Goal: Information Seeking & Learning: Learn about a topic

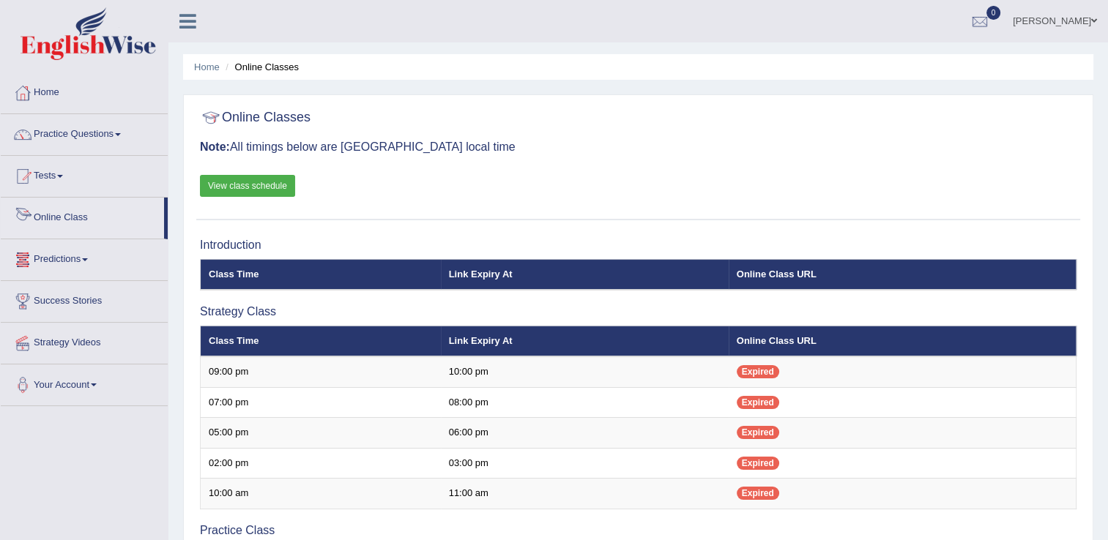
click at [107, 226] on link "Online Class" at bounding box center [82, 216] width 163 height 37
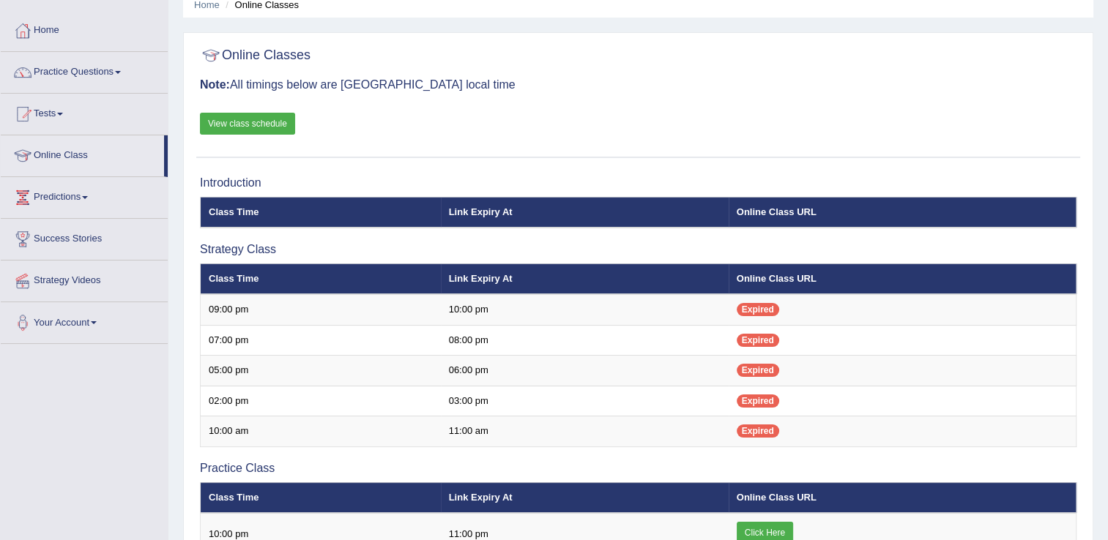
scroll to position [62, 0]
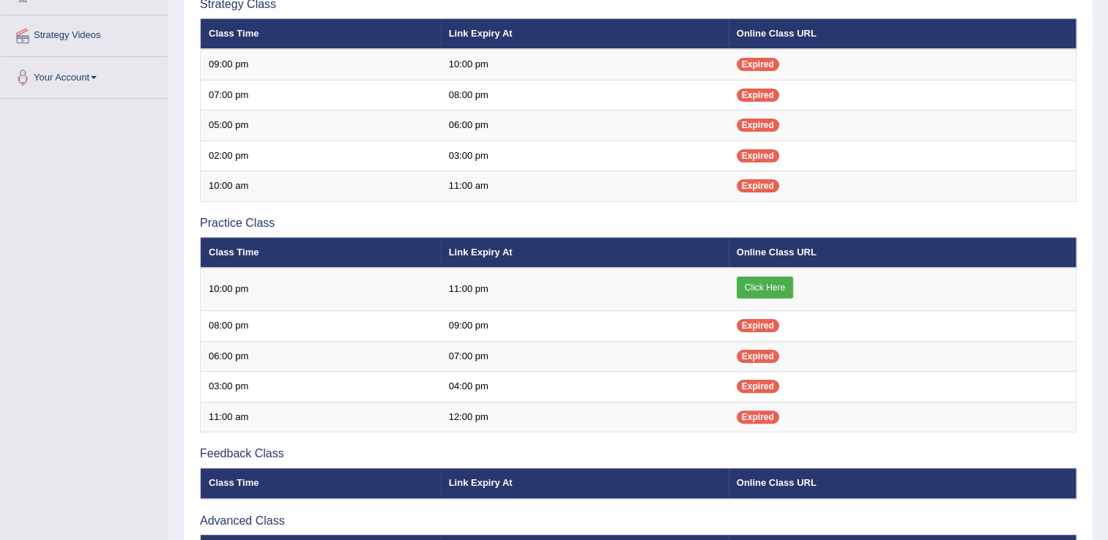
scroll to position [308, 0]
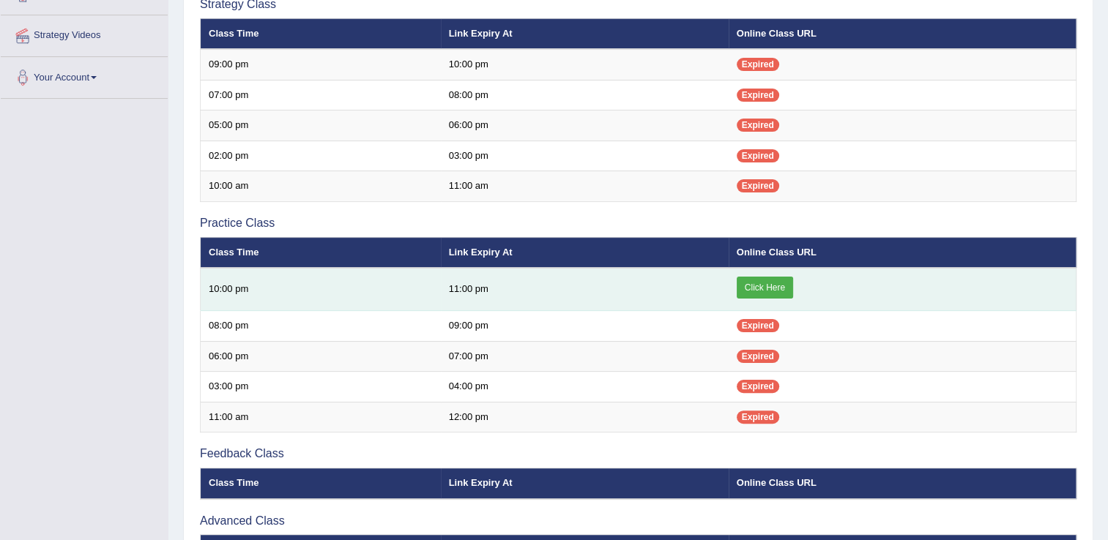
click at [787, 299] on td "Click Here" at bounding box center [903, 289] width 348 height 43
click at [773, 287] on link "Click Here" at bounding box center [765, 288] width 56 height 22
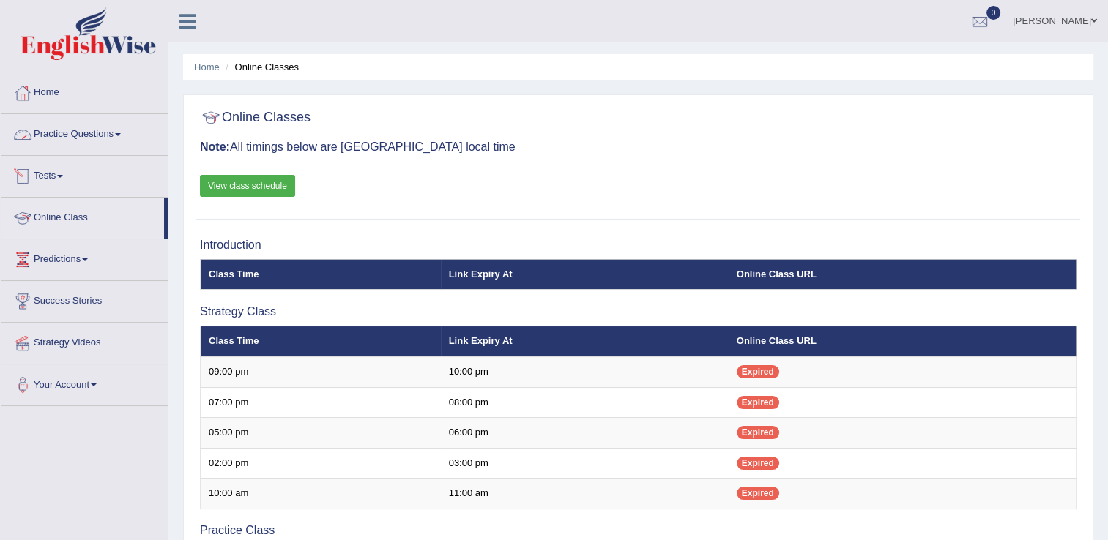
click at [103, 127] on link "Practice Questions" at bounding box center [84, 132] width 167 height 37
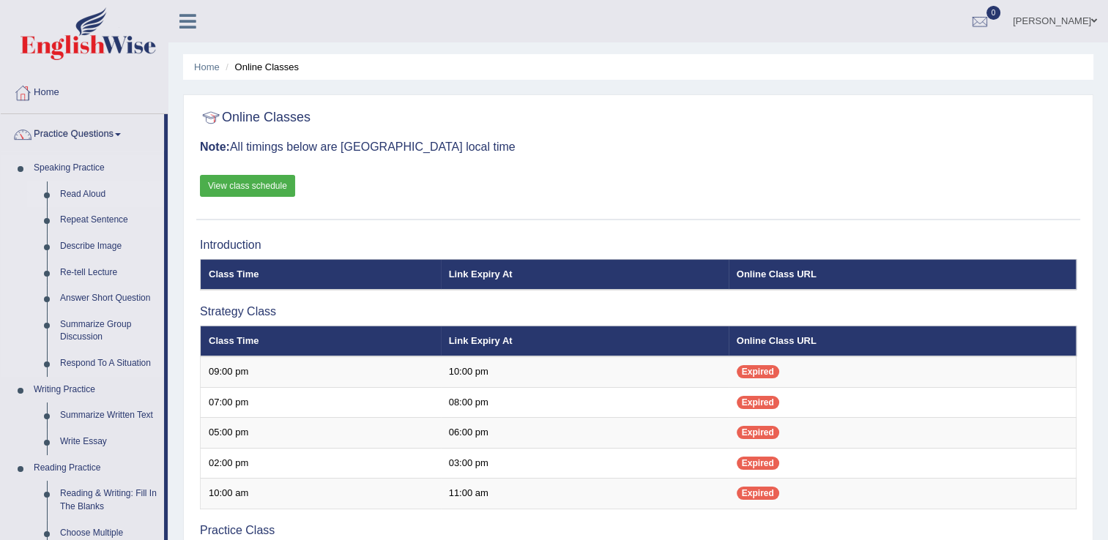
click at [82, 204] on link "Read Aloud" at bounding box center [108, 195] width 111 height 26
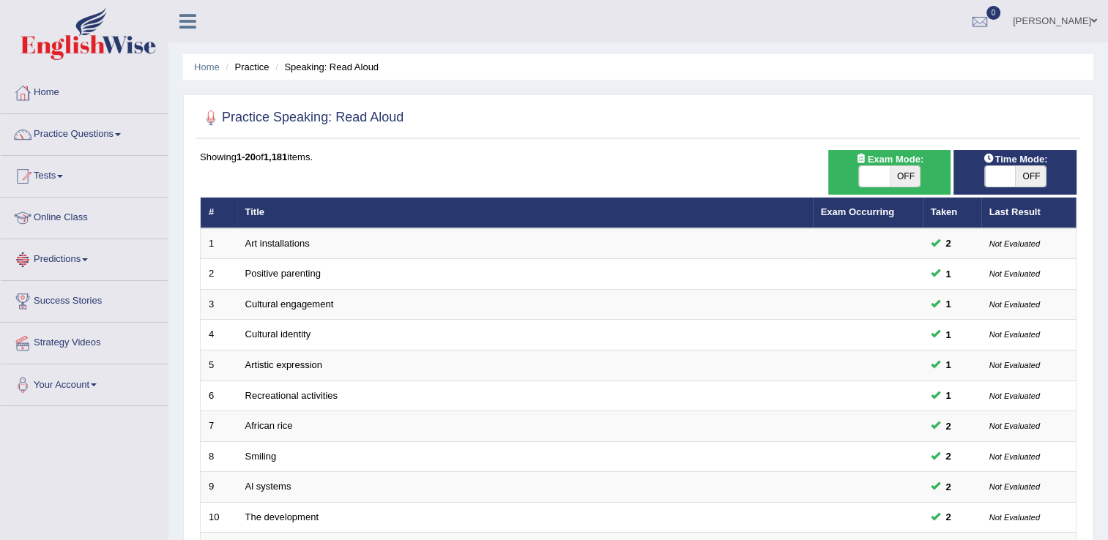
click at [82, 214] on link "Online Class" at bounding box center [84, 216] width 167 height 37
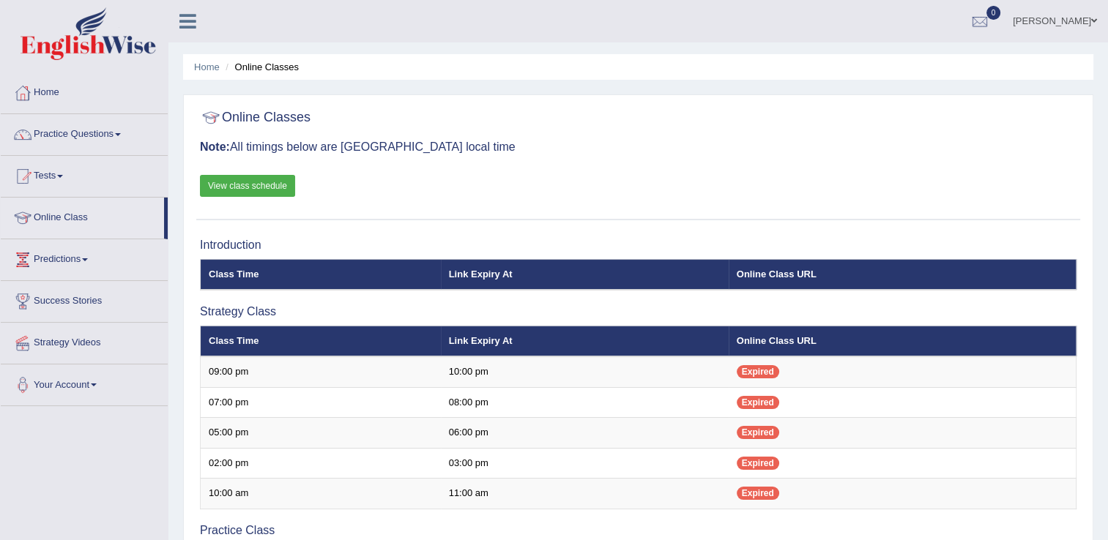
click at [260, 187] on link "View class schedule" at bounding box center [247, 186] width 95 height 22
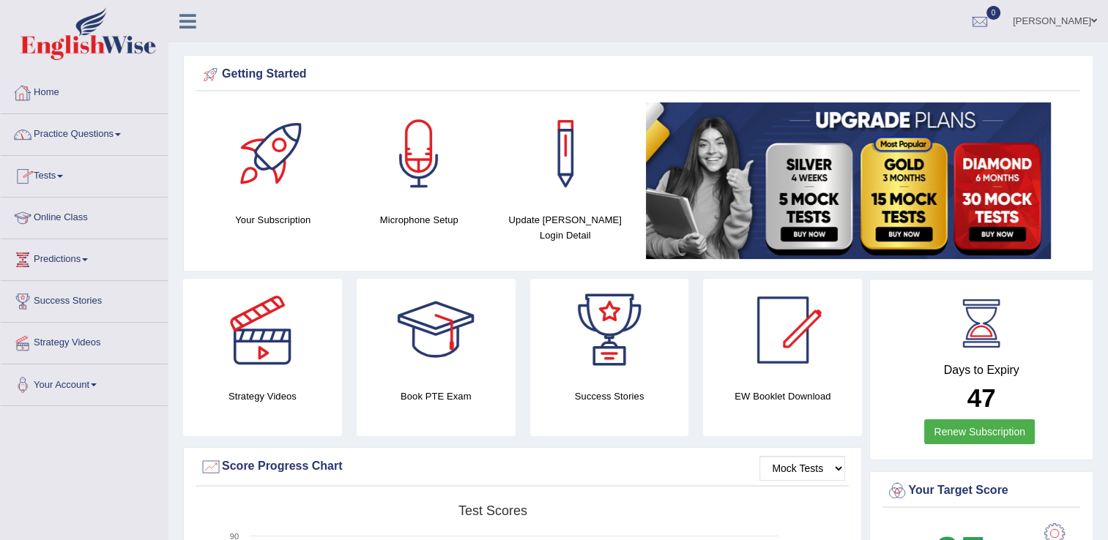
click at [70, 131] on link "Practice Questions" at bounding box center [84, 132] width 167 height 37
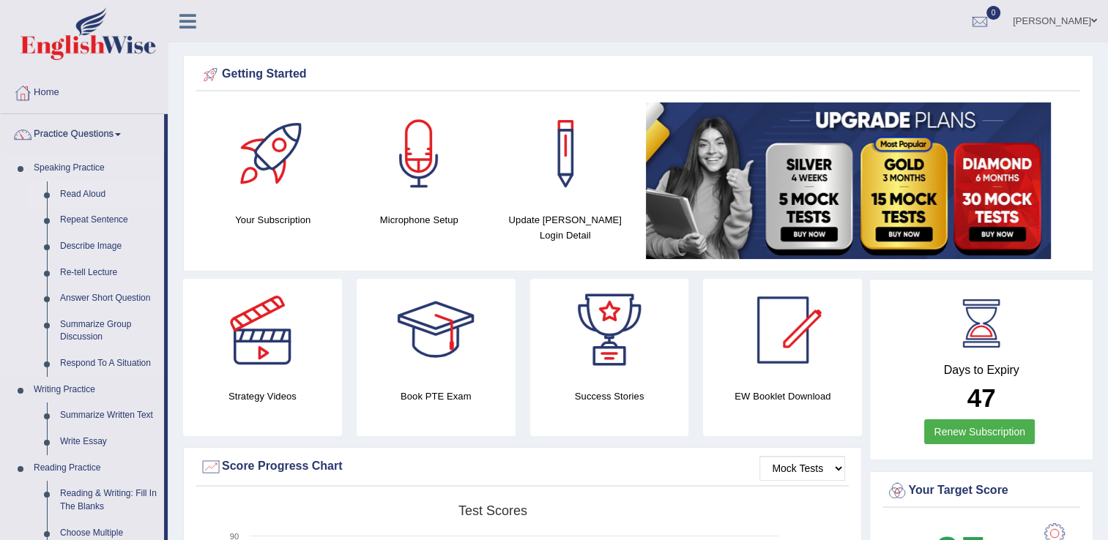
click at [92, 187] on link "Read Aloud" at bounding box center [108, 195] width 111 height 26
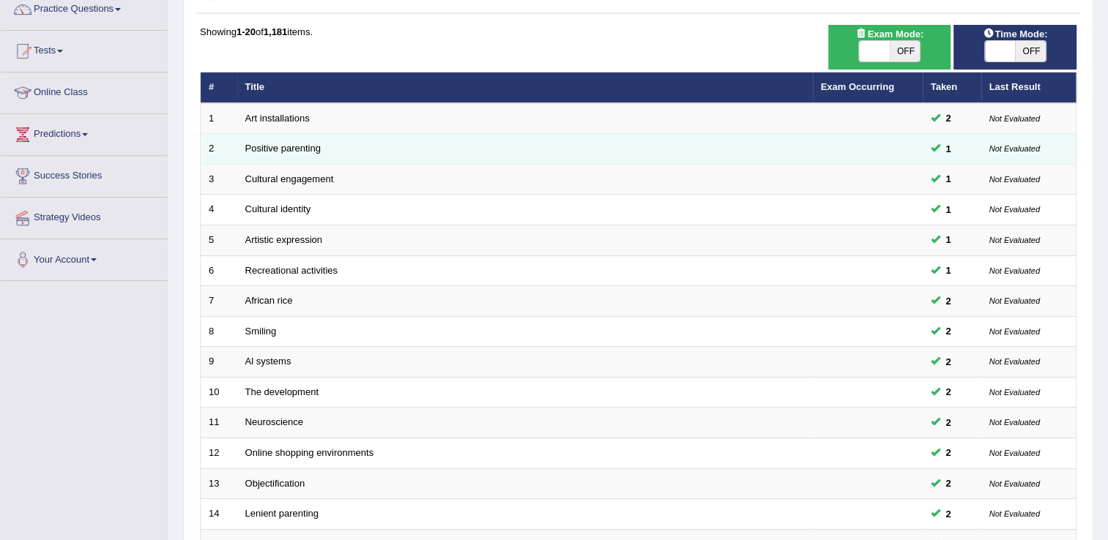
scroll to position [127, 0]
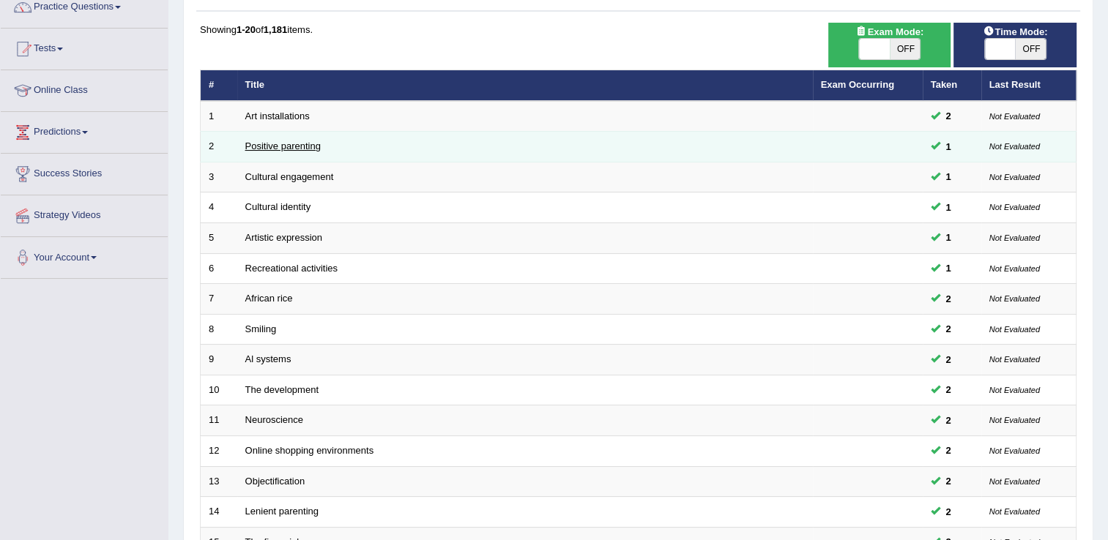
click at [310, 148] on link "Positive parenting" at bounding box center [282, 146] width 75 height 11
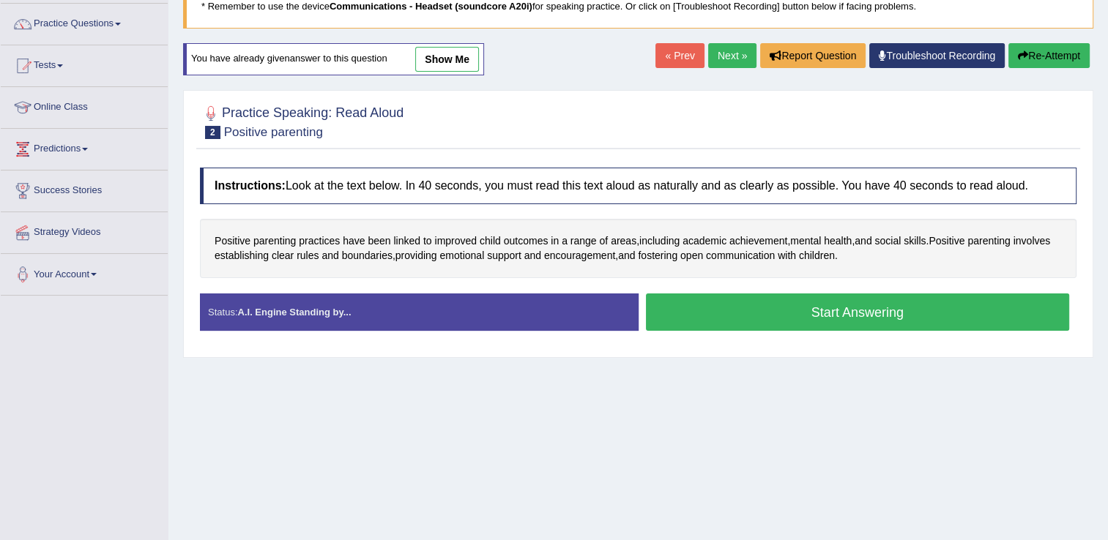
scroll to position [111, 0]
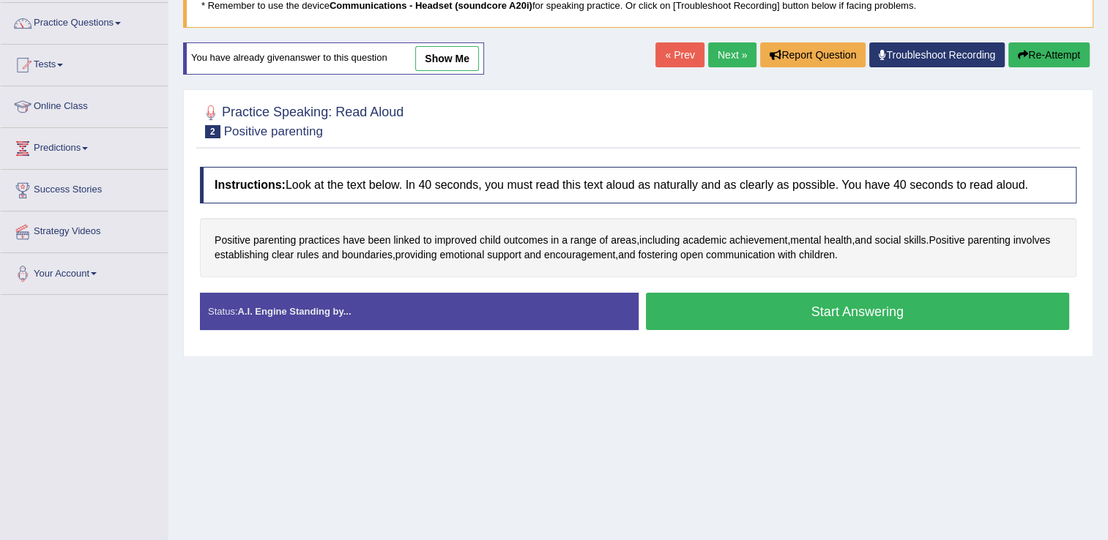
click at [729, 321] on button "Start Answering" at bounding box center [858, 311] width 424 height 37
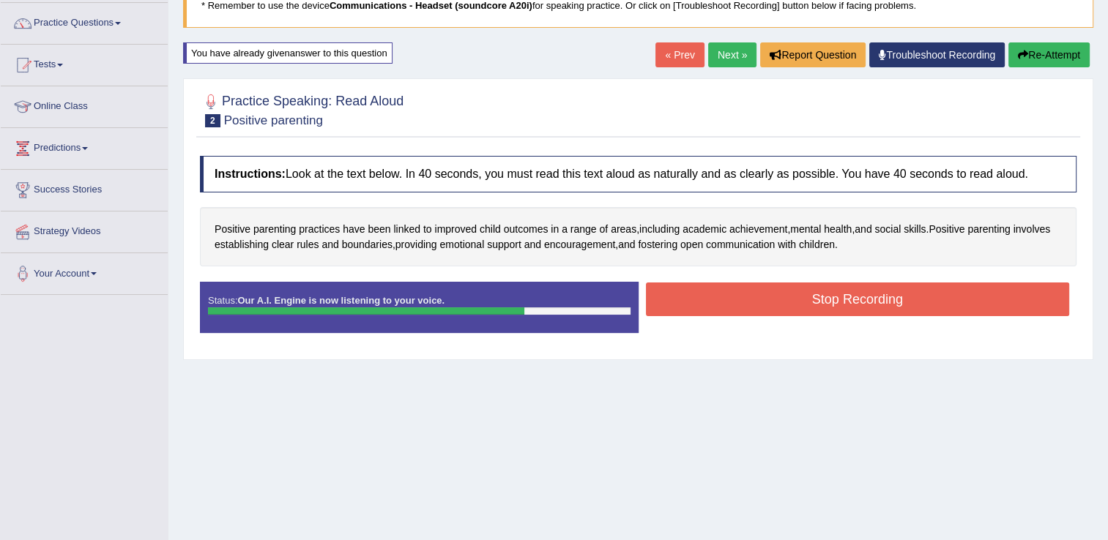
click at [842, 297] on button "Stop Recording" at bounding box center [858, 300] width 424 height 34
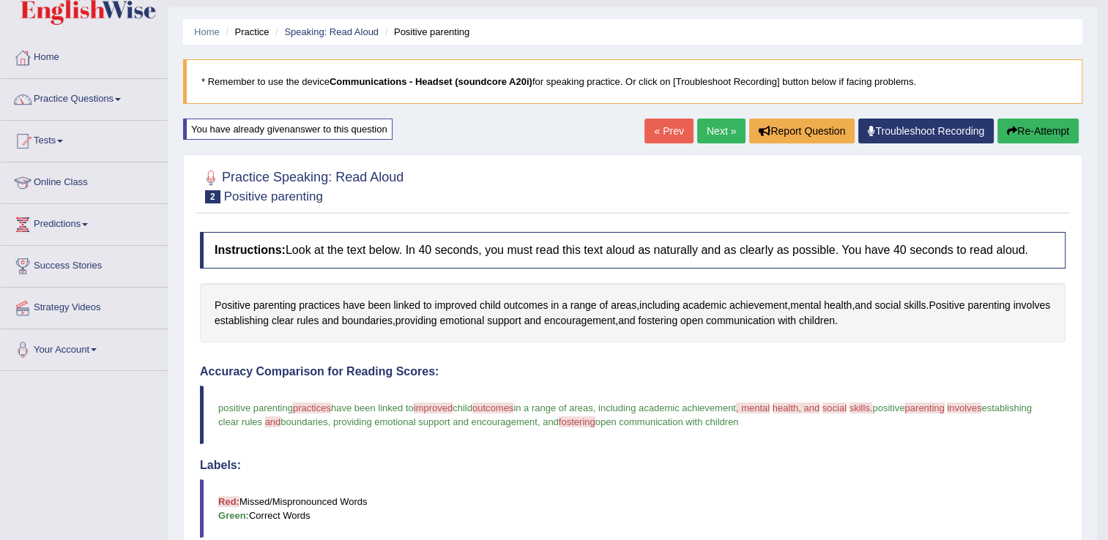
scroll to position [0, 0]
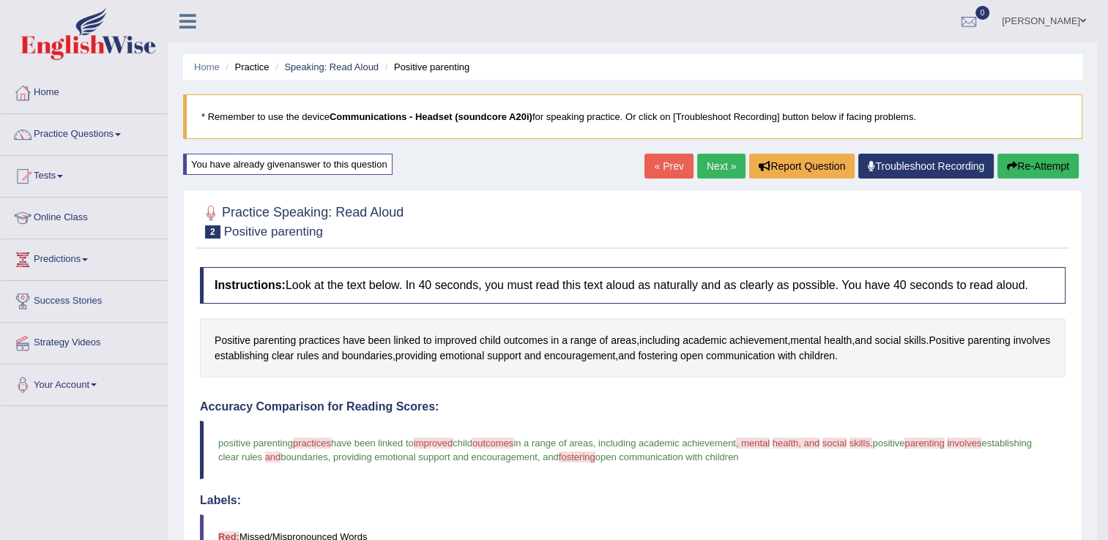
click at [1028, 165] on button "Re-Attempt" at bounding box center [1037, 166] width 81 height 25
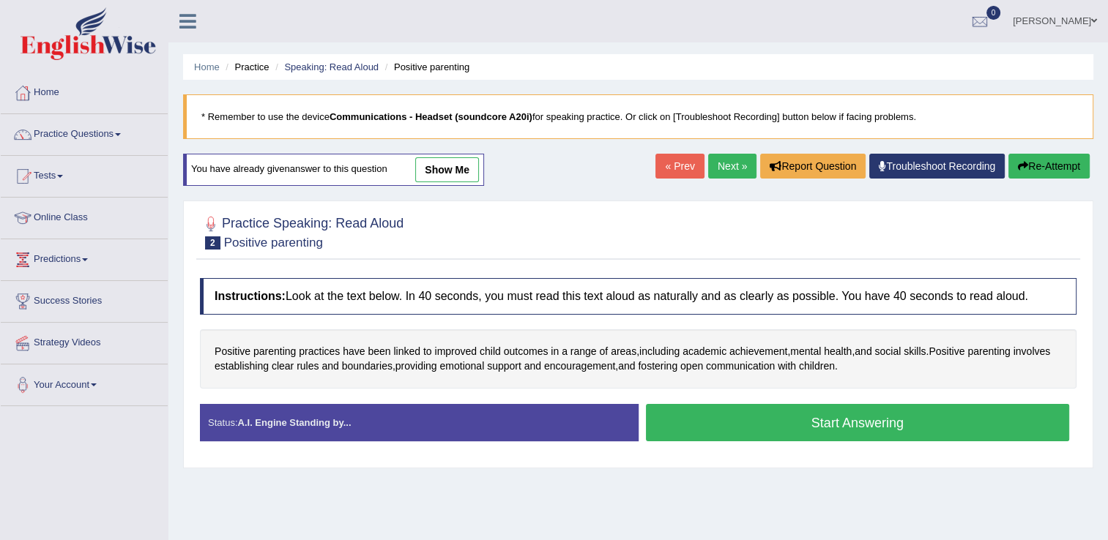
click at [757, 423] on button "Start Answering" at bounding box center [858, 422] width 424 height 37
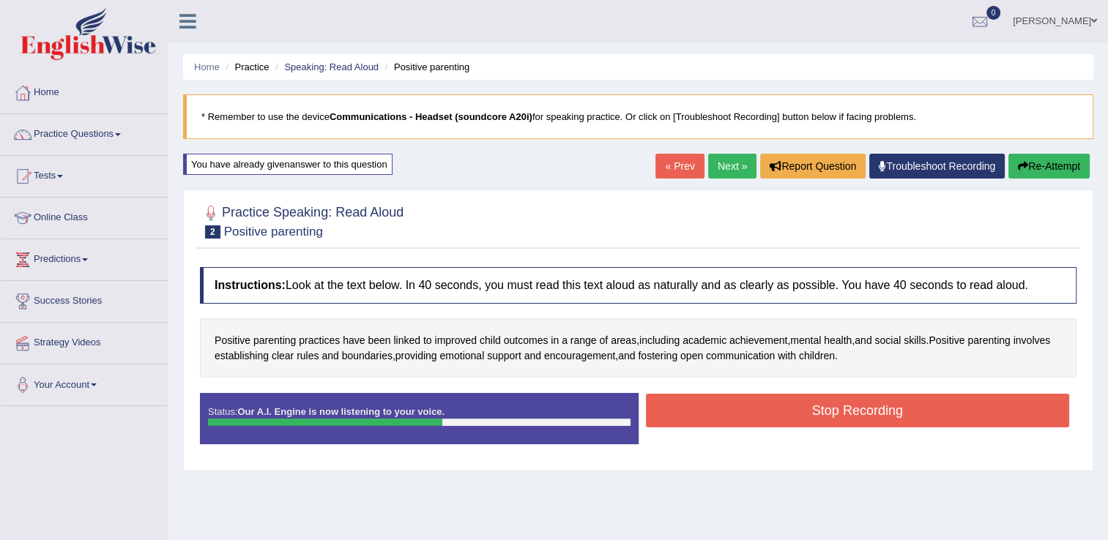
click at [815, 414] on button "Stop Recording" at bounding box center [858, 411] width 424 height 34
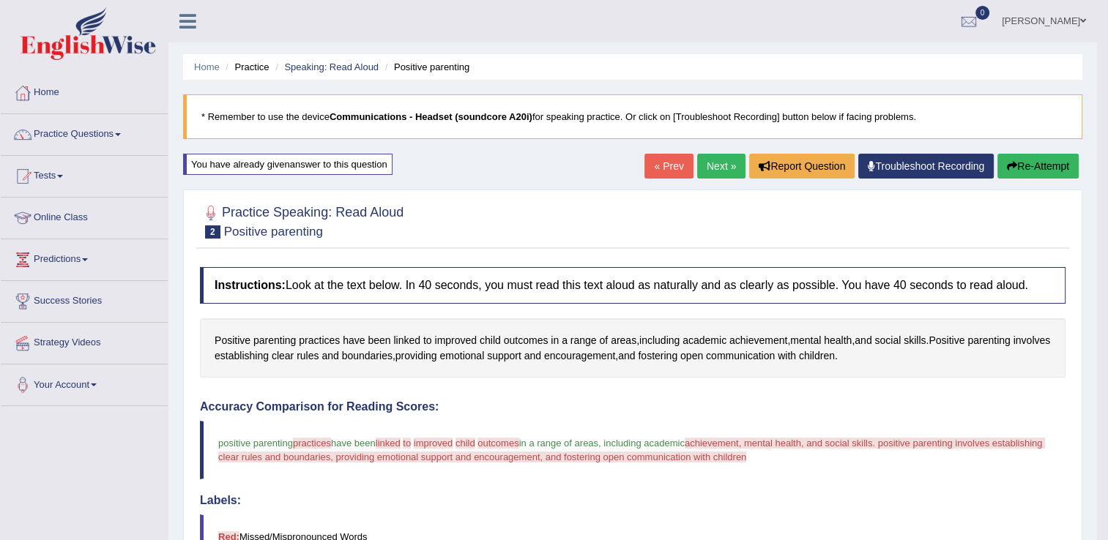
click at [722, 173] on link "Next »" at bounding box center [721, 166] width 48 height 25
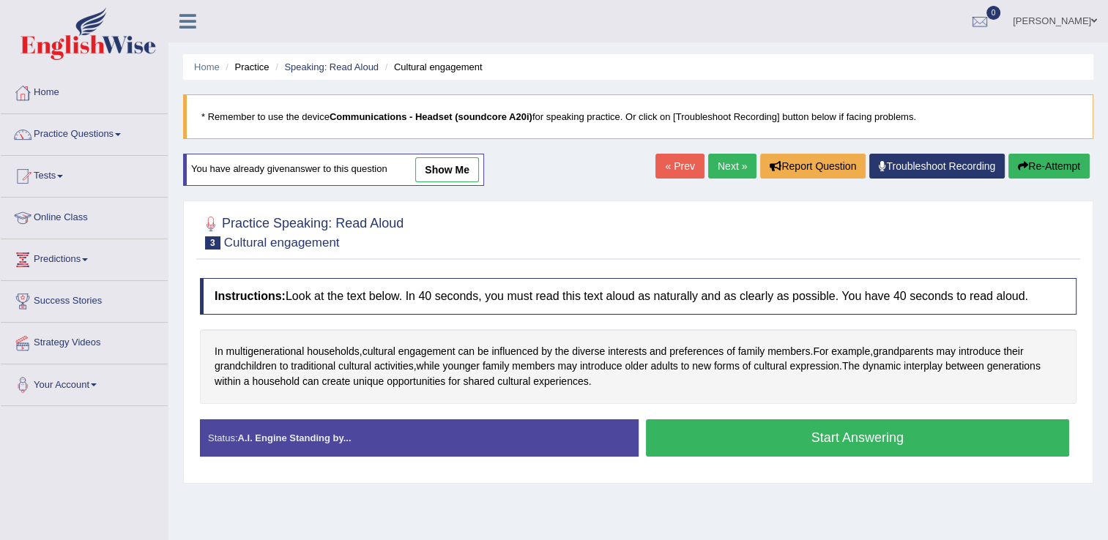
click at [681, 164] on link "« Prev" at bounding box center [679, 166] width 48 height 25
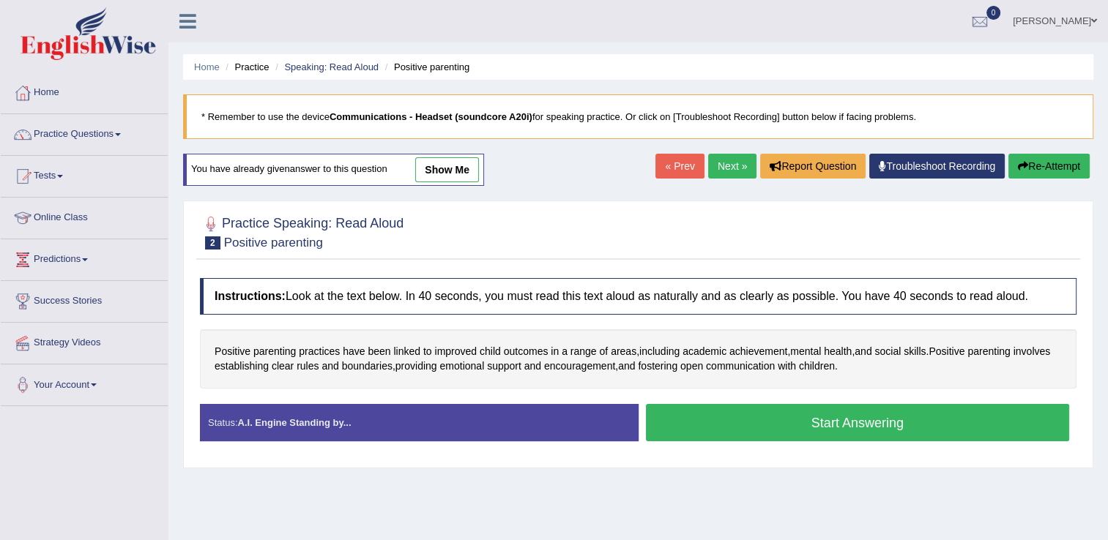
click at [774, 431] on button "Start Answering" at bounding box center [858, 422] width 424 height 37
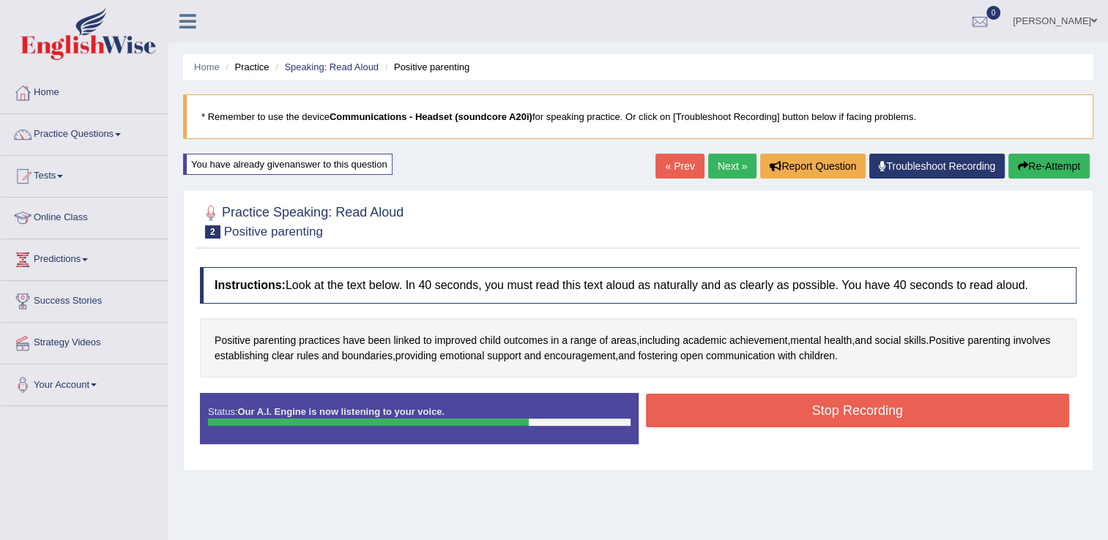
click at [811, 406] on button "Stop Recording" at bounding box center [858, 411] width 424 height 34
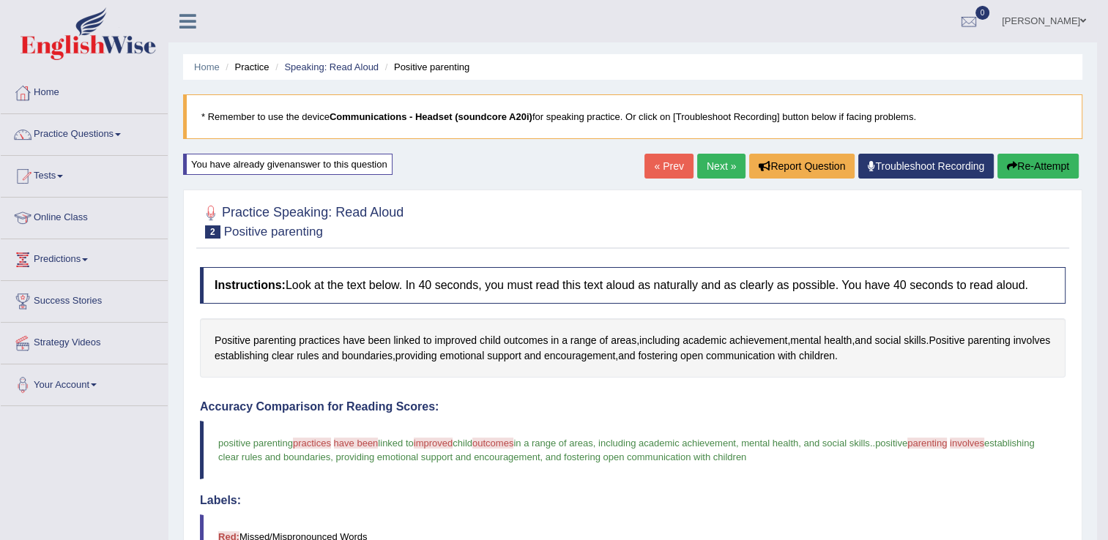
click at [1025, 160] on button "Re-Attempt" at bounding box center [1037, 166] width 81 height 25
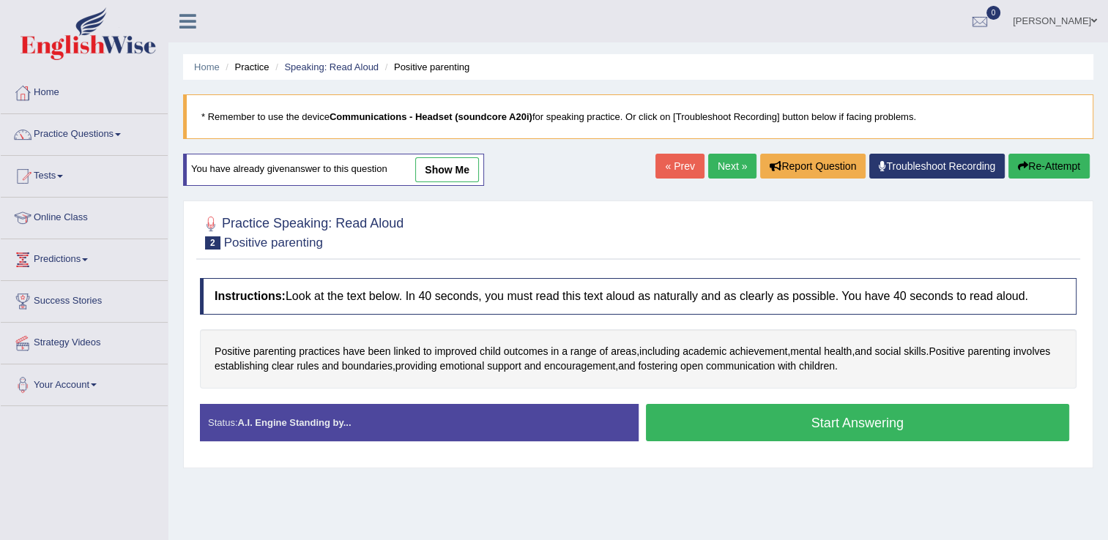
click at [776, 432] on button "Start Answering" at bounding box center [858, 422] width 424 height 37
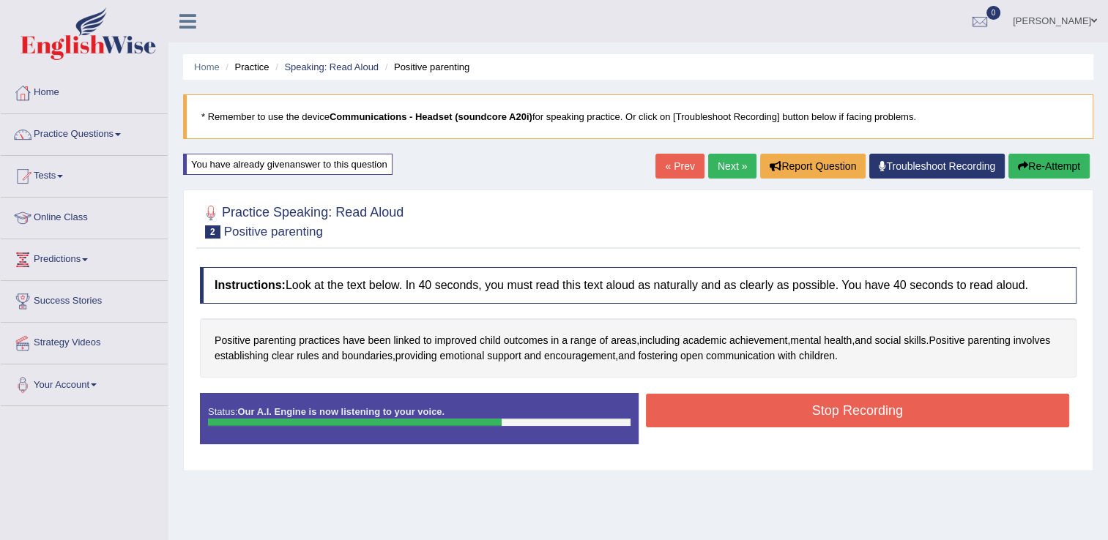
click at [814, 407] on button "Stop Recording" at bounding box center [858, 411] width 424 height 34
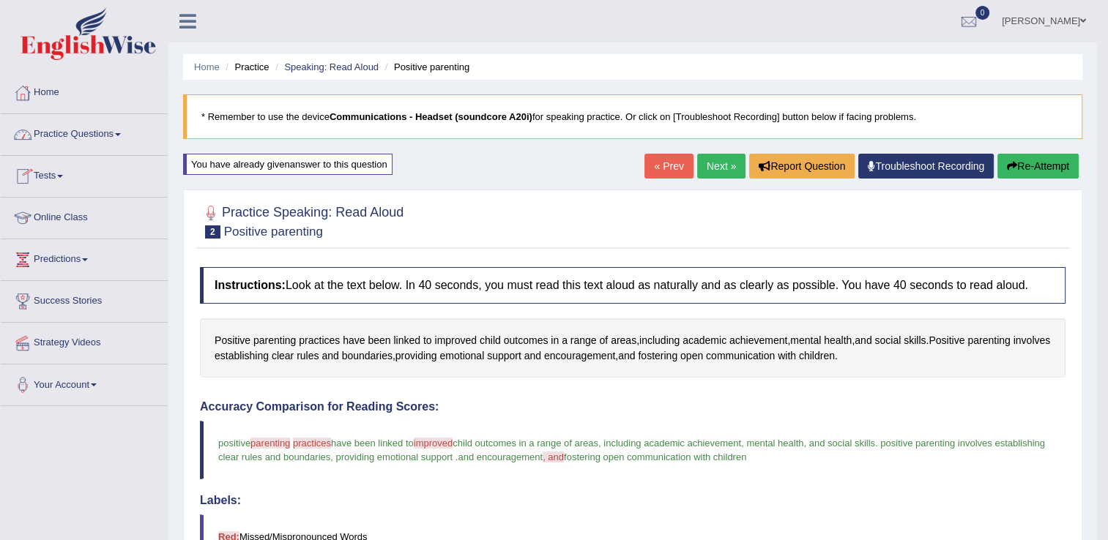
click at [113, 132] on link "Practice Questions" at bounding box center [84, 132] width 167 height 37
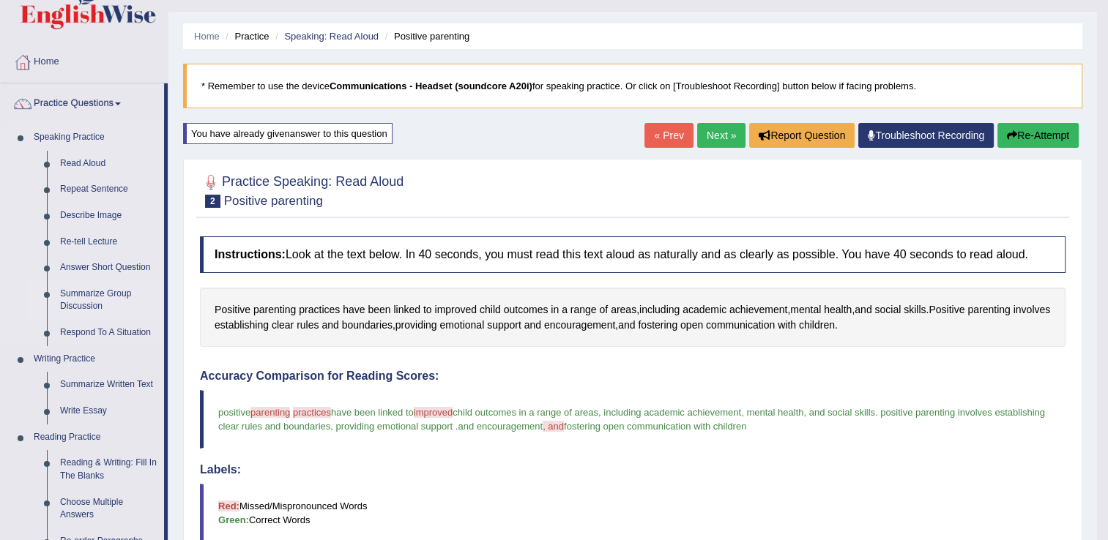
scroll to position [23, 0]
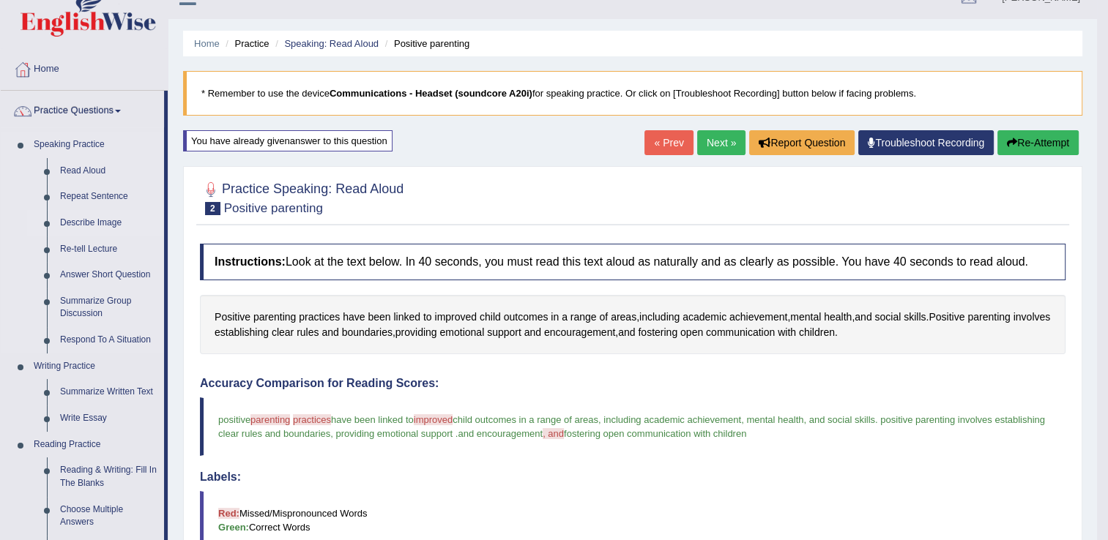
click at [86, 224] on link "Describe Image" at bounding box center [108, 223] width 111 height 26
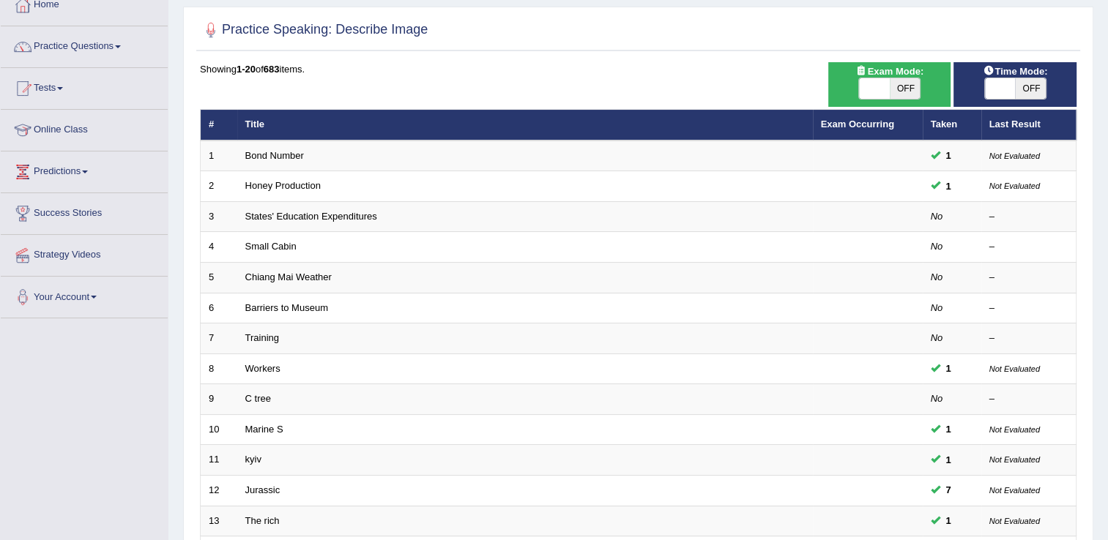
scroll to position [89, 0]
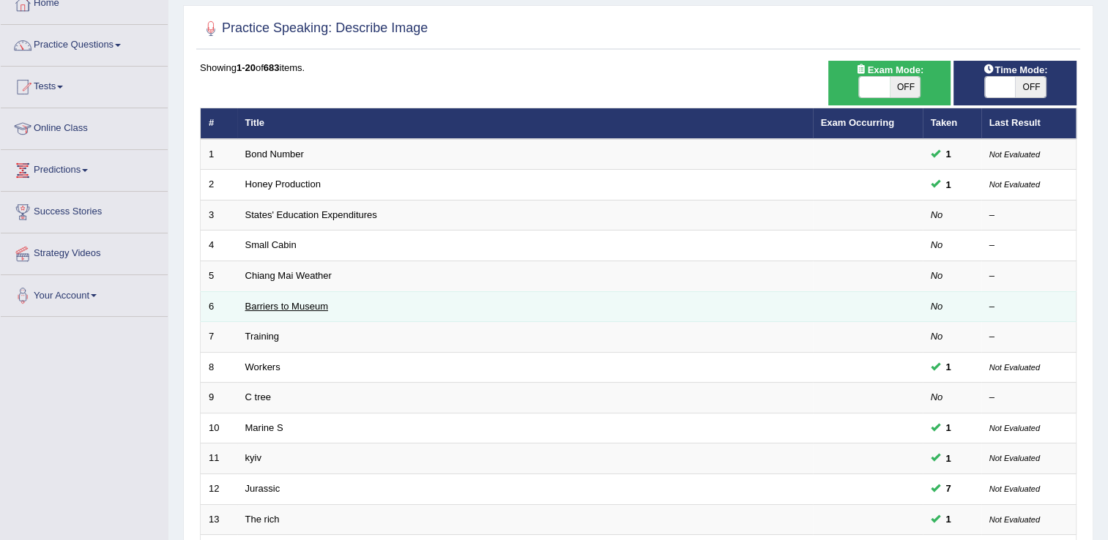
click at [316, 304] on link "Barriers to Museum" at bounding box center [286, 306] width 83 height 11
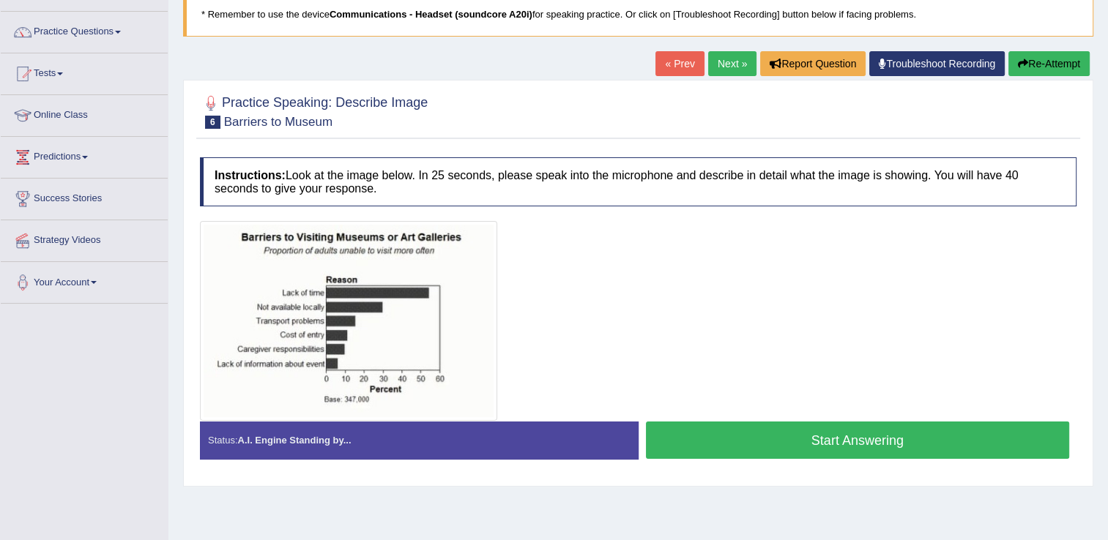
scroll to position [125, 0]
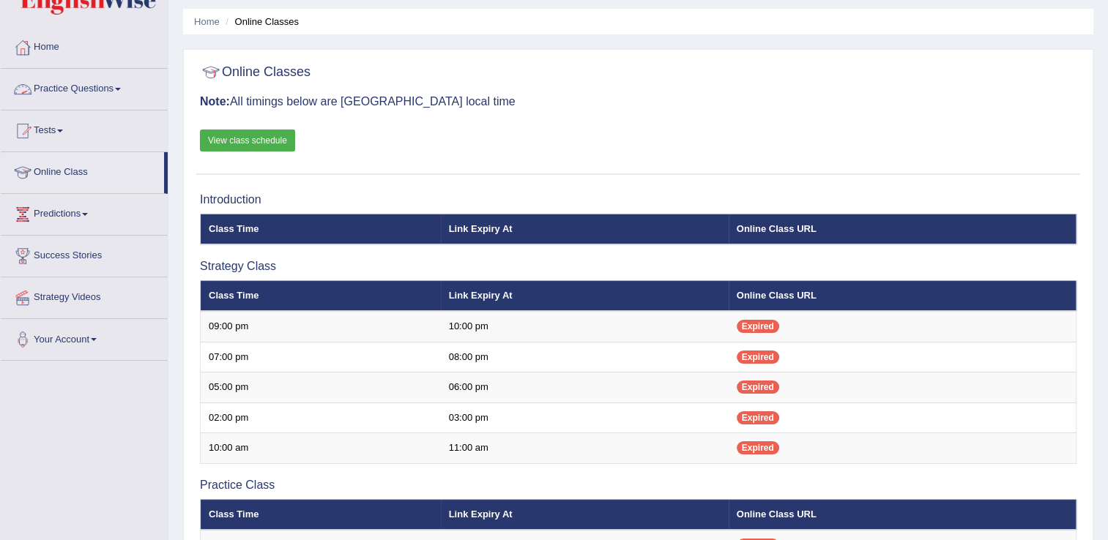
click at [97, 83] on link "Practice Questions" at bounding box center [84, 87] width 167 height 37
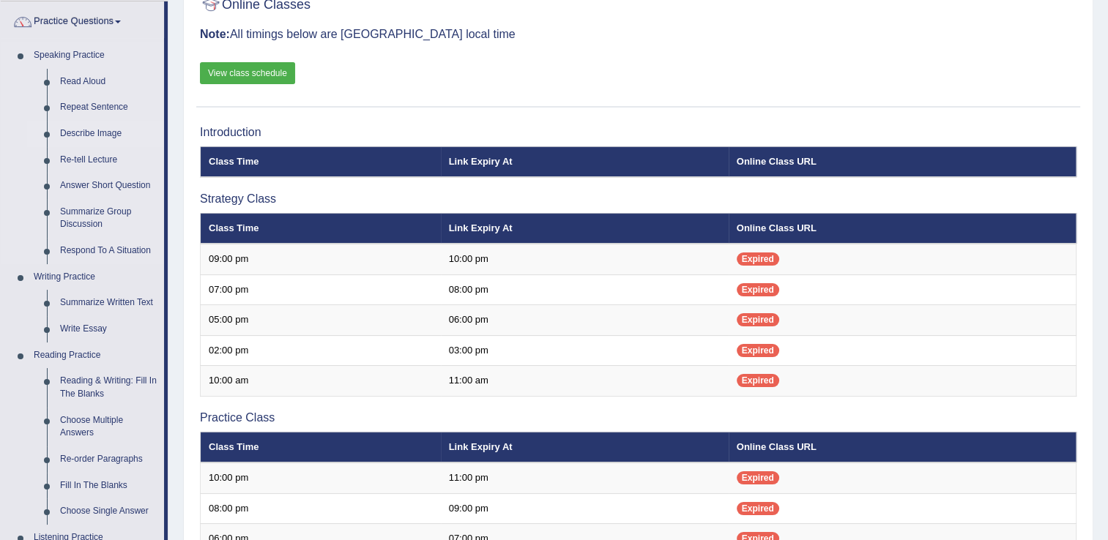
scroll to position [102, 0]
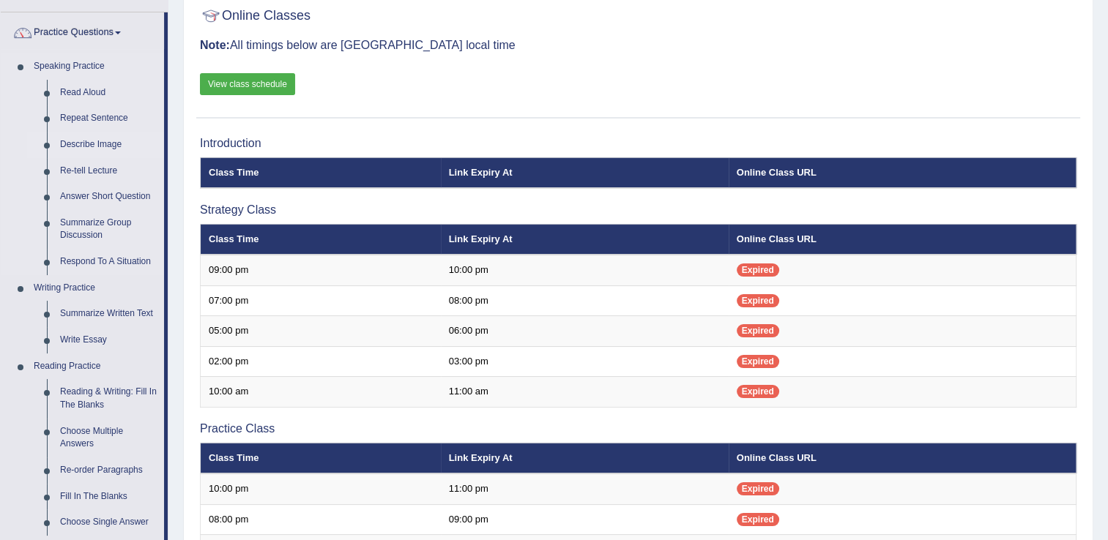
click at [82, 146] on link "Describe Image" at bounding box center [108, 145] width 111 height 26
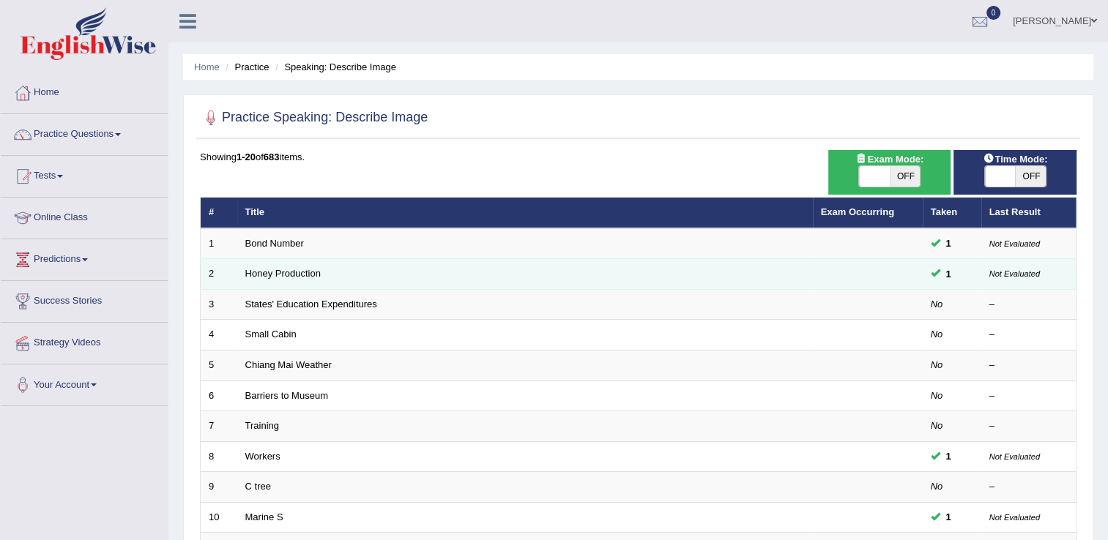
click at [450, 268] on td "Honey Production" at bounding box center [525, 274] width 576 height 31
click at [443, 278] on td "Honey Production" at bounding box center [525, 274] width 576 height 31
click at [316, 276] on link "Honey Production" at bounding box center [282, 273] width 75 height 11
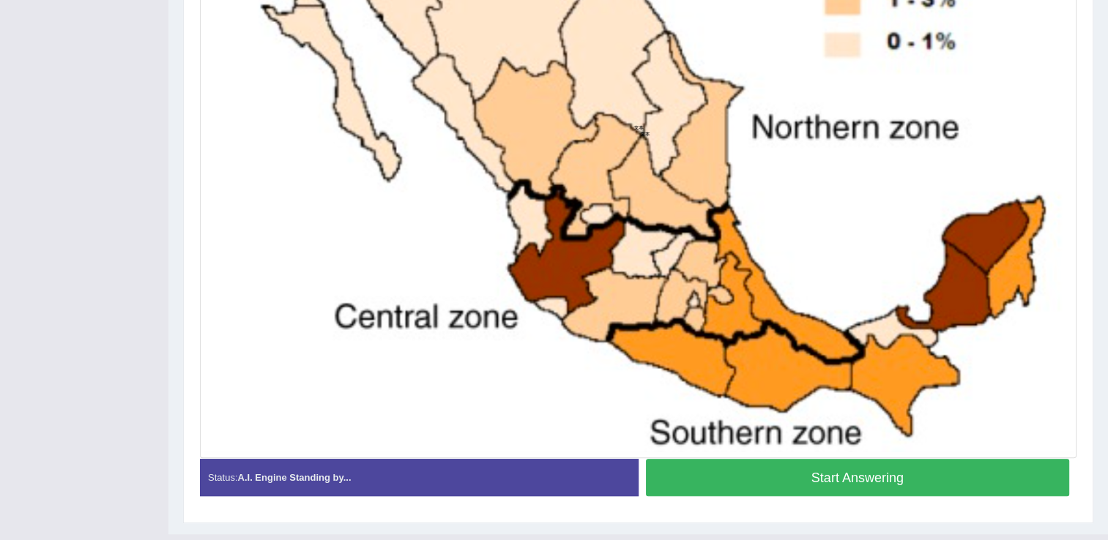
scroll to position [575, 0]
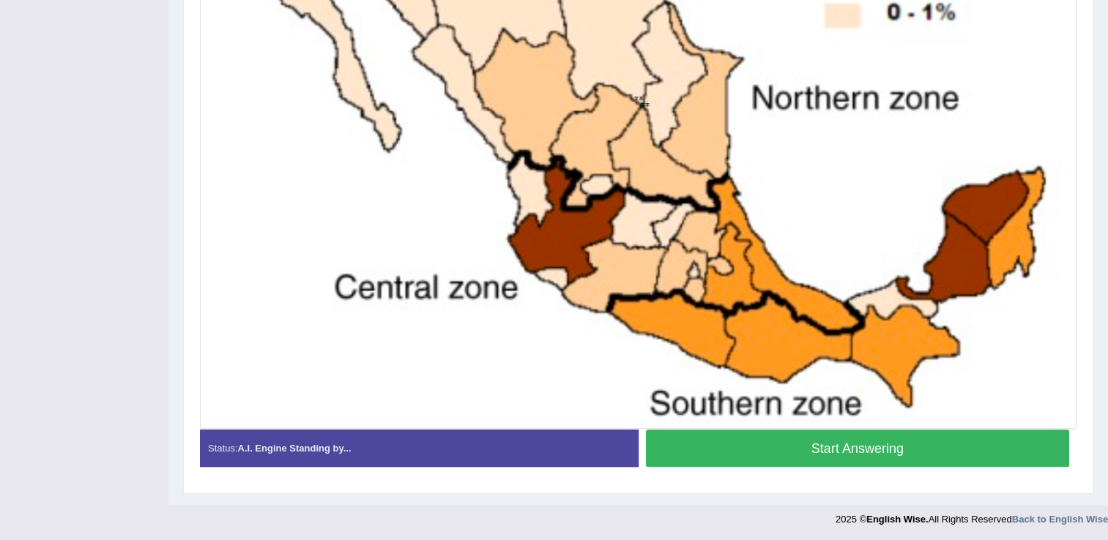
click at [874, 453] on button "Start Answering" at bounding box center [858, 448] width 424 height 37
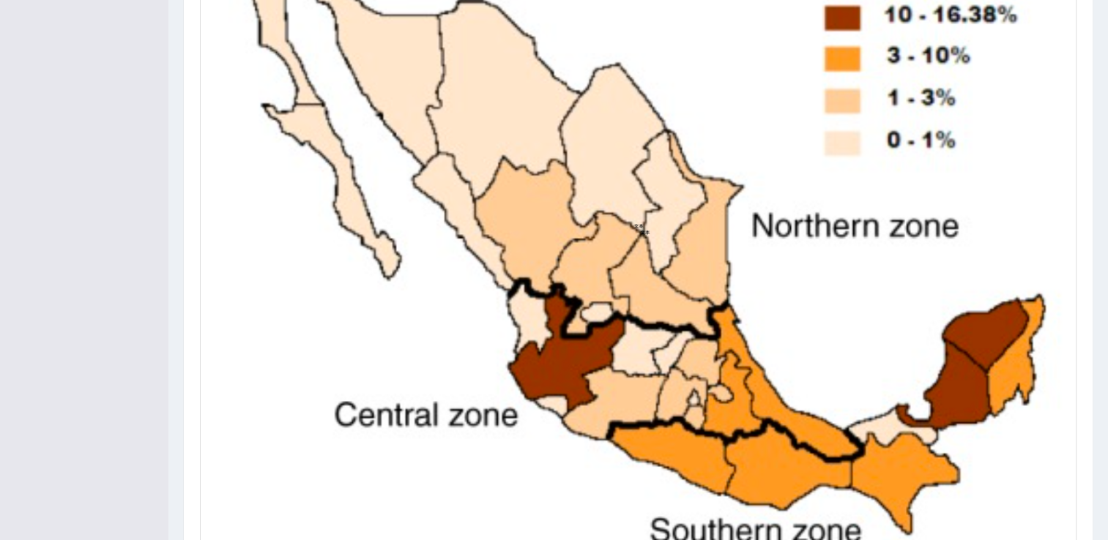
scroll to position [578, 0]
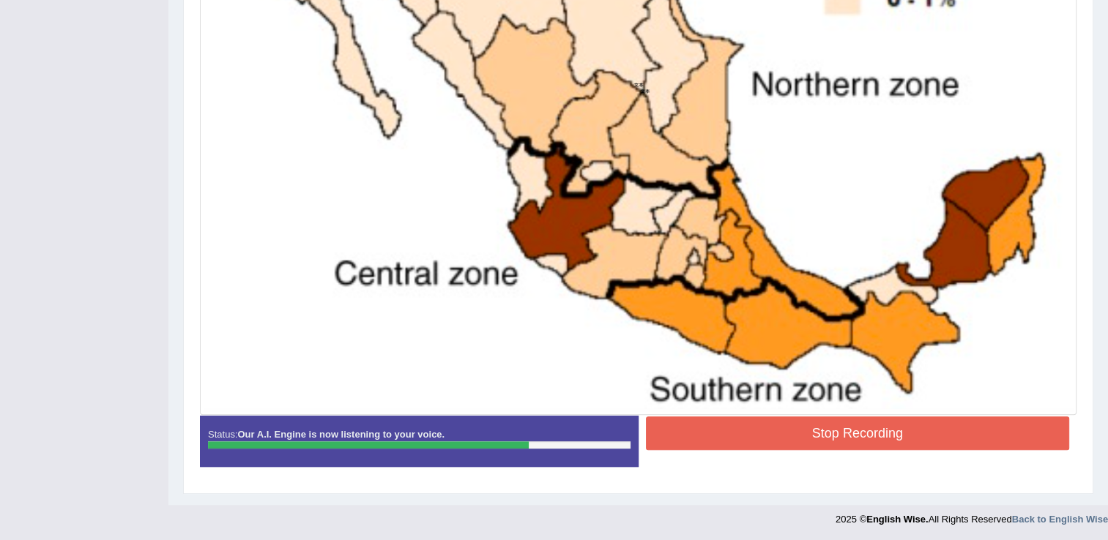
click at [868, 435] on button "Stop Recording" at bounding box center [858, 434] width 424 height 34
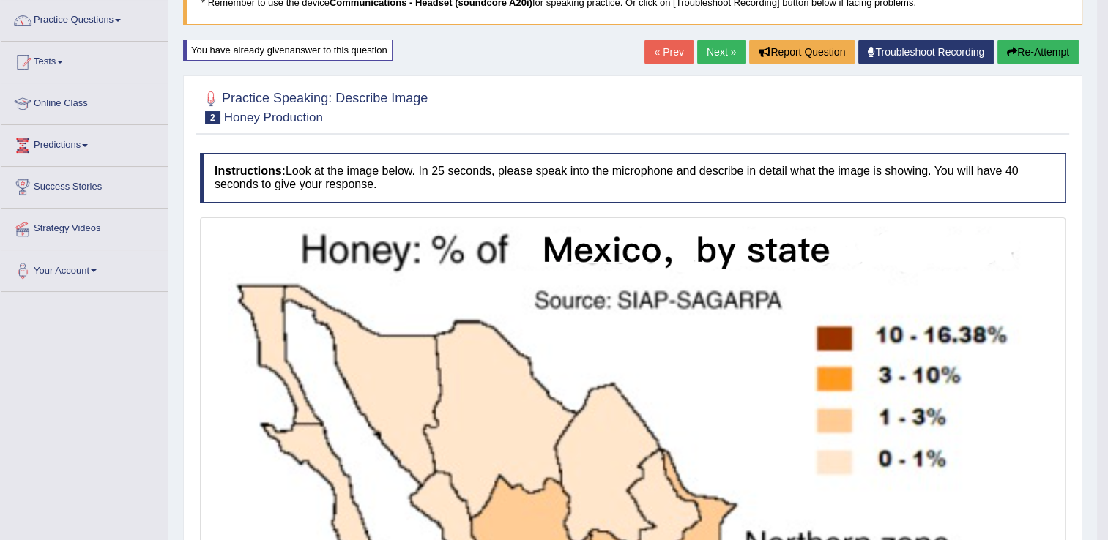
scroll to position [111, 0]
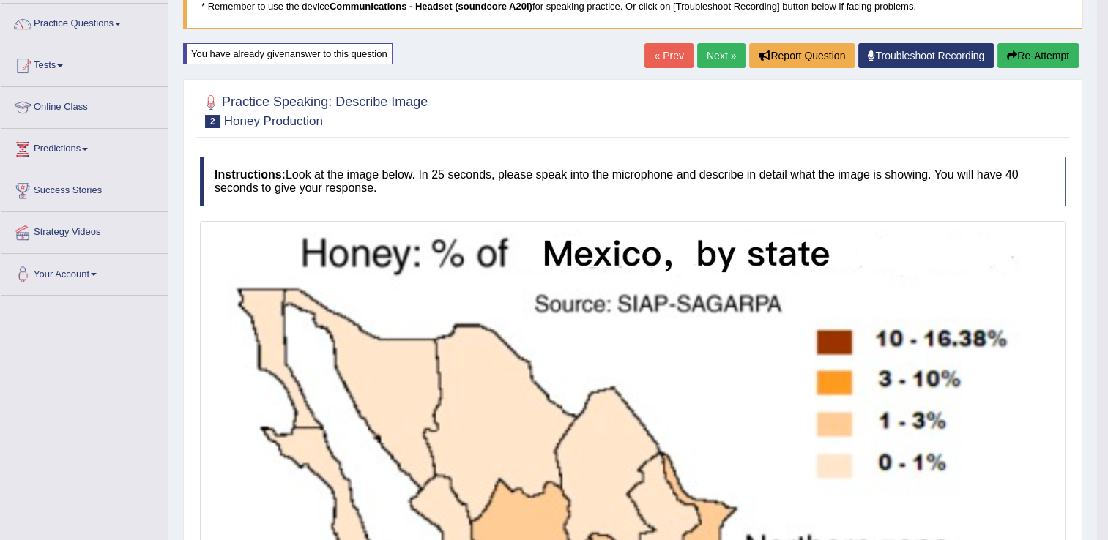
click at [1029, 67] on button "Re-Attempt" at bounding box center [1037, 55] width 81 height 25
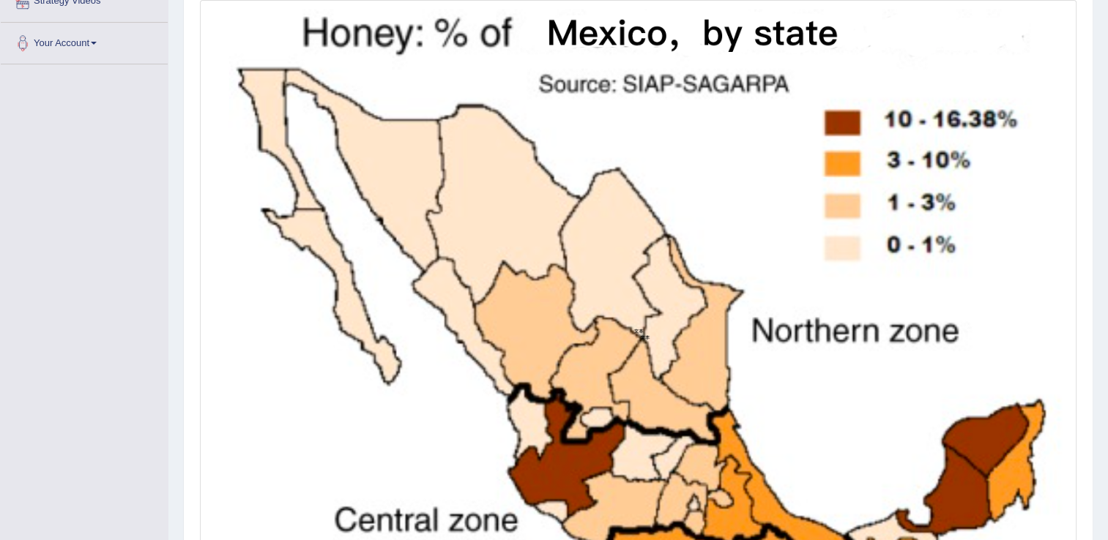
scroll to position [575, 0]
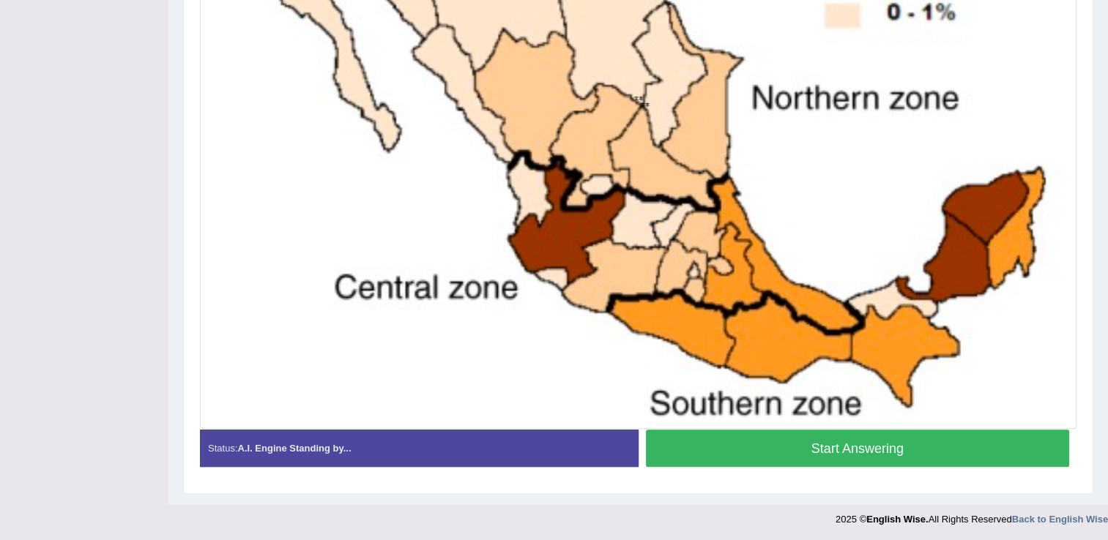
click at [891, 444] on button "Start Answering" at bounding box center [858, 448] width 424 height 37
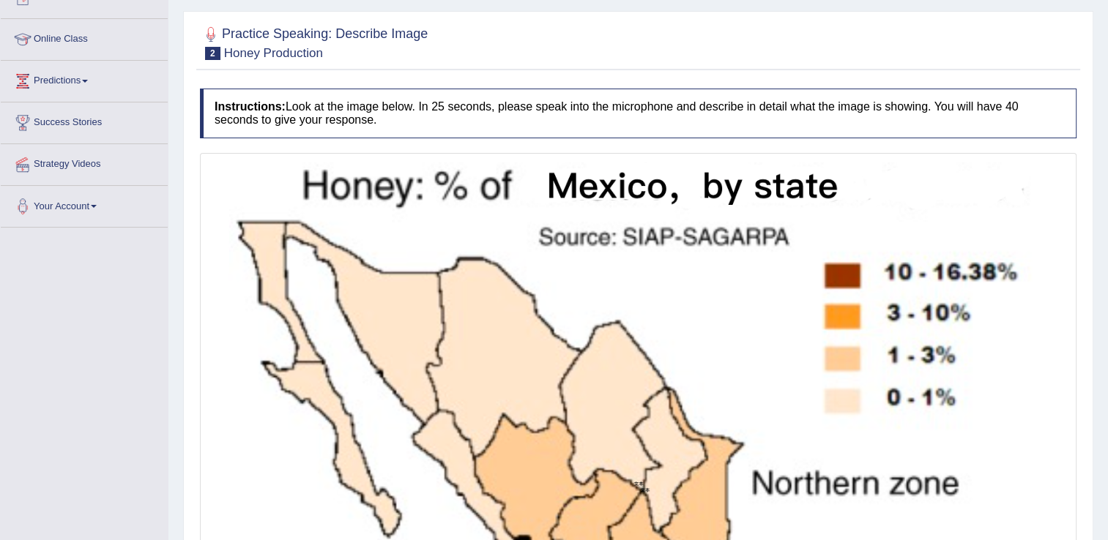
scroll to position [0, 0]
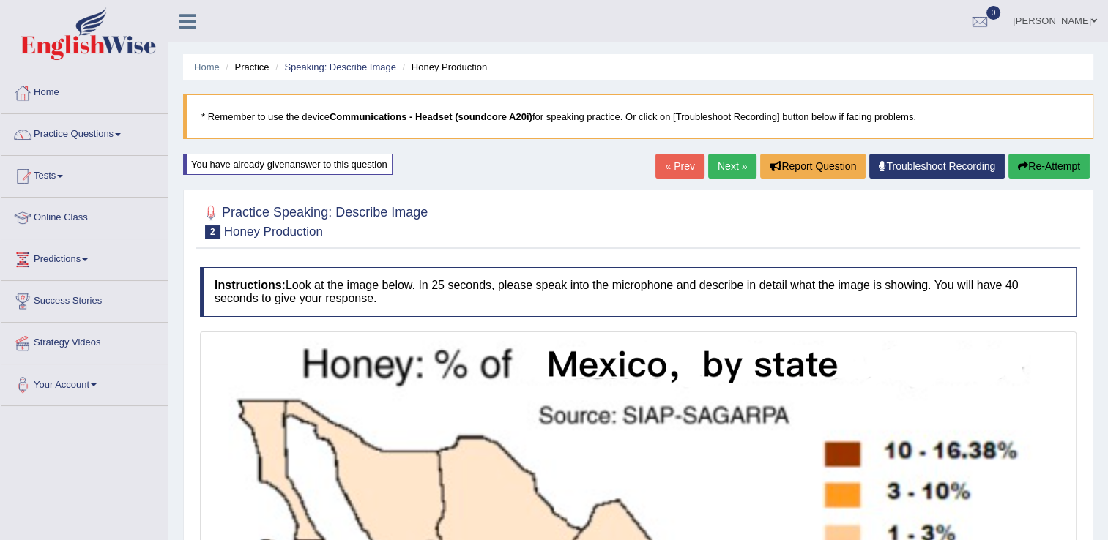
click at [1054, 174] on button "Re-Attempt" at bounding box center [1048, 166] width 81 height 25
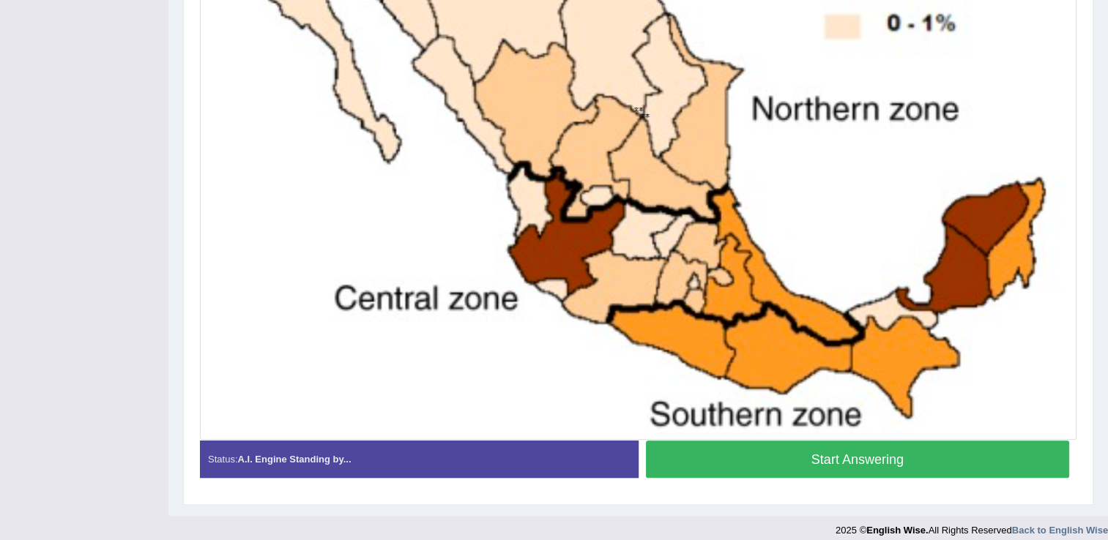
scroll to position [575, 0]
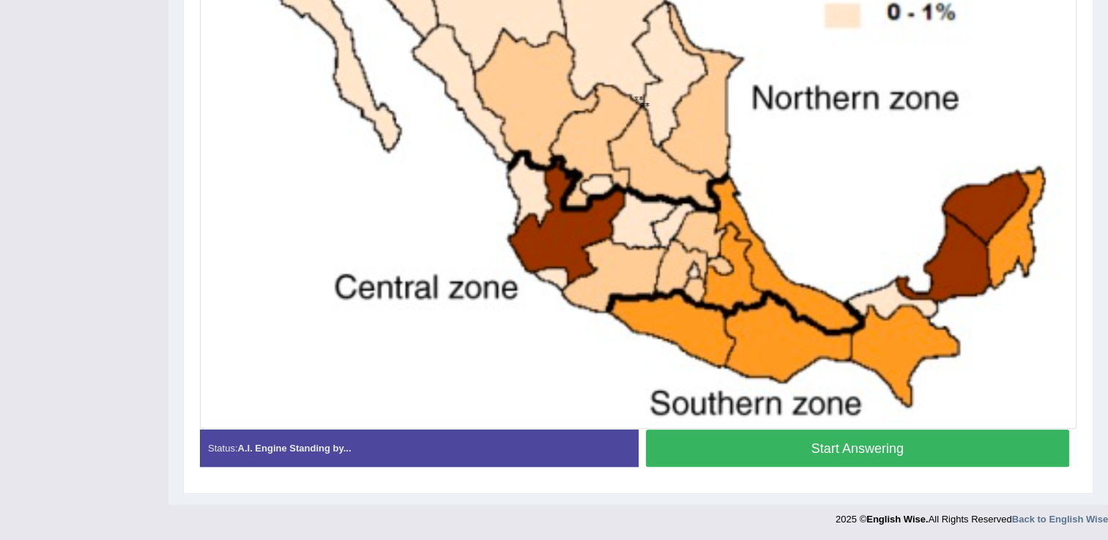
click at [917, 437] on button "Start Answering" at bounding box center [858, 448] width 424 height 37
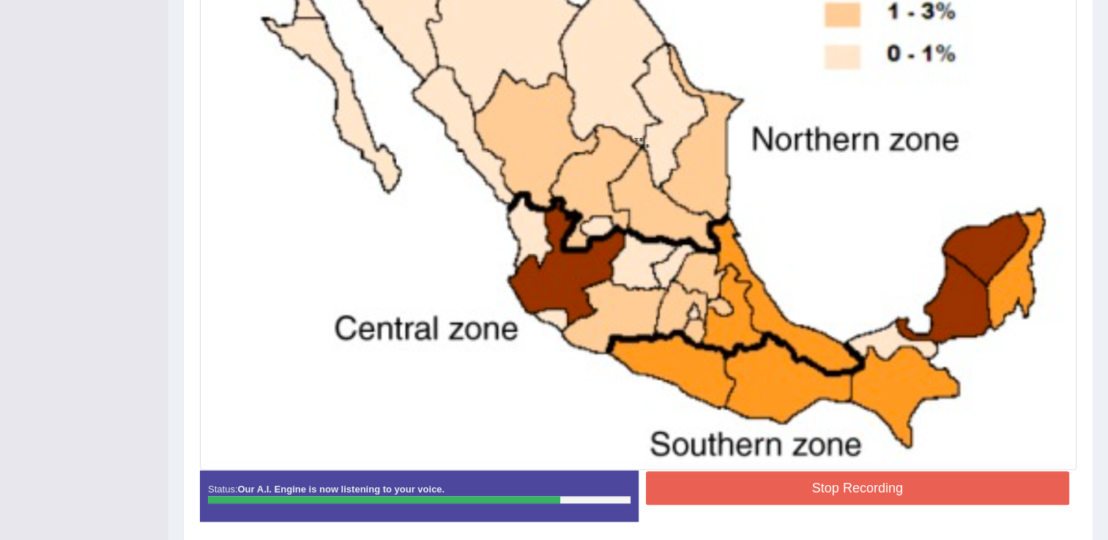
scroll to position [578, 0]
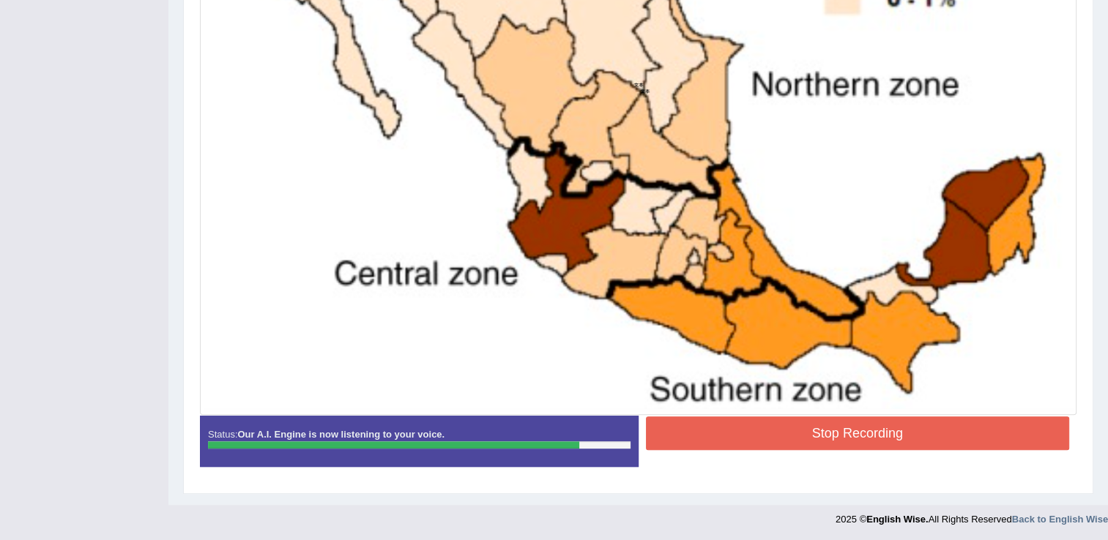
click at [905, 436] on button "Stop Recording" at bounding box center [858, 434] width 424 height 34
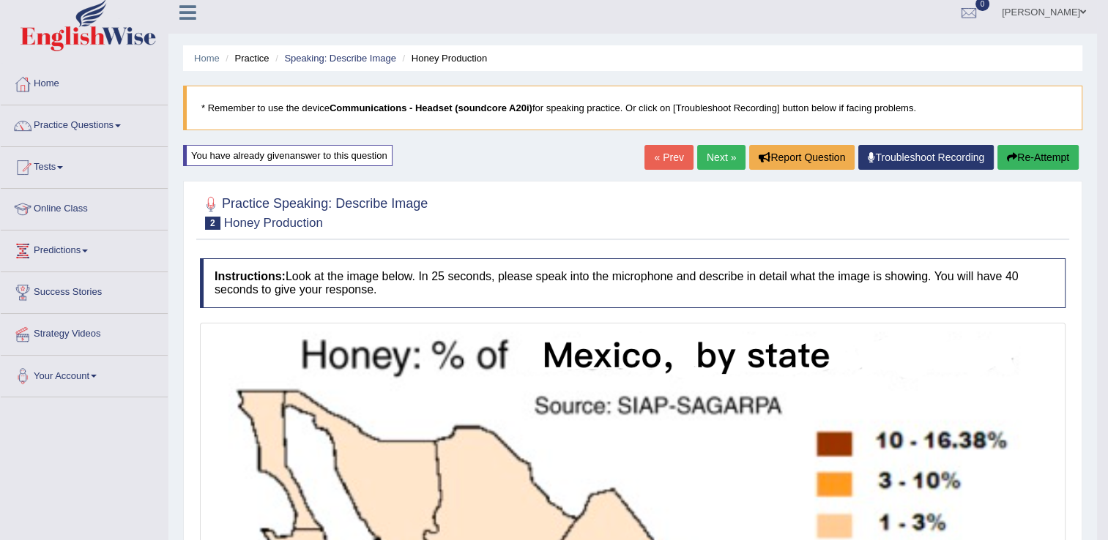
scroll to position [4, 0]
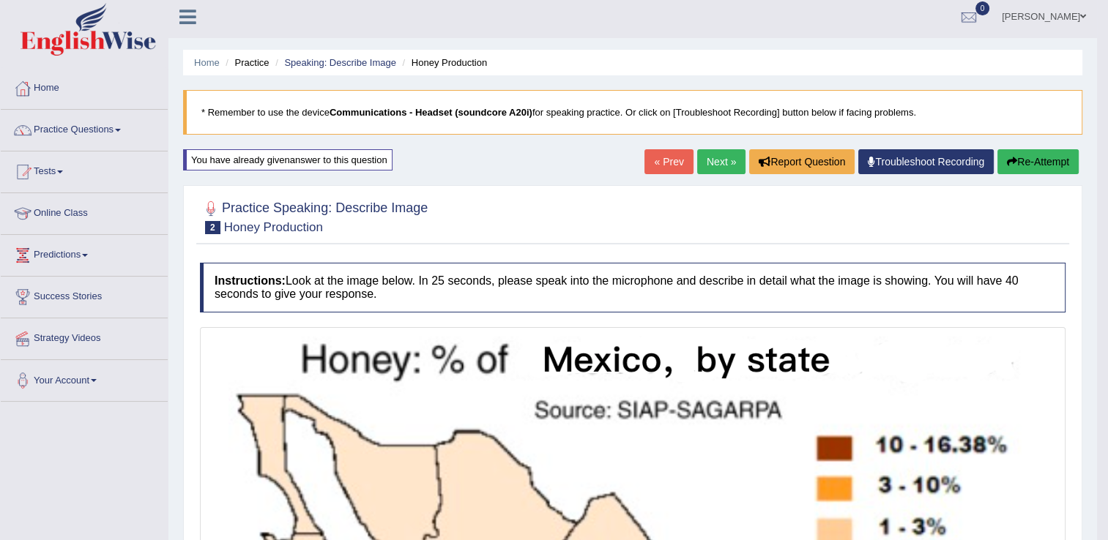
click at [1038, 170] on button "Re-Attempt" at bounding box center [1037, 161] width 81 height 25
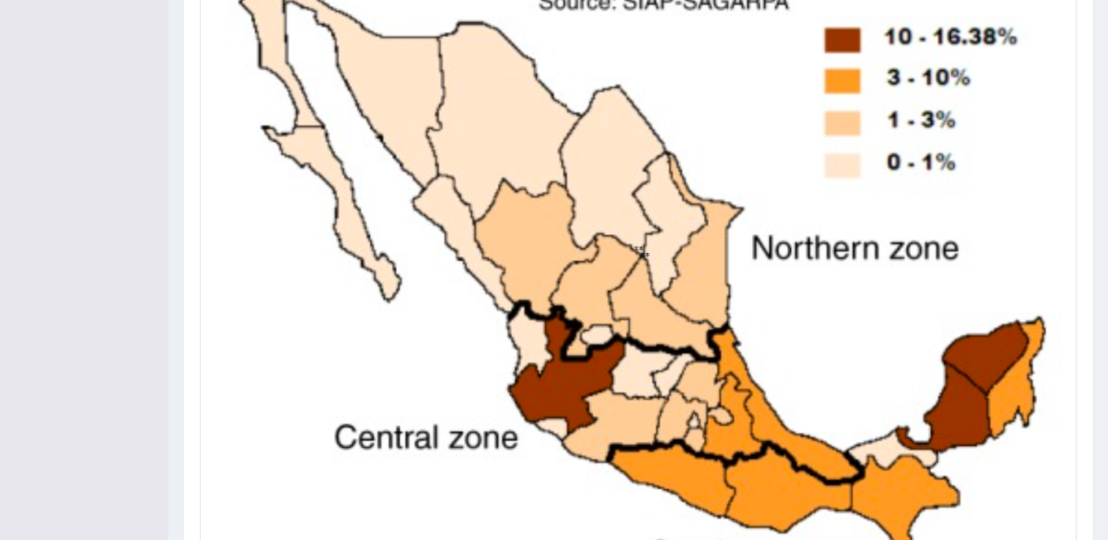
scroll to position [575, 0]
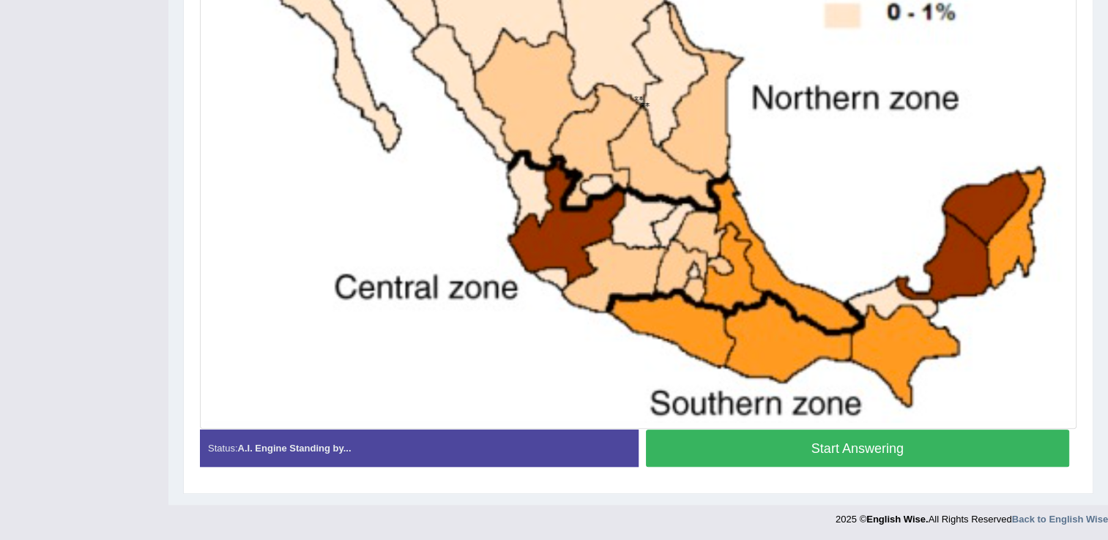
click at [830, 458] on button "Start Answering" at bounding box center [858, 448] width 424 height 37
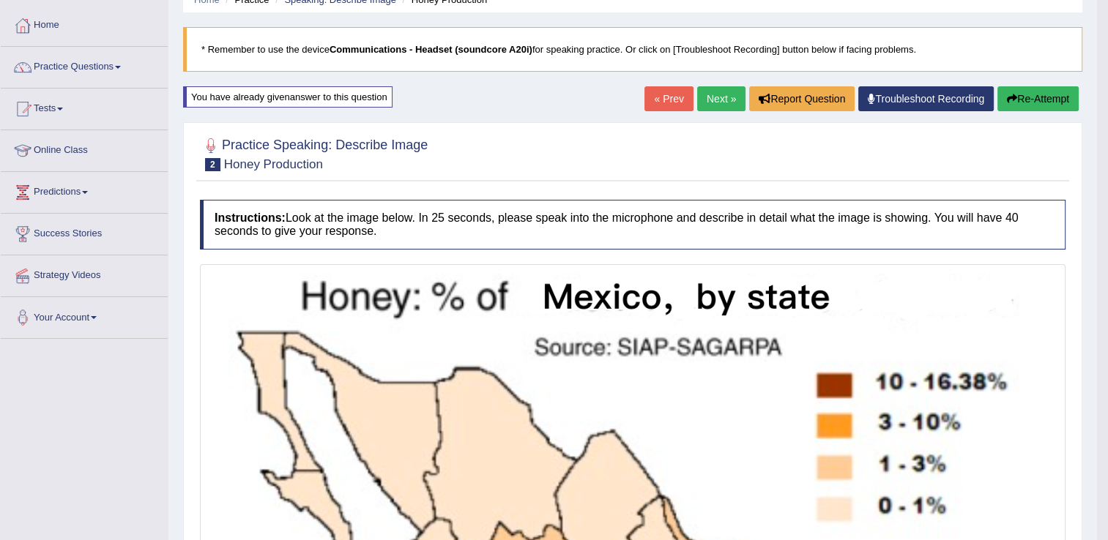
scroll to position [0, 0]
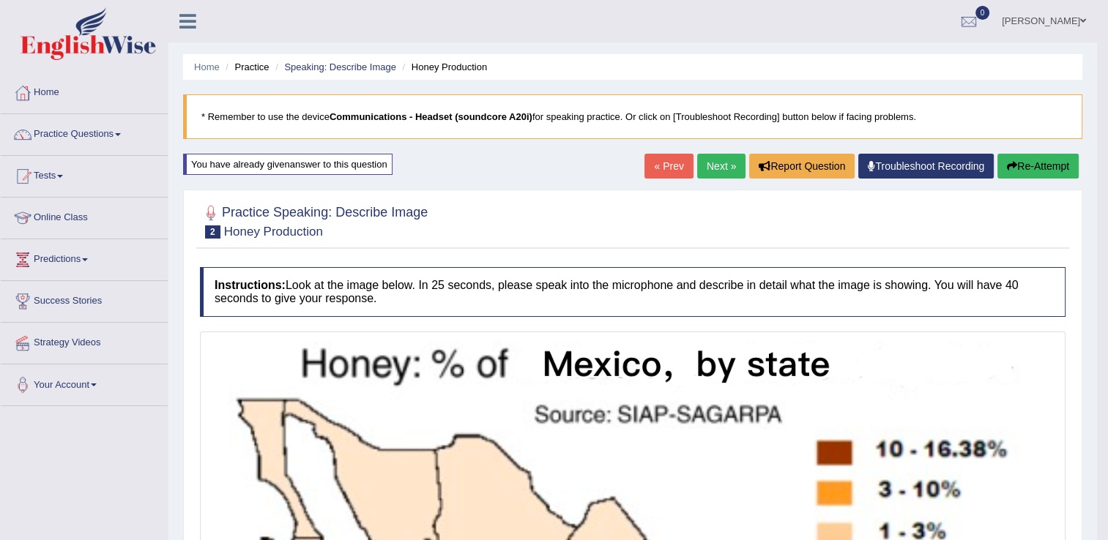
click at [1054, 165] on button "Re-Attempt" at bounding box center [1037, 166] width 81 height 25
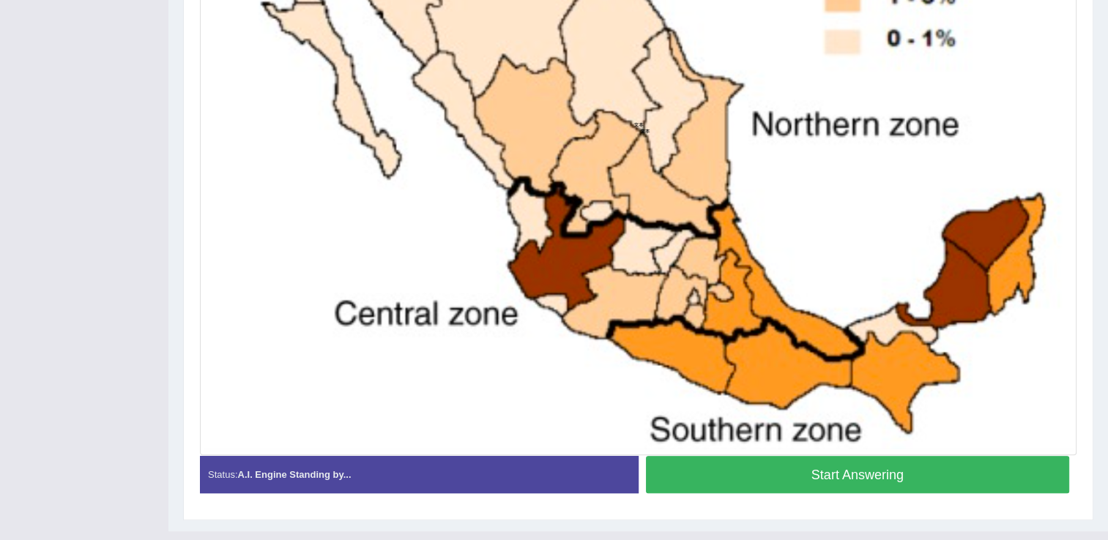
scroll to position [575, 0]
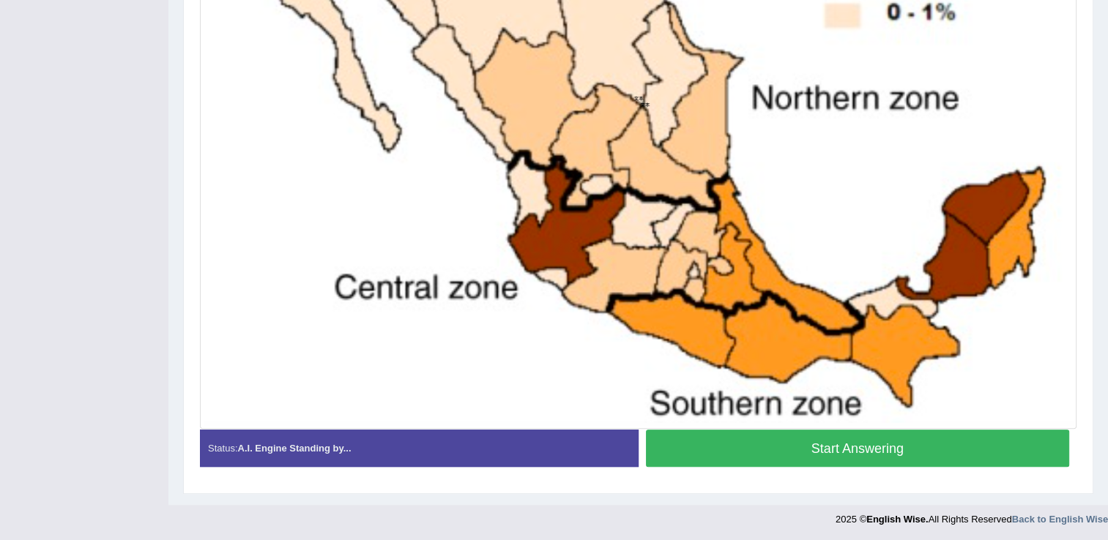
click at [710, 450] on button "Start Answering" at bounding box center [858, 448] width 424 height 37
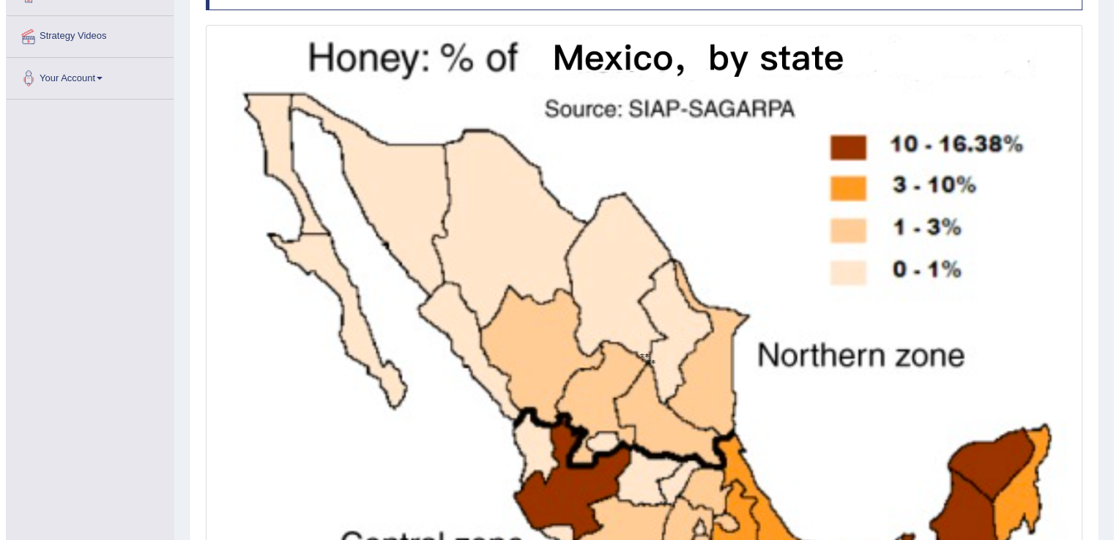
scroll to position [578, 0]
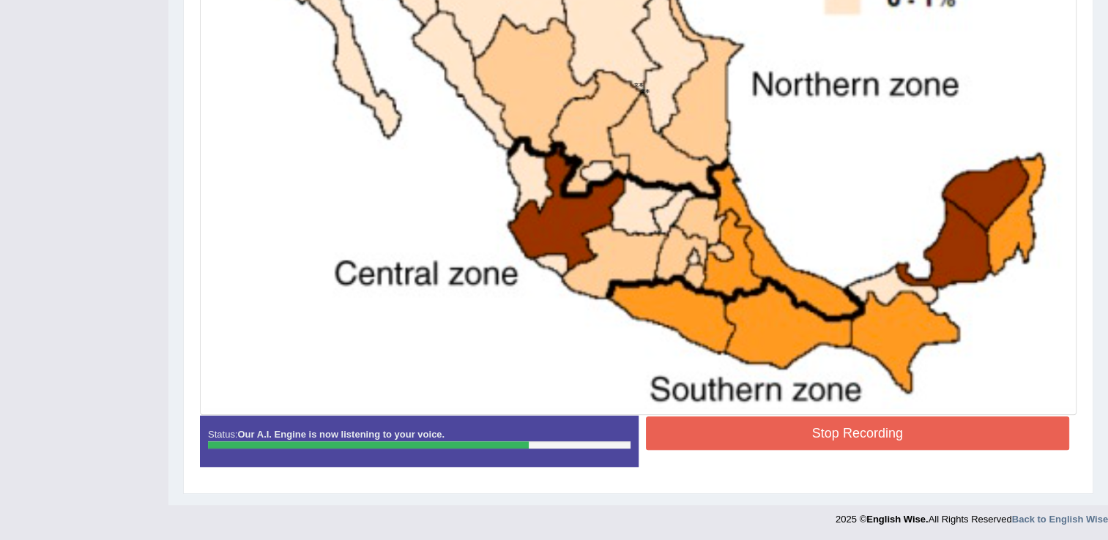
click at [680, 420] on button "Stop Recording" at bounding box center [858, 434] width 424 height 34
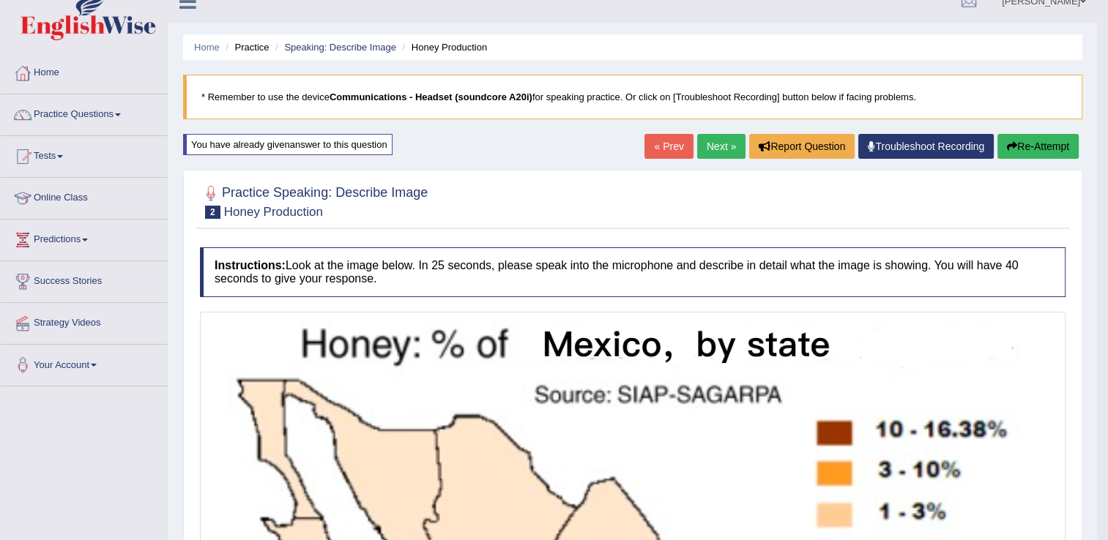
scroll to position [28, 0]
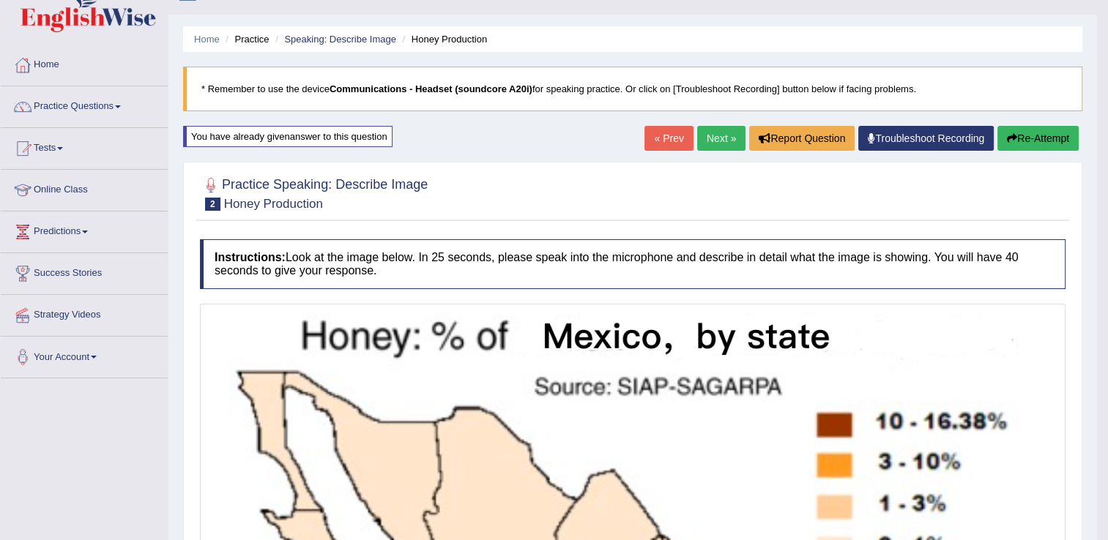
click at [1031, 136] on button "Re-Attempt" at bounding box center [1037, 138] width 81 height 25
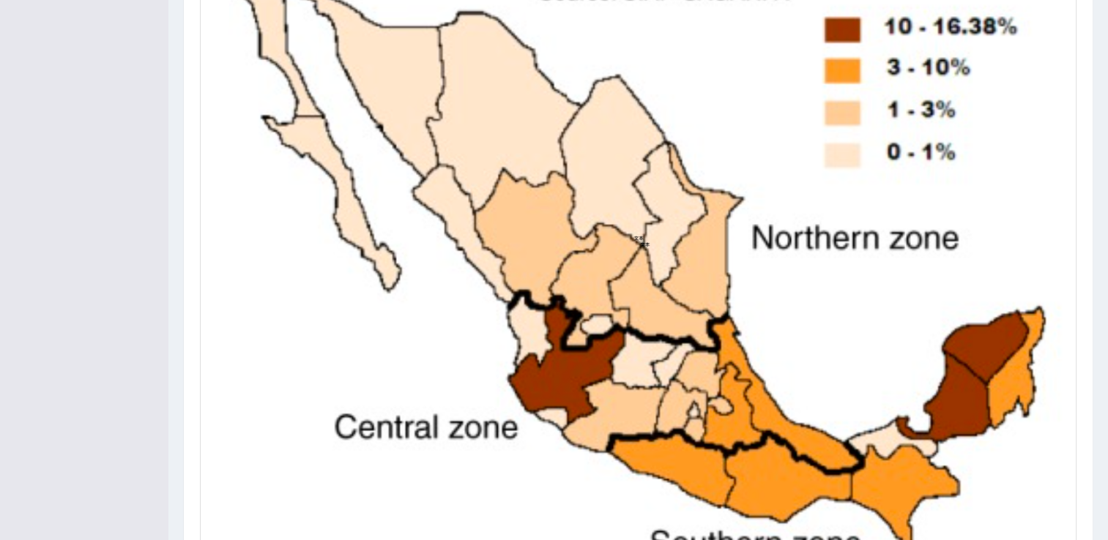
scroll to position [575, 0]
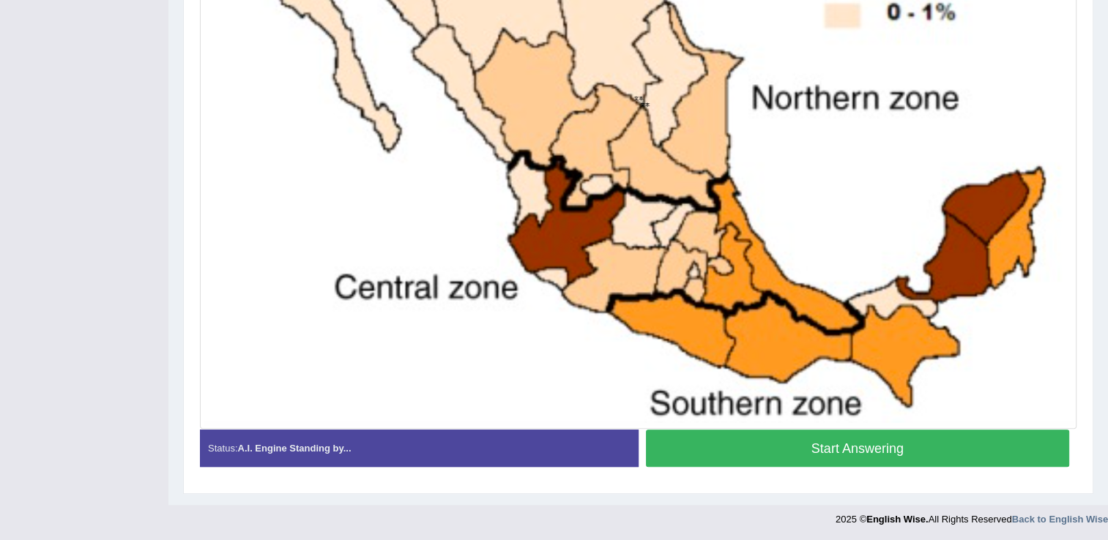
click at [832, 443] on button "Start Answering" at bounding box center [858, 448] width 424 height 37
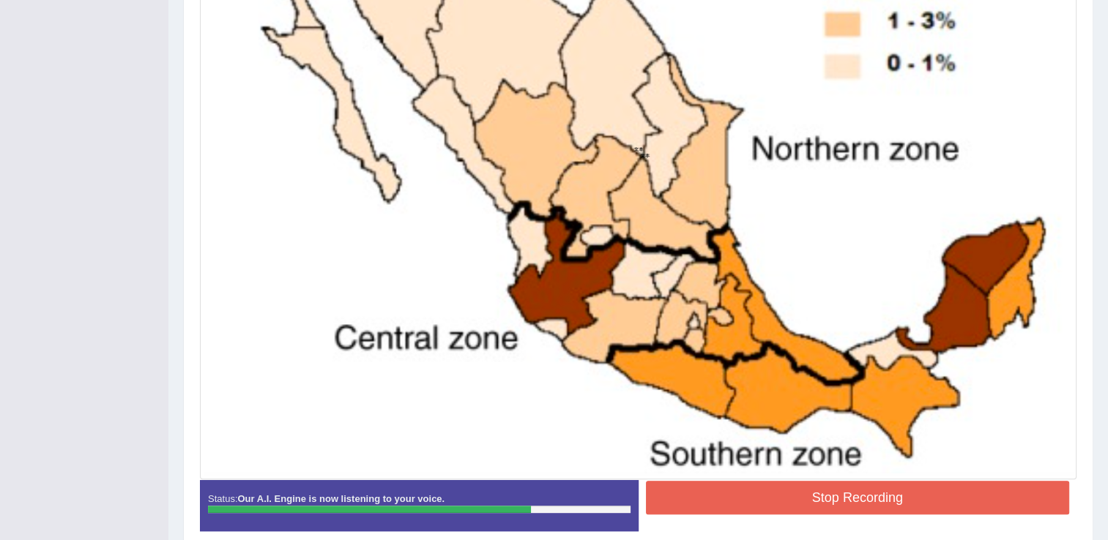
scroll to position [578, 0]
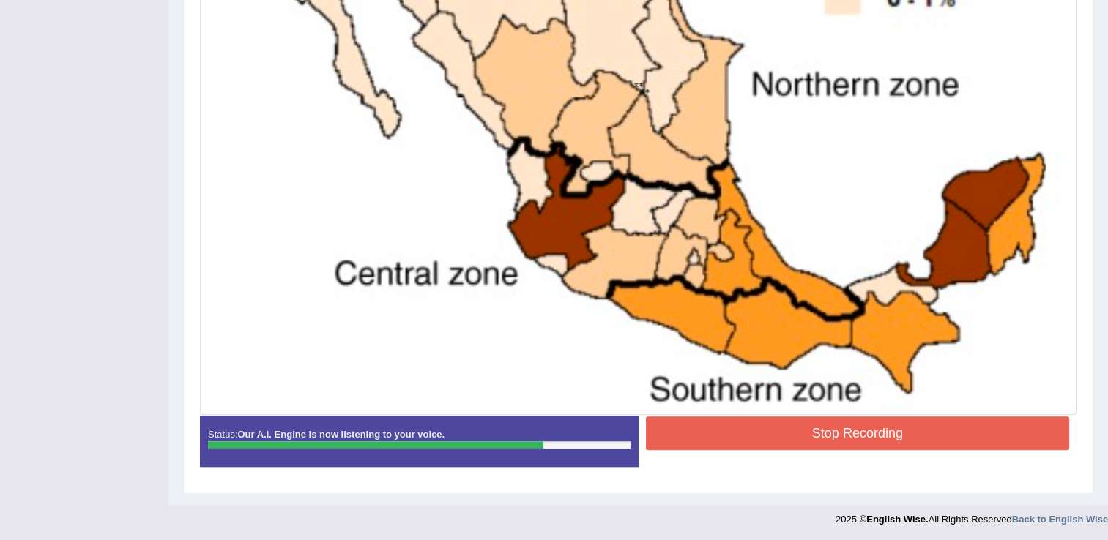
click at [849, 443] on button "Stop Recording" at bounding box center [858, 434] width 424 height 34
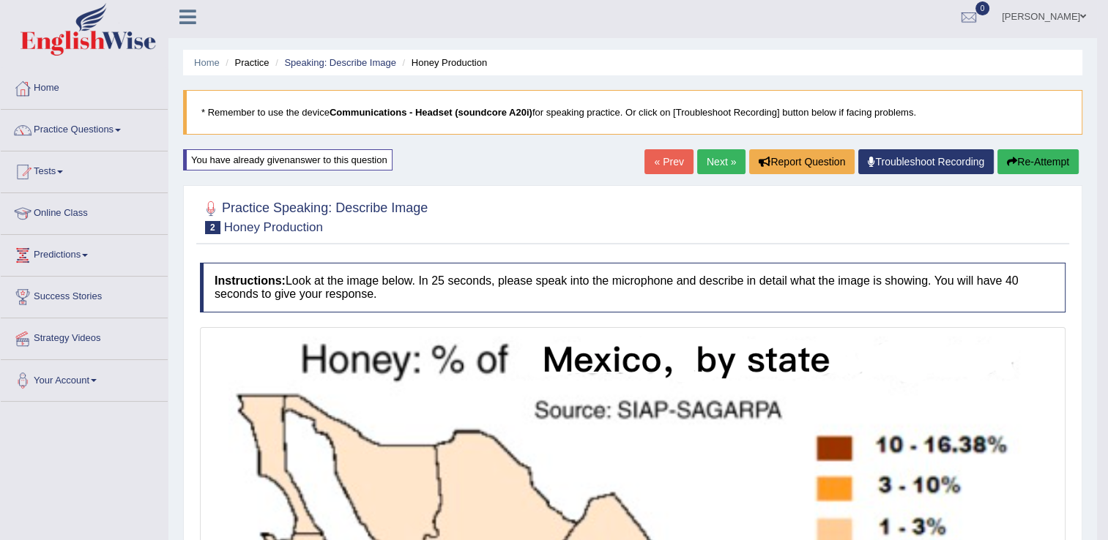
scroll to position [1, 0]
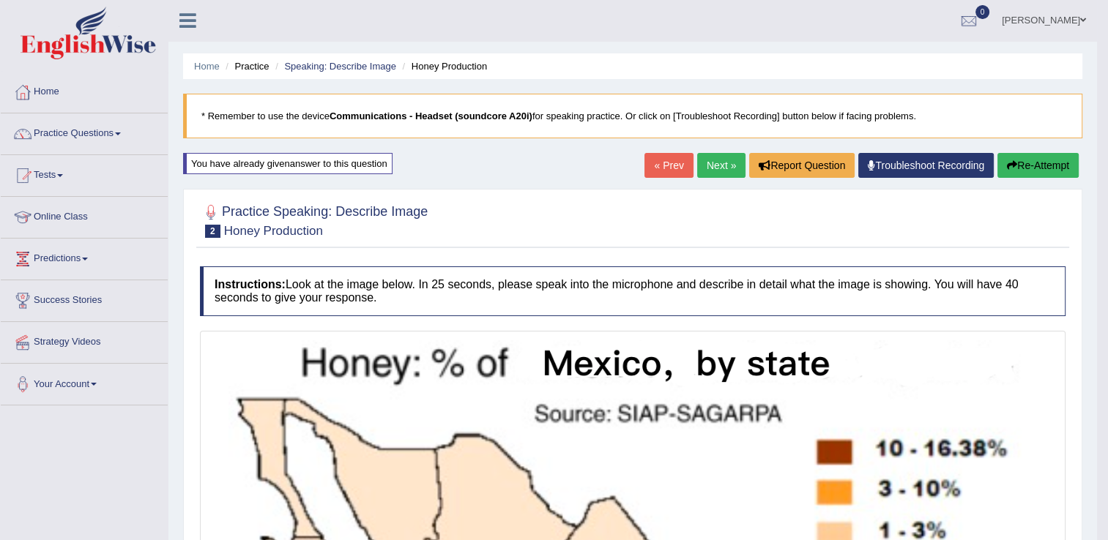
click at [1041, 171] on button "Re-Attempt" at bounding box center [1037, 165] width 81 height 25
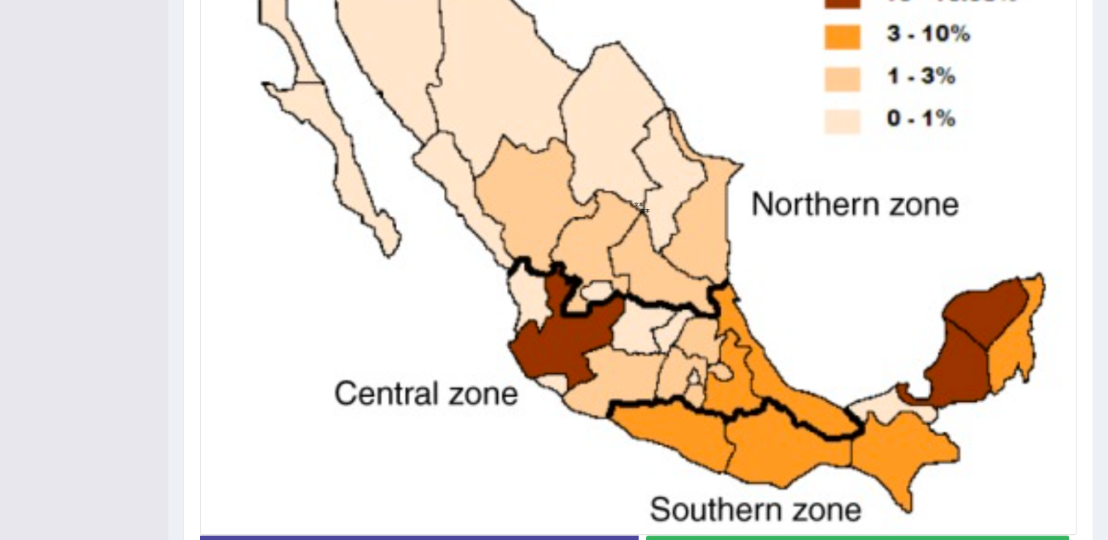
scroll to position [575, 0]
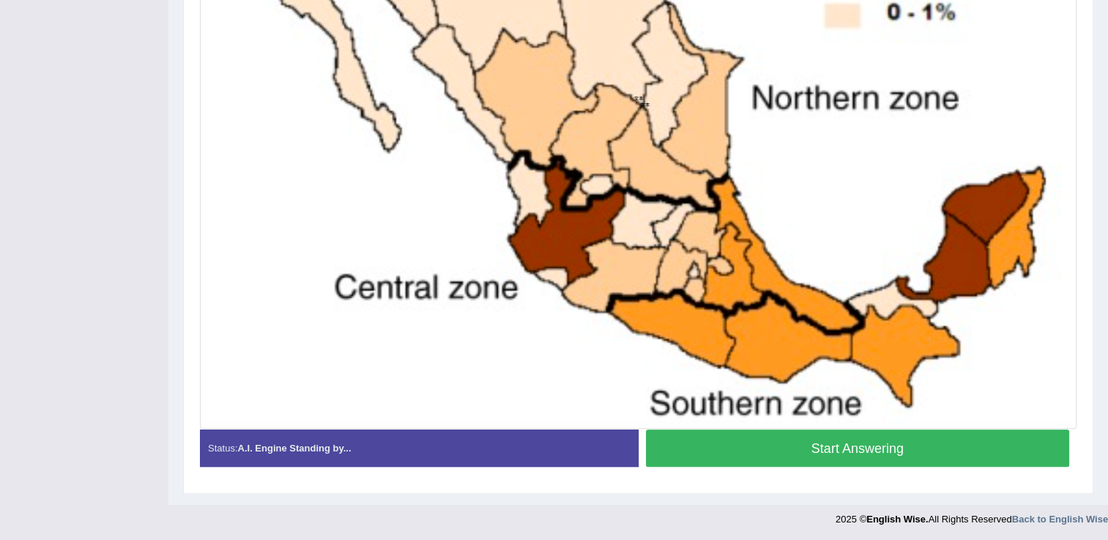
click at [855, 446] on button "Start Answering" at bounding box center [858, 448] width 424 height 37
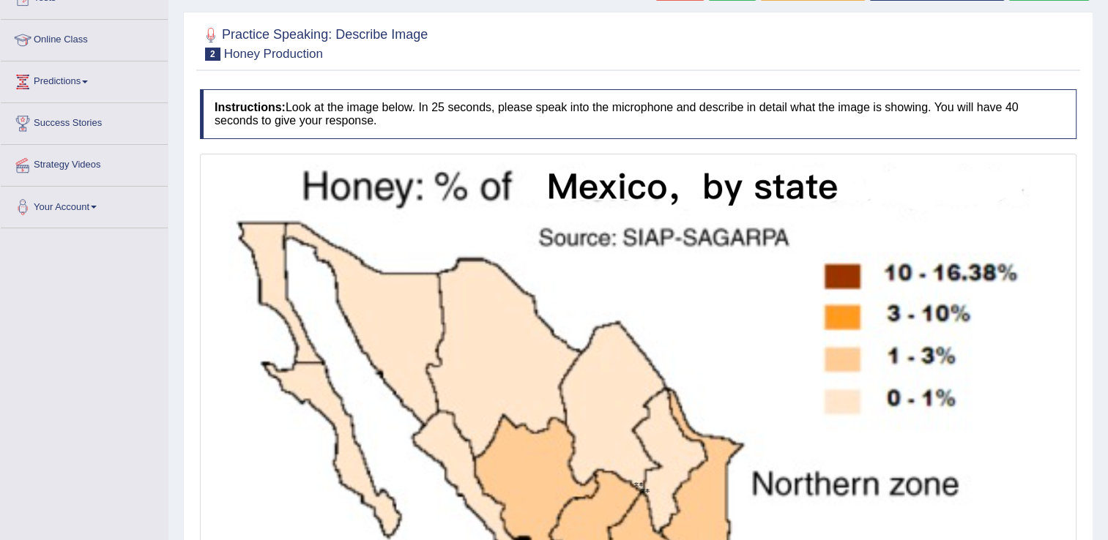
scroll to position [578, 0]
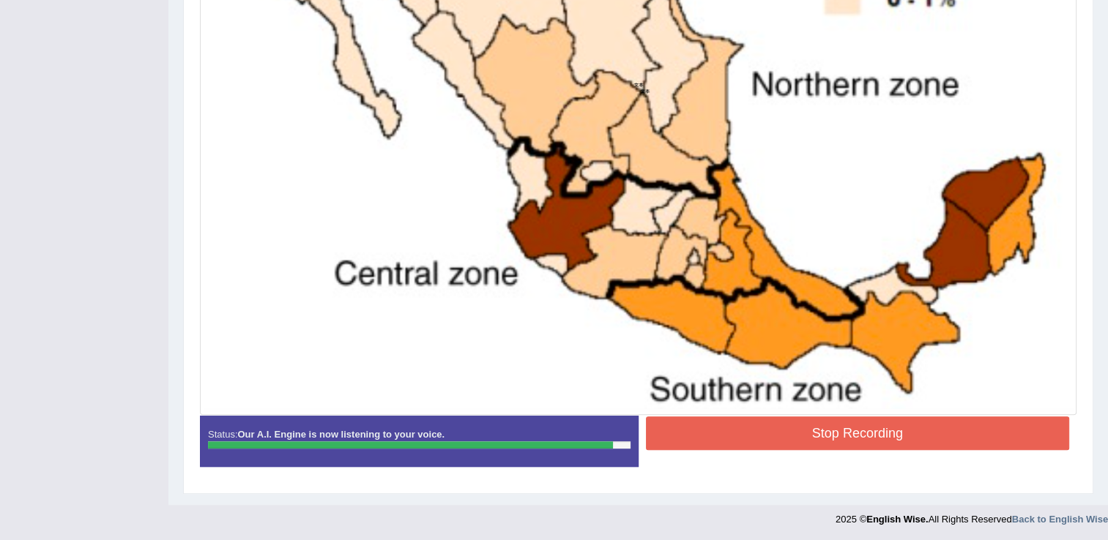
click at [888, 437] on button "Stop Recording" at bounding box center [858, 434] width 424 height 34
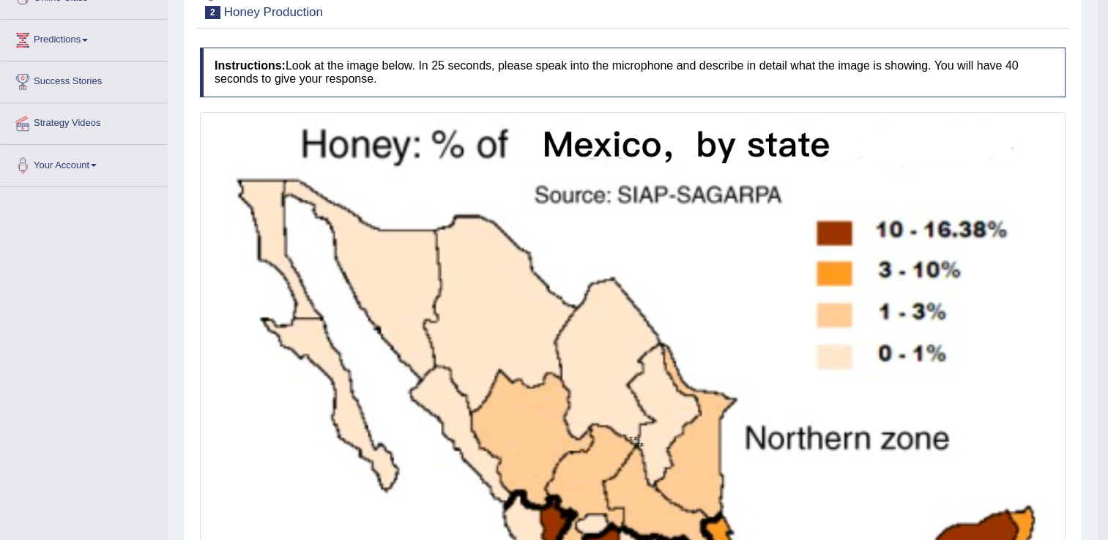
scroll to position [0, 0]
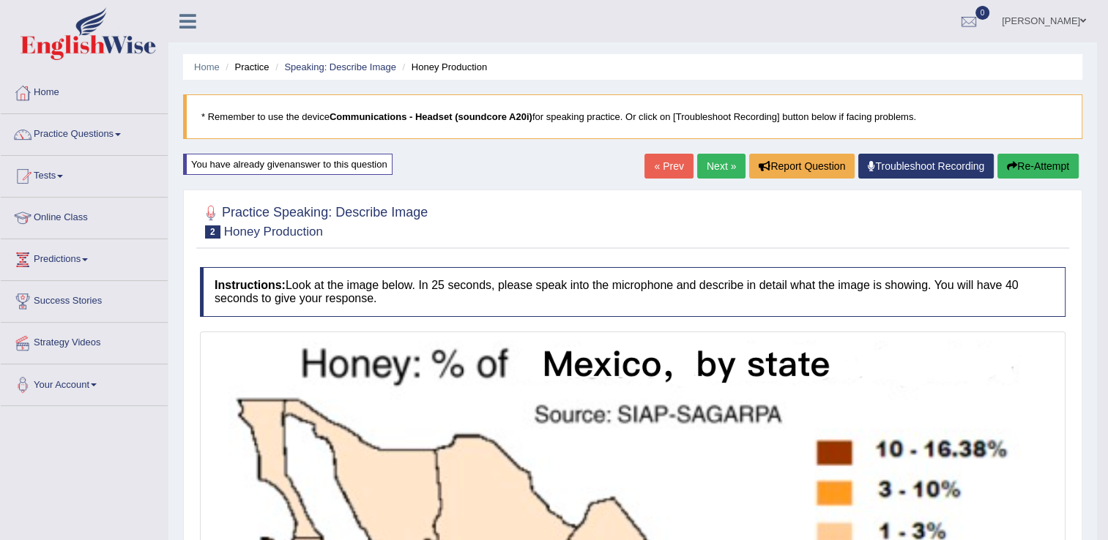
click at [721, 171] on link "Next »" at bounding box center [721, 166] width 48 height 25
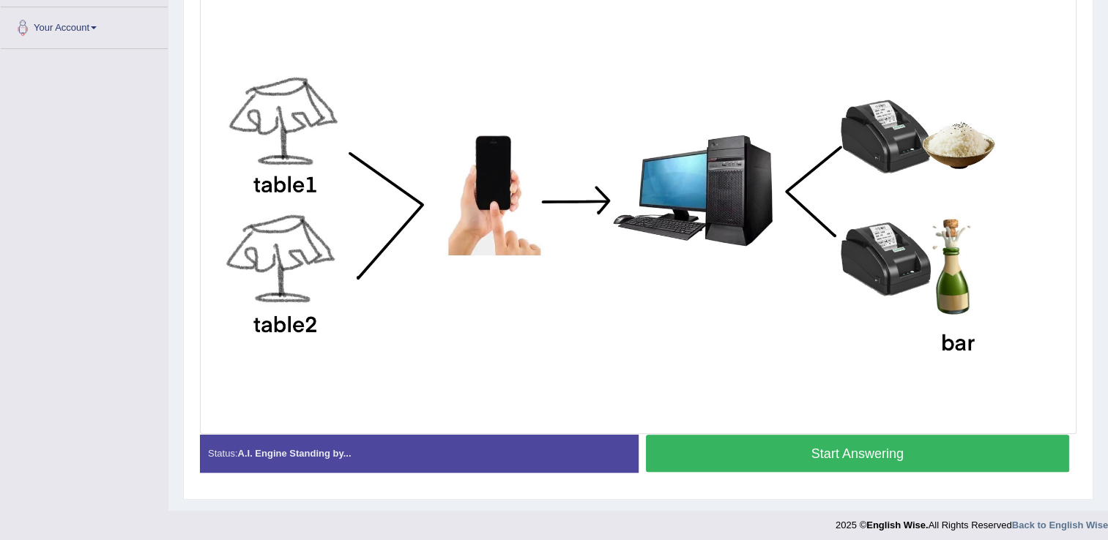
scroll to position [362, 0]
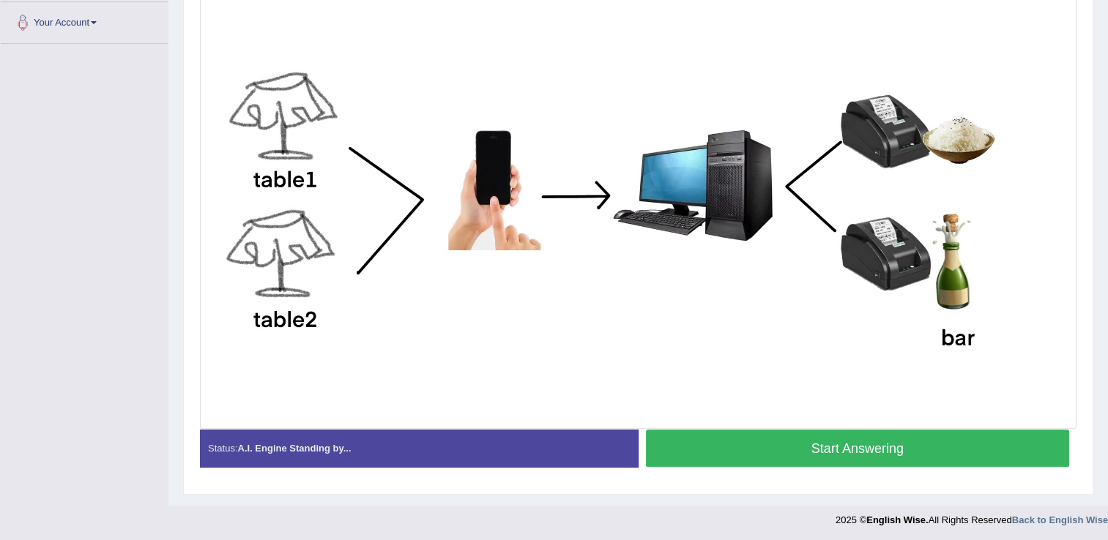
click at [740, 452] on button "Start Answering" at bounding box center [858, 448] width 424 height 37
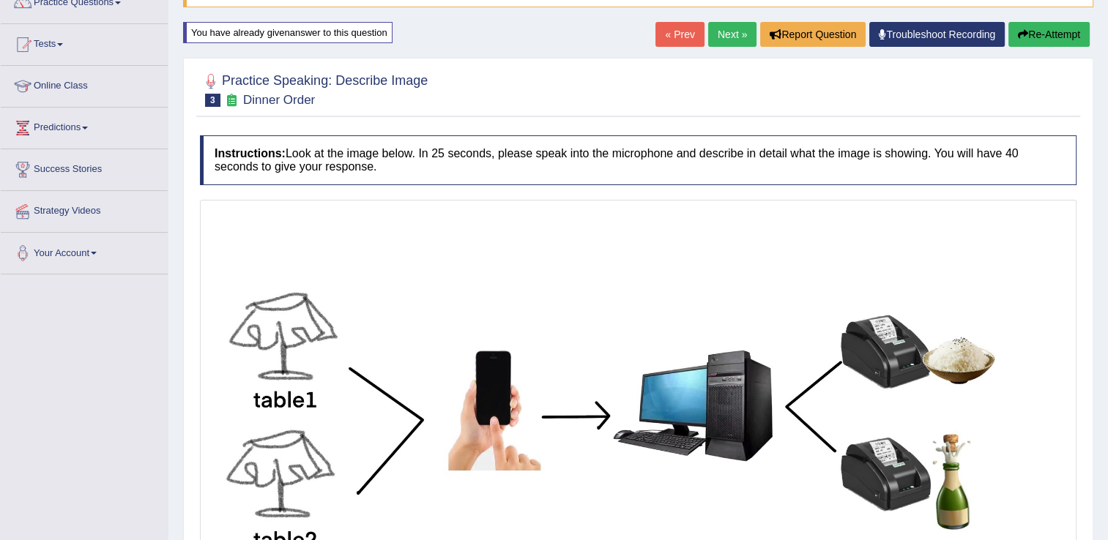
scroll to position [87, 0]
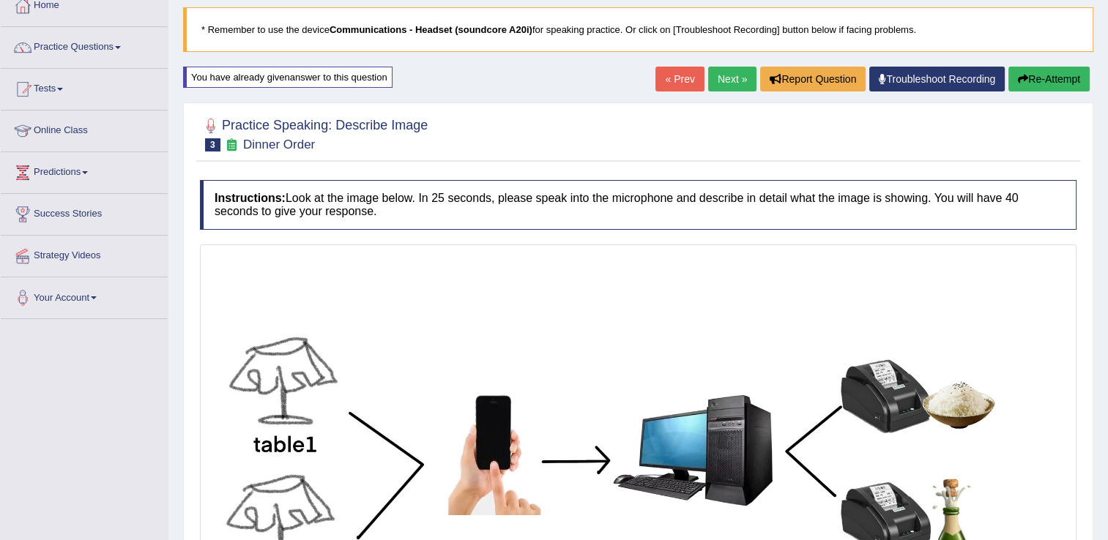
click at [1025, 74] on icon "button" at bounding box center [1023, 79] width 10 height 10
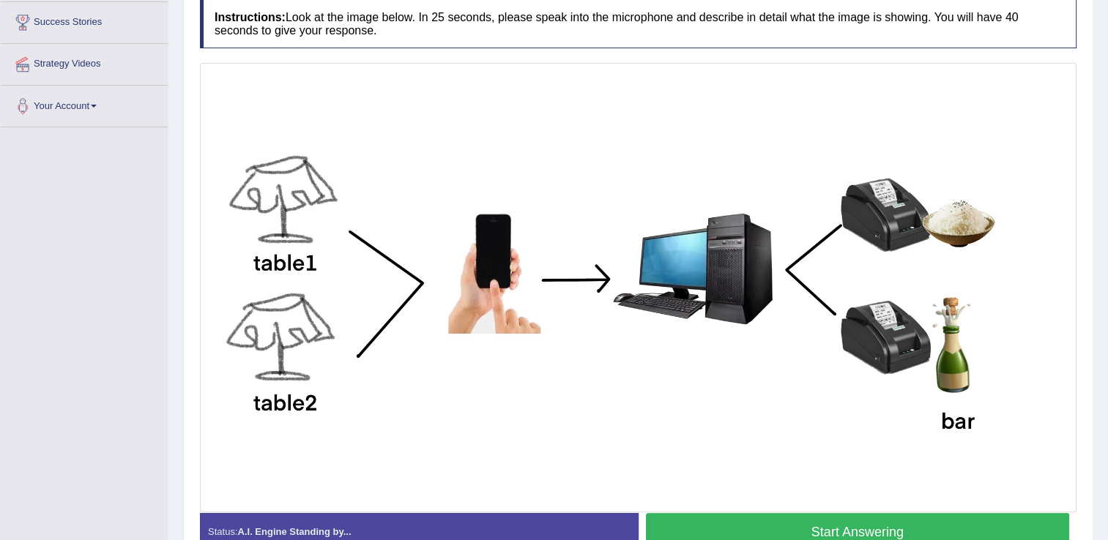
scroll to position [362, 0]
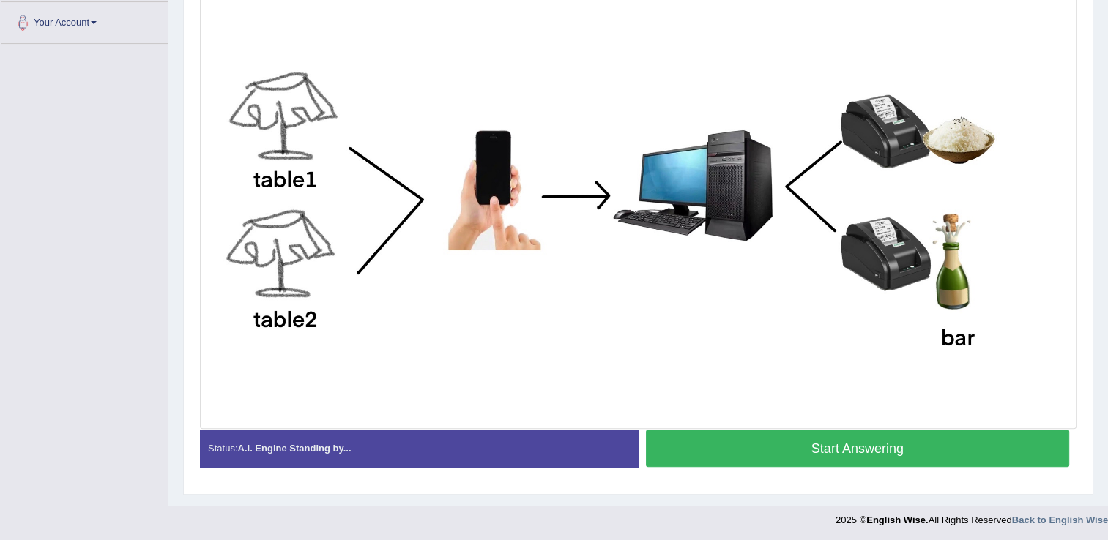
click at [743, 453] on button "Start Answering" at bounding box center [858, 448] width 424 height 37
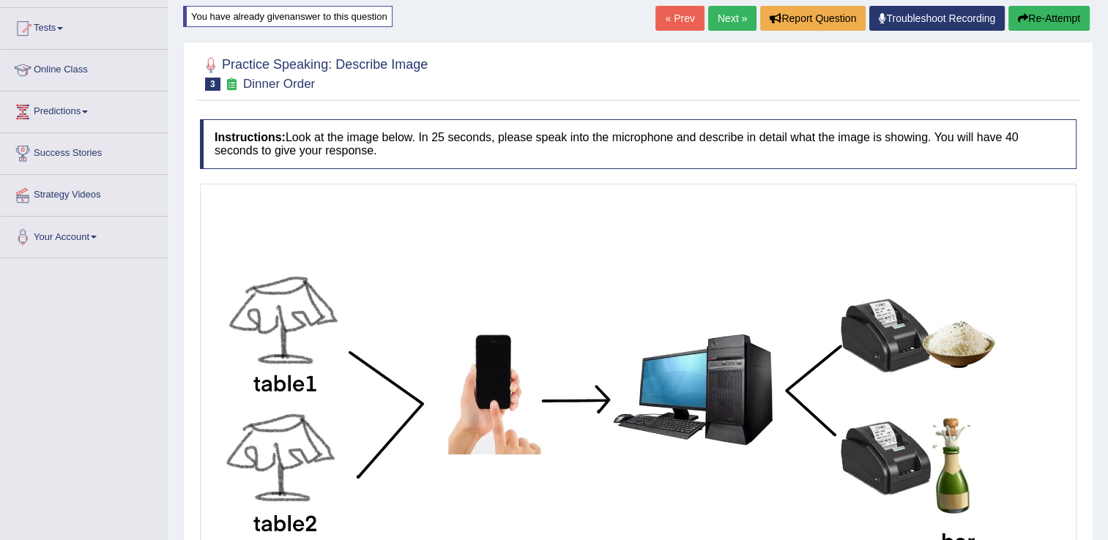
scroll to position [137, 0]
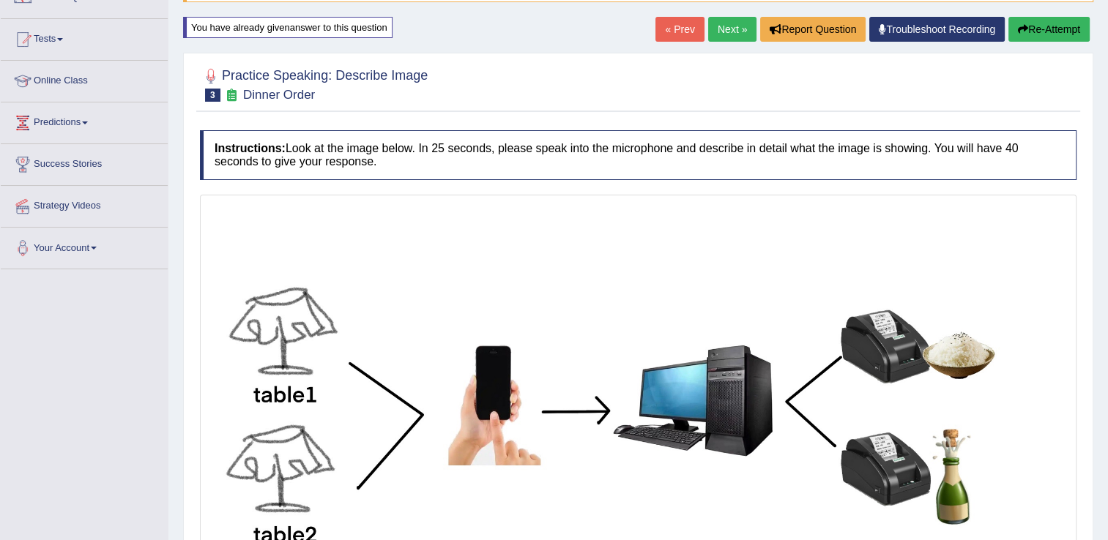
click at [1066, 26] on button "Re-Attempt" at bounding box center [1048, 29] width 81 height 25
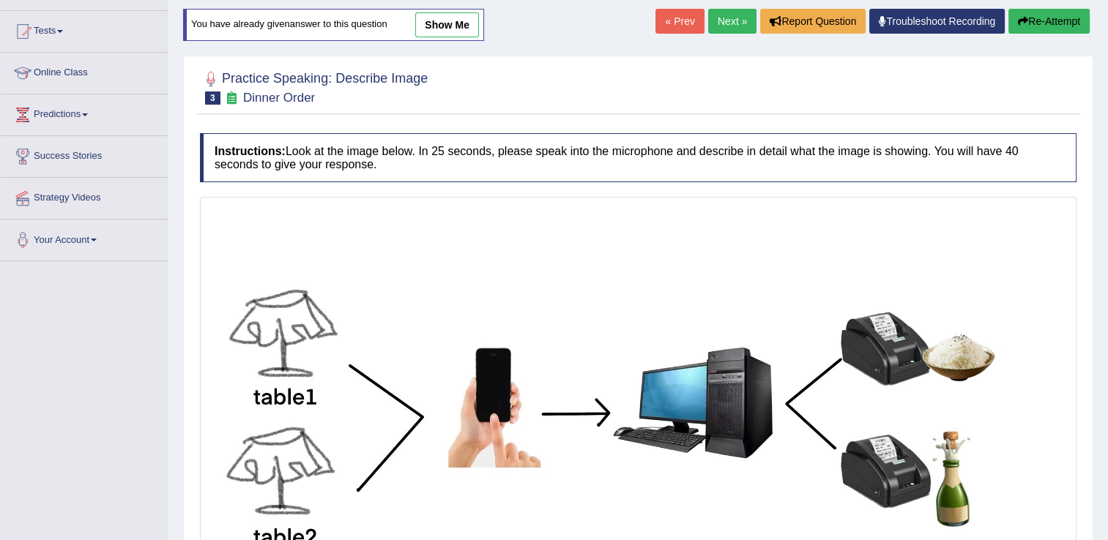
scroll to position [137, 0]
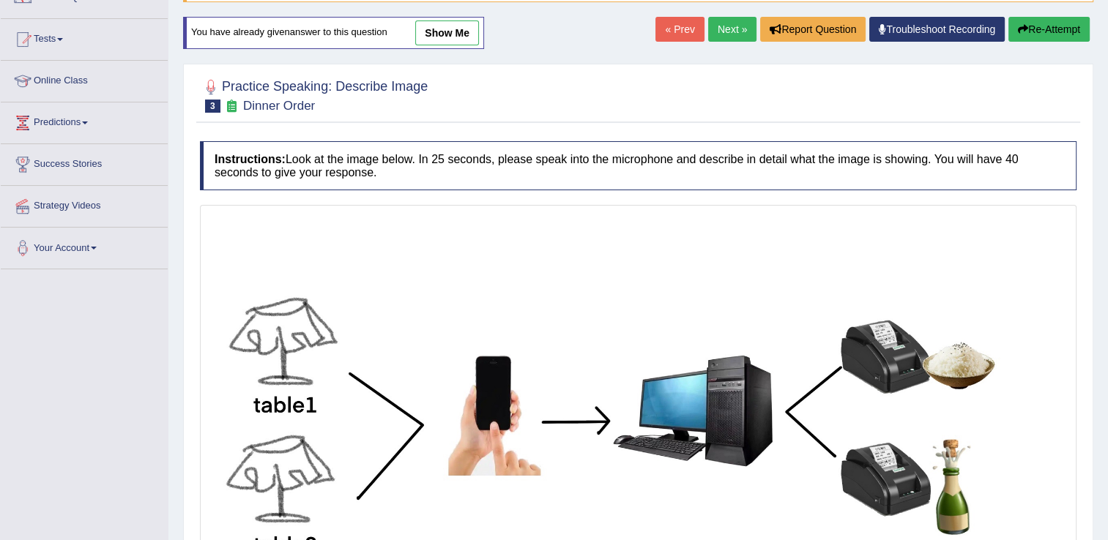
click at [1063, 29] on button "Re-Attempt" at bounding box center [1048, 29] width 81 height 25
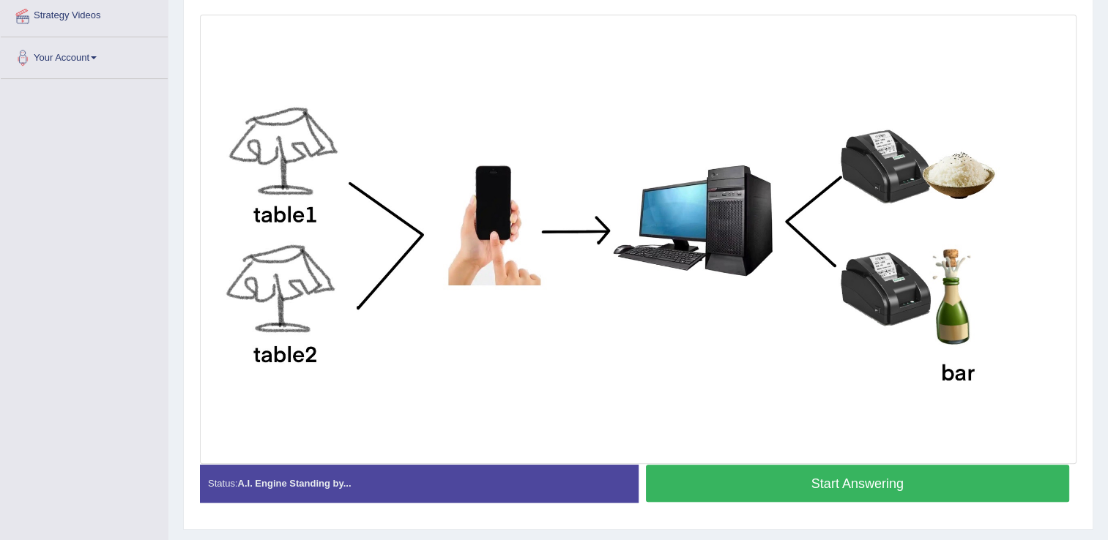
scroll to position [332, 0]
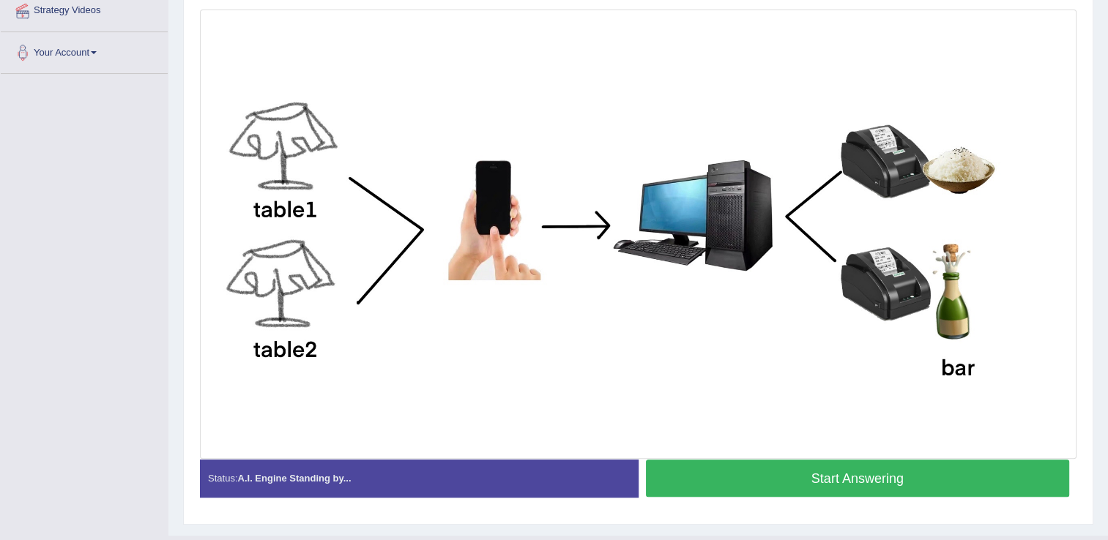
click at [846, 479] on button "Start Answering" at bounding box center [858, 478] width 424 height 37
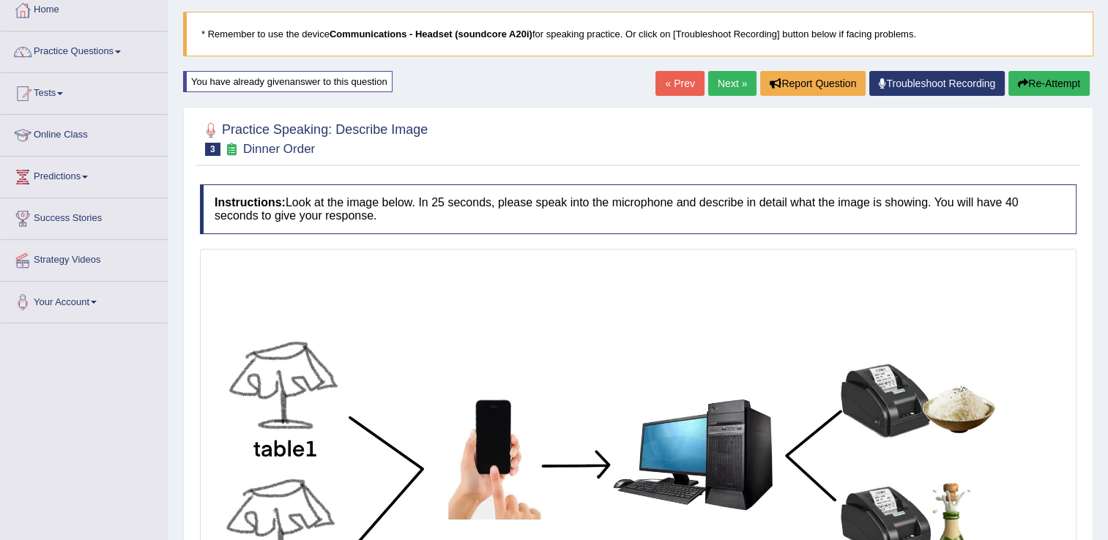
scroll to position [0, 0]
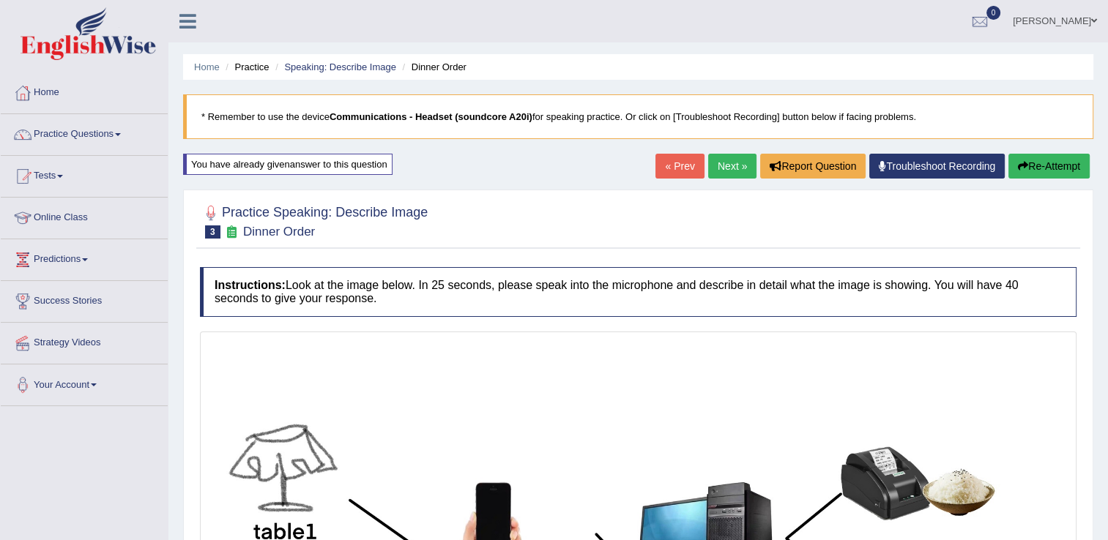
click at [1049, 168] on button "Re-Attempt" at bounding box center [1048, 166] width 81 height 25
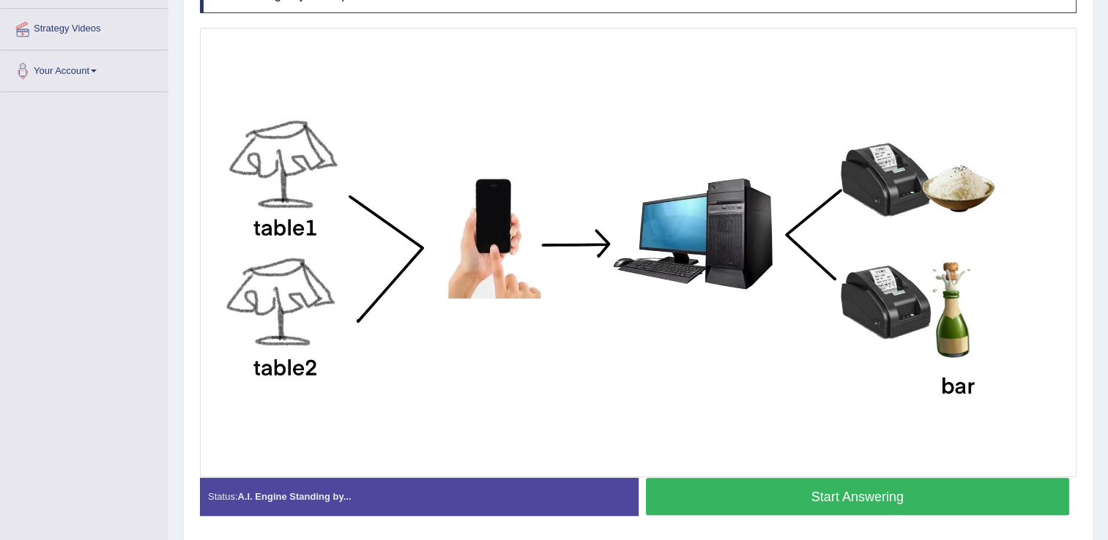
scroll to position [309, 0]
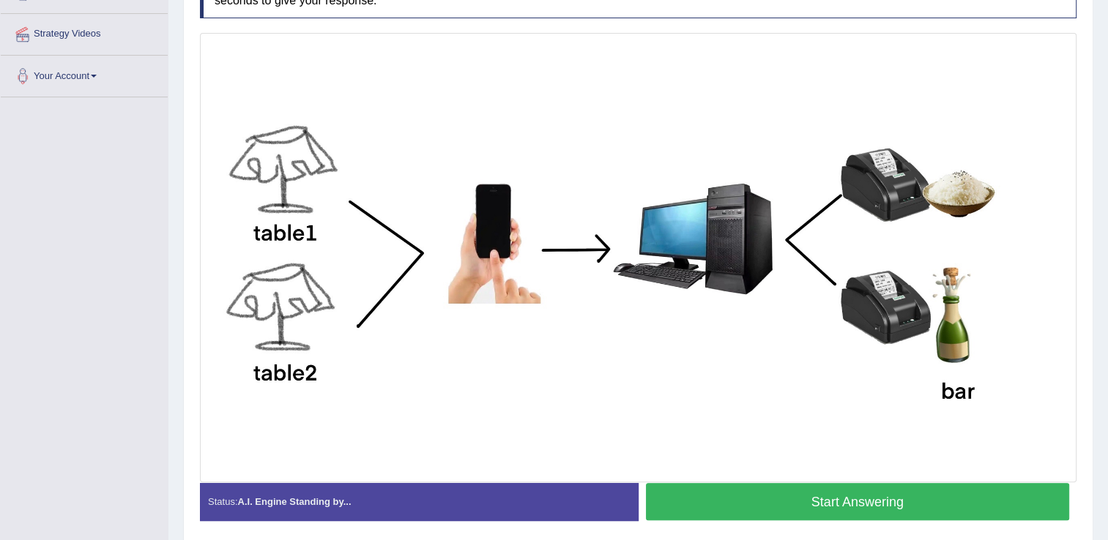
click at [838, 502] on button "Start Answering" at bounding box center [858, 501] width 424 height 37
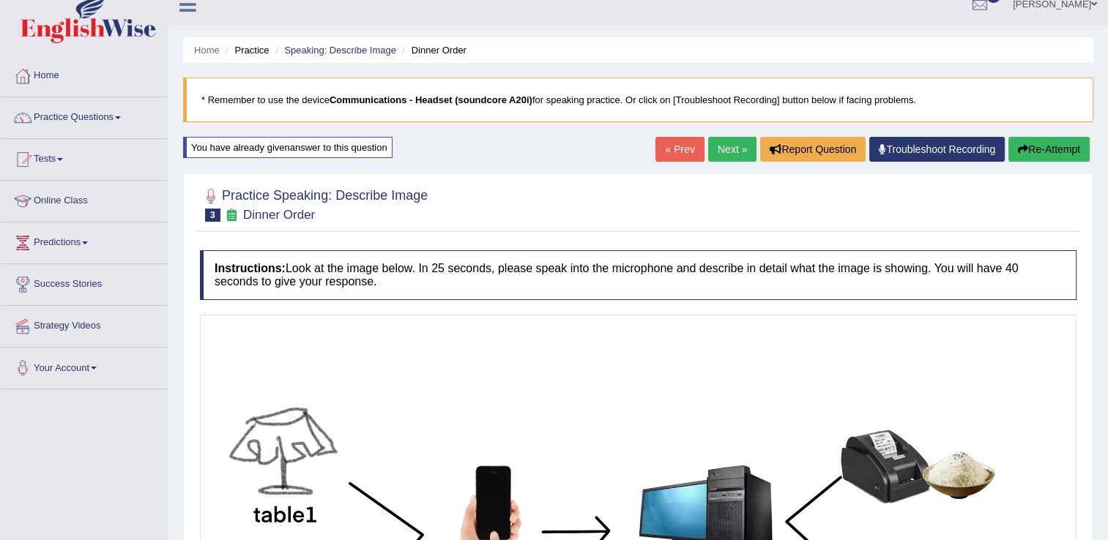
scroll to position [0, 0]
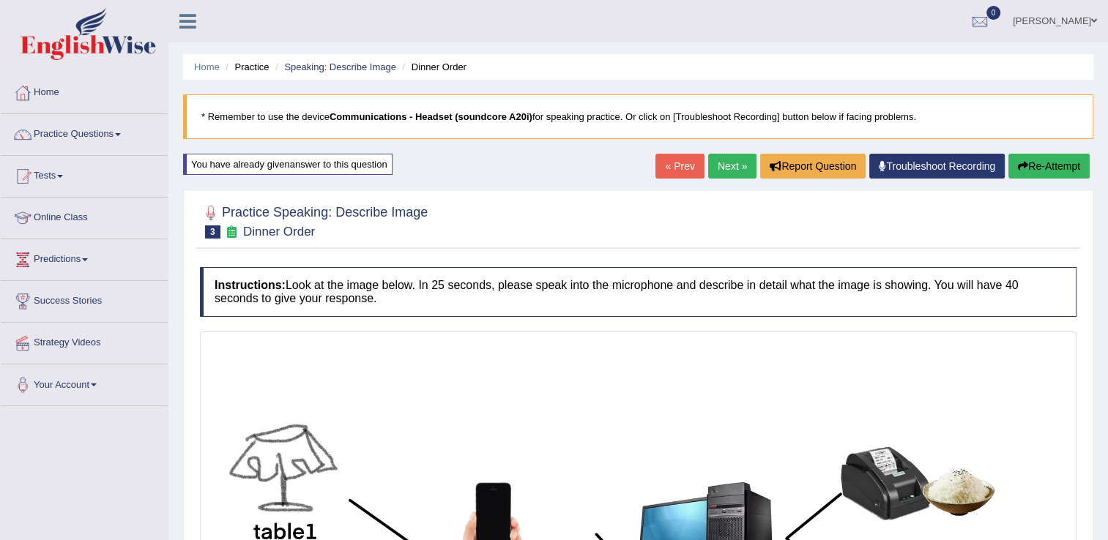
click at [1059, 163] on button "Re-Attempt" at bounding box center [1048, 166] width 81 height 25
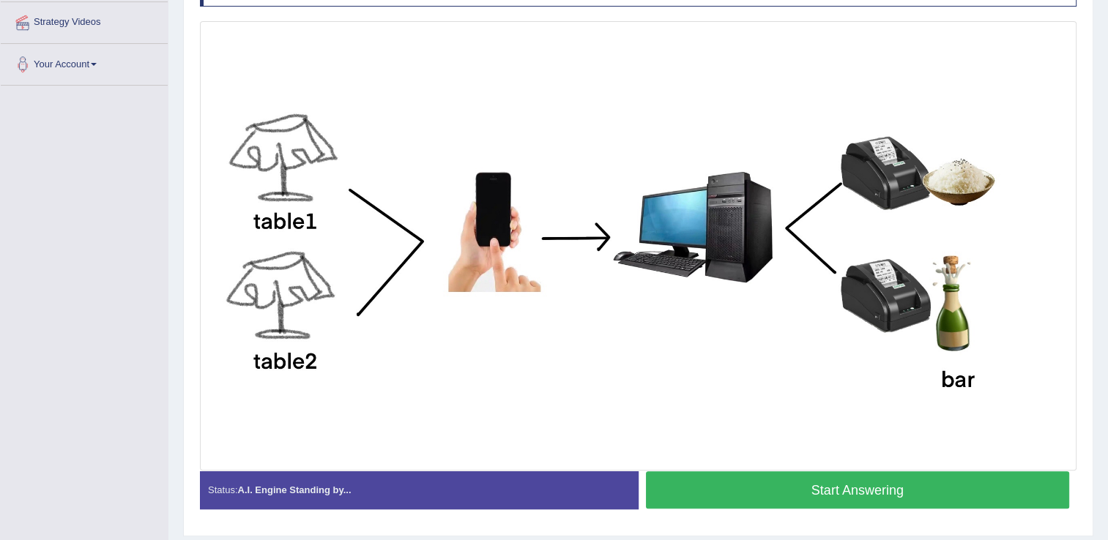
scroll to position [321, 0]
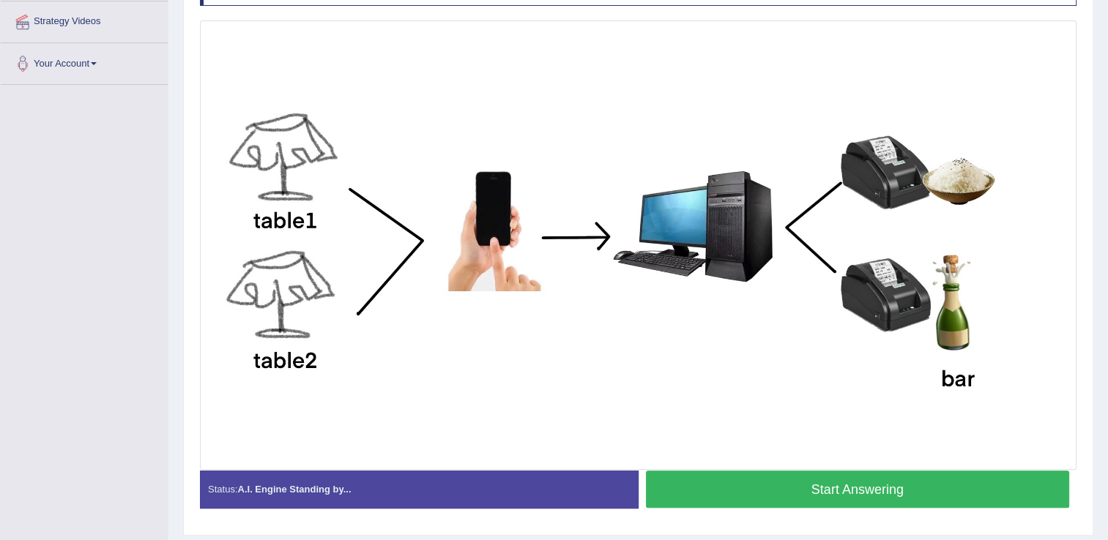
click at [806, 485] on button "Start Answering" at bounding box center [858, 489] width 424 height 37
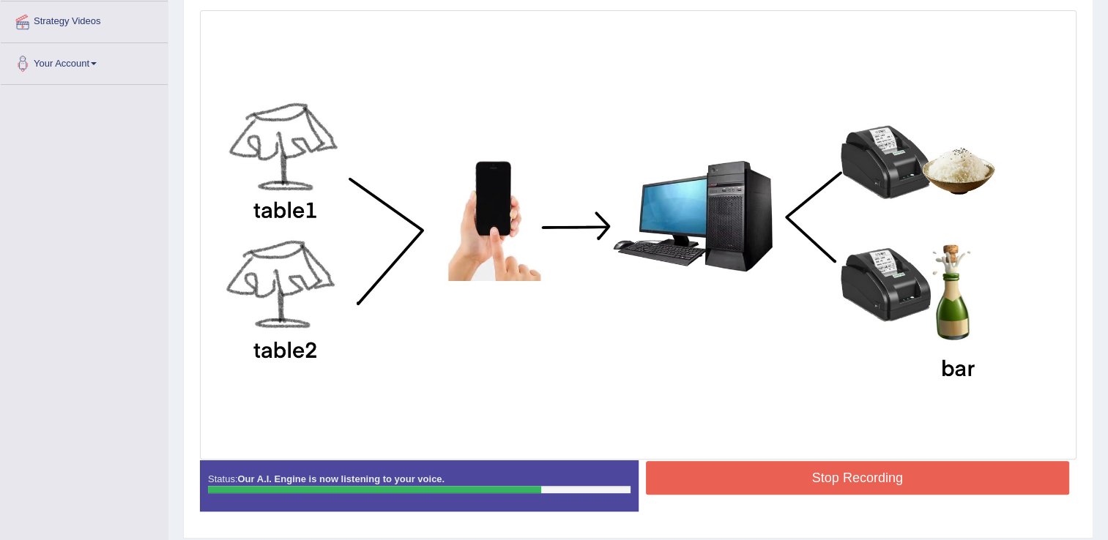
scroll to position [366, 0]
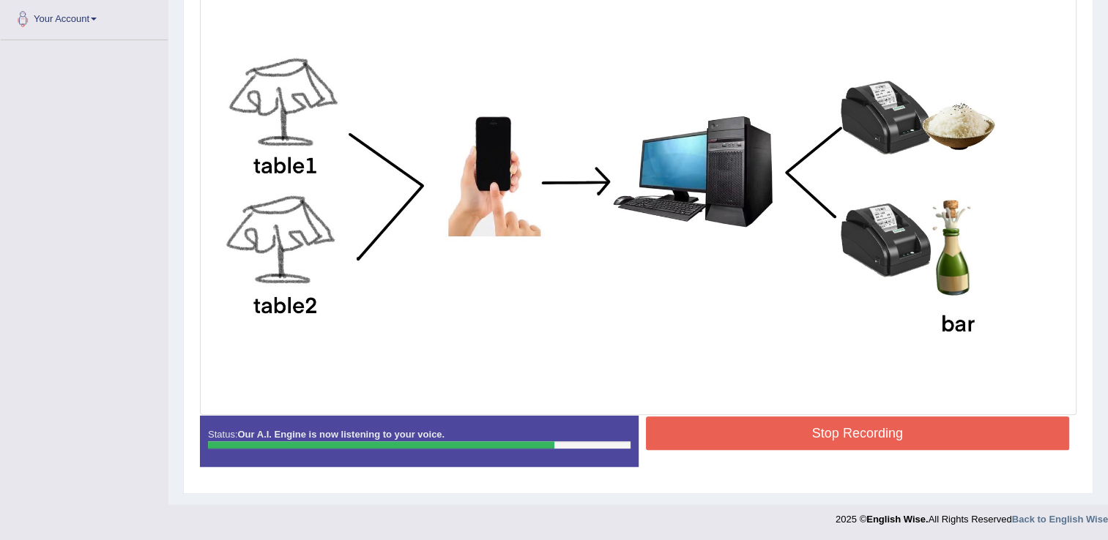
click at [844, 428] on button "Stop Recording" at bounding box center [858, 434] width 424 height 34
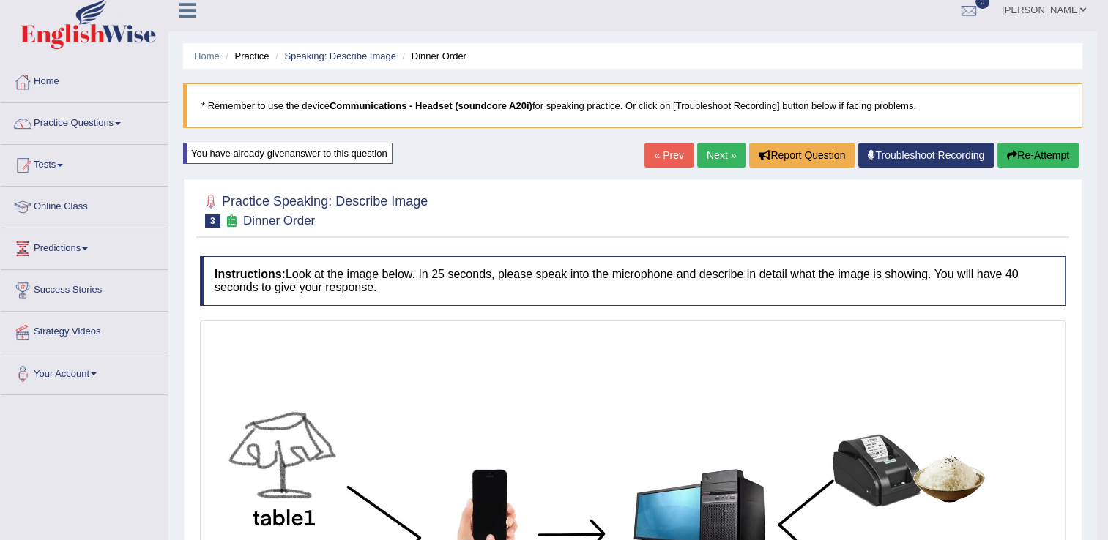
scroll to position [0, 0]
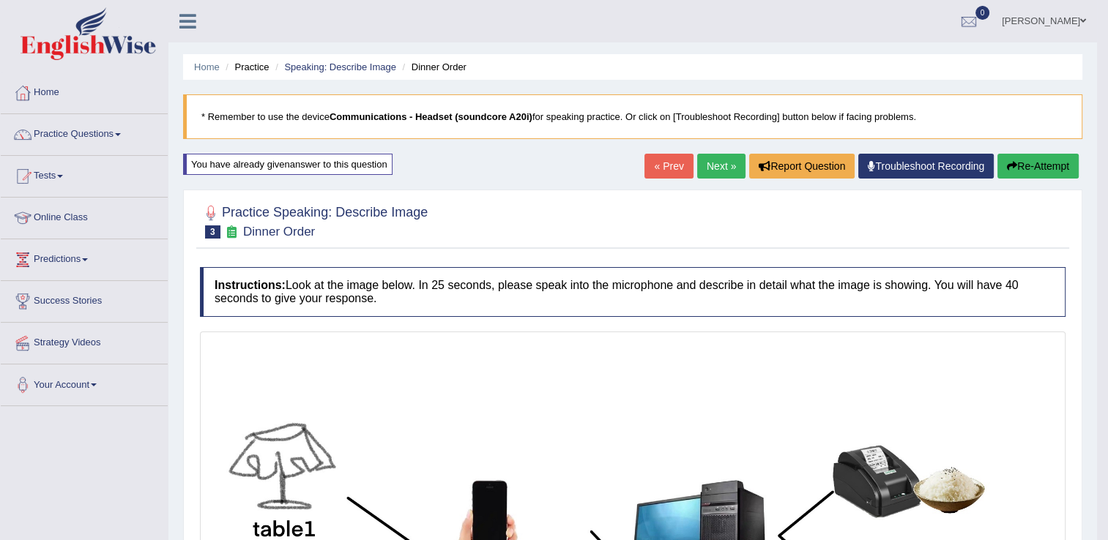
click at [1041, 163] on button "Re-Attempt" at bounding box center [1037, 166] width 81 height 25
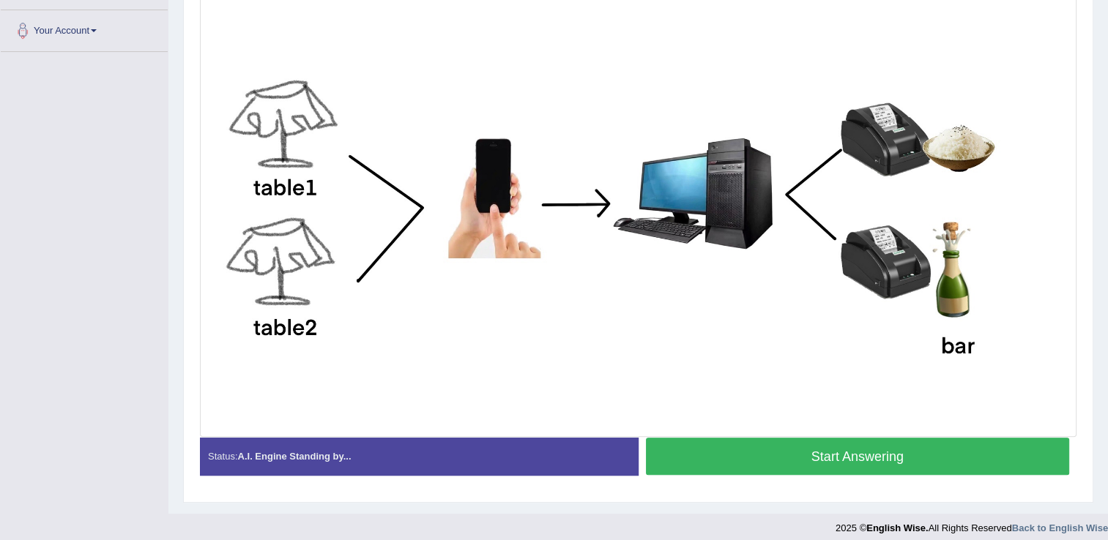
scroll to position [356, 0]
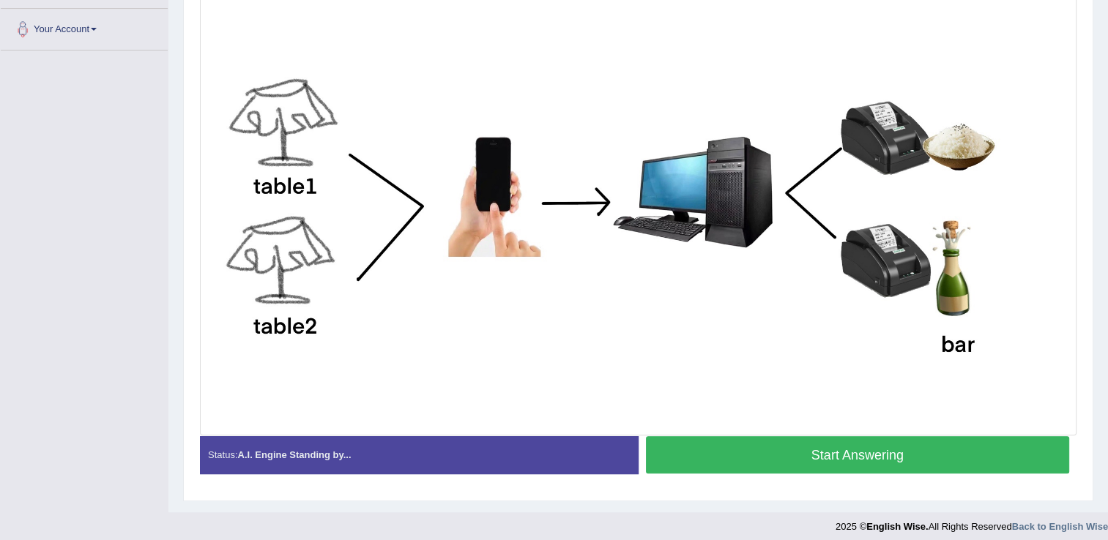
click at [773, 453] on button "Start Answering" at bounding box center [858, 454] width 424 height 37
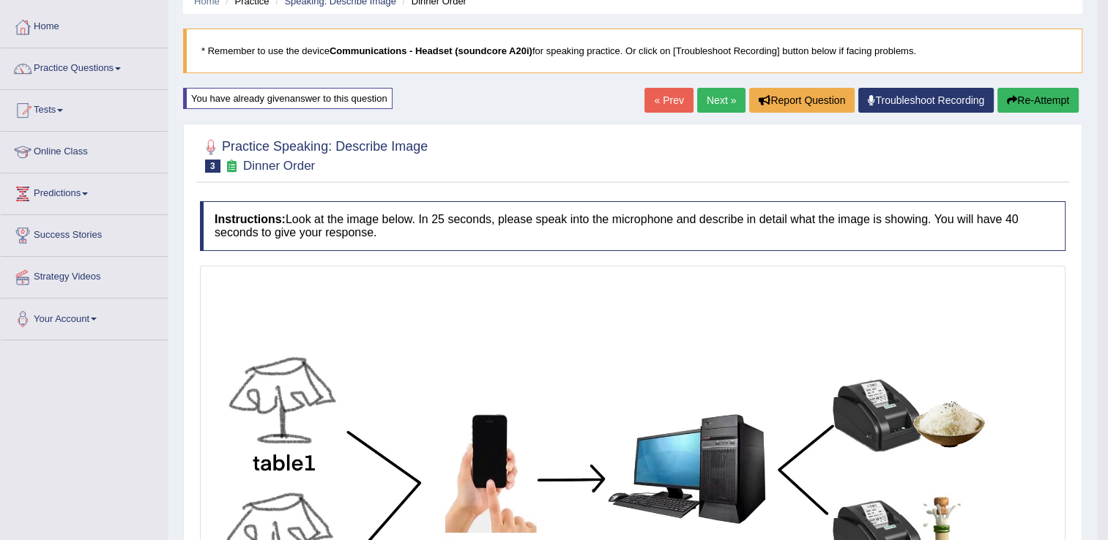
scroll to position [60, 0]
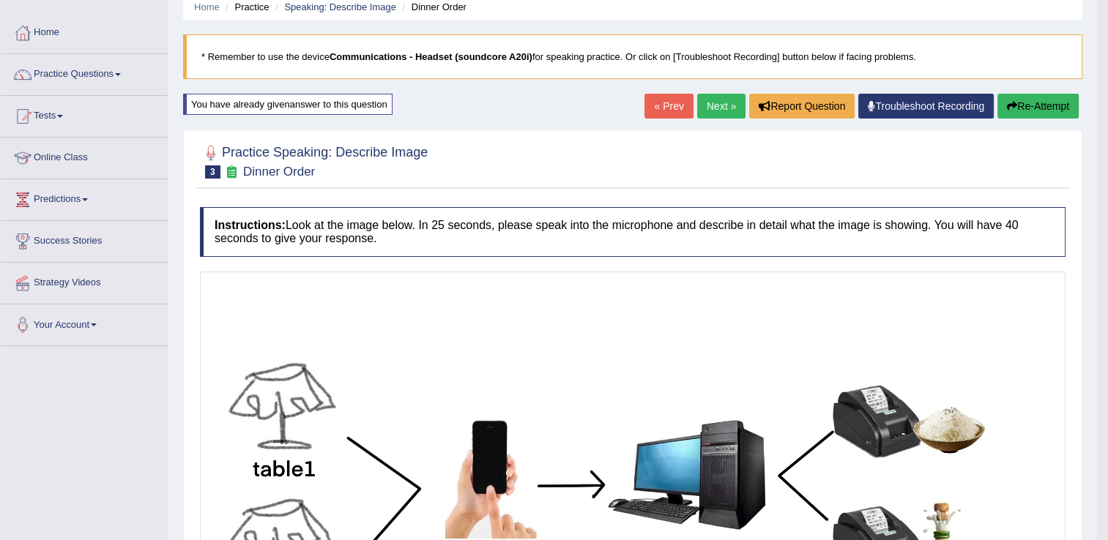
click at [1018, 107] on button "Re-Attempt" at bounding box center [1037, 106] width 81 height 25
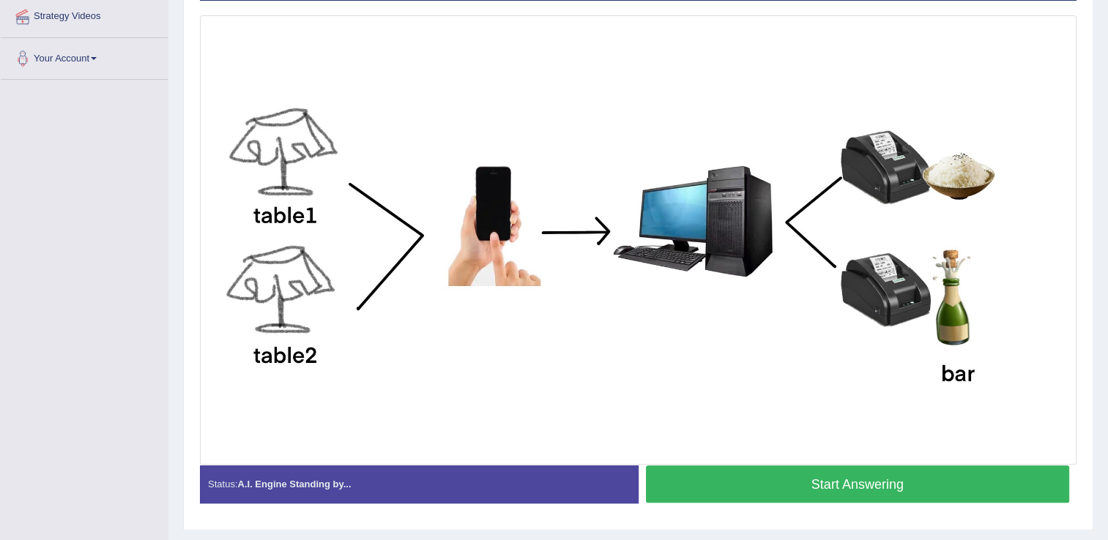
scroll to position [362, 0]
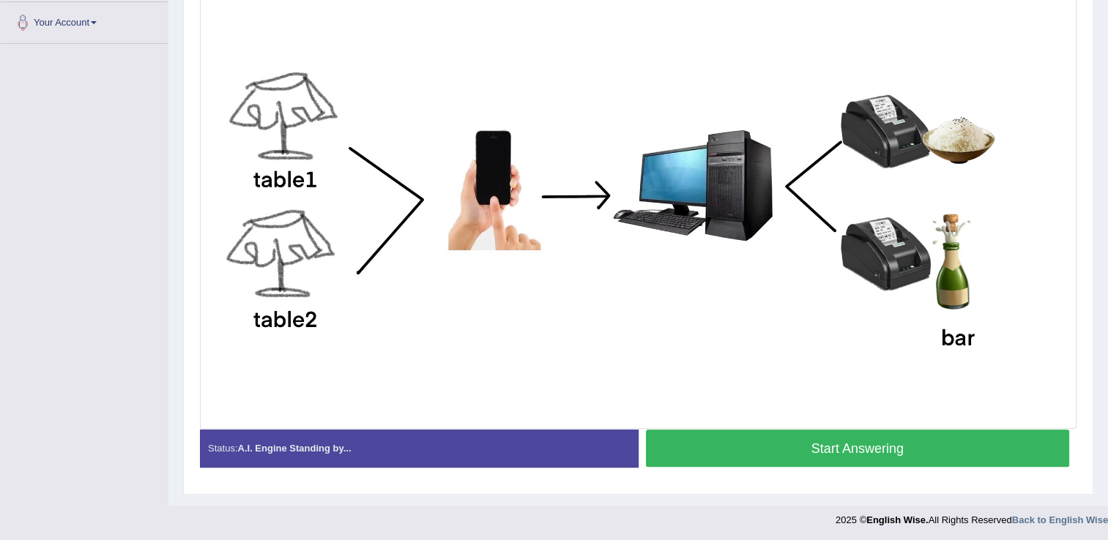
click at [873, 447] on button "Start Answering" at bounding box center [858, 448] width 424 height 37
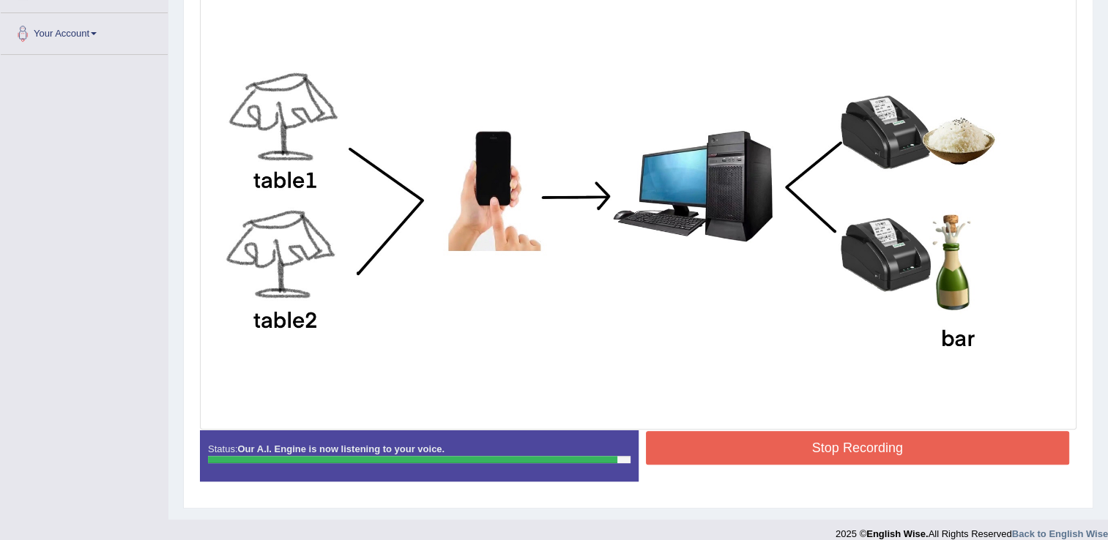
click at [875, 454] on button "Stop Recording" at bounding box center [858, 448] width 424 height 34
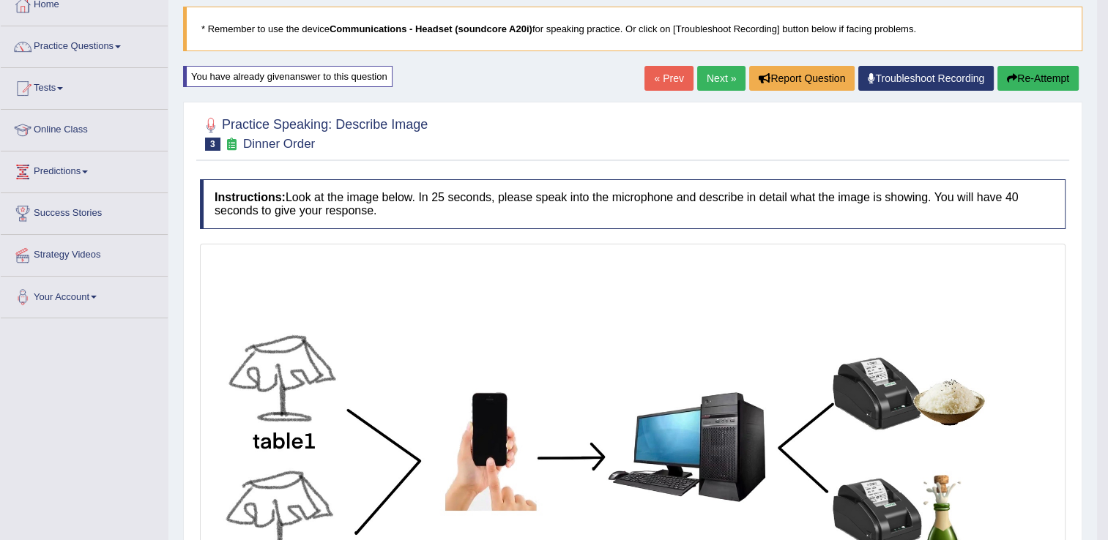
scroll to position [86, 0]
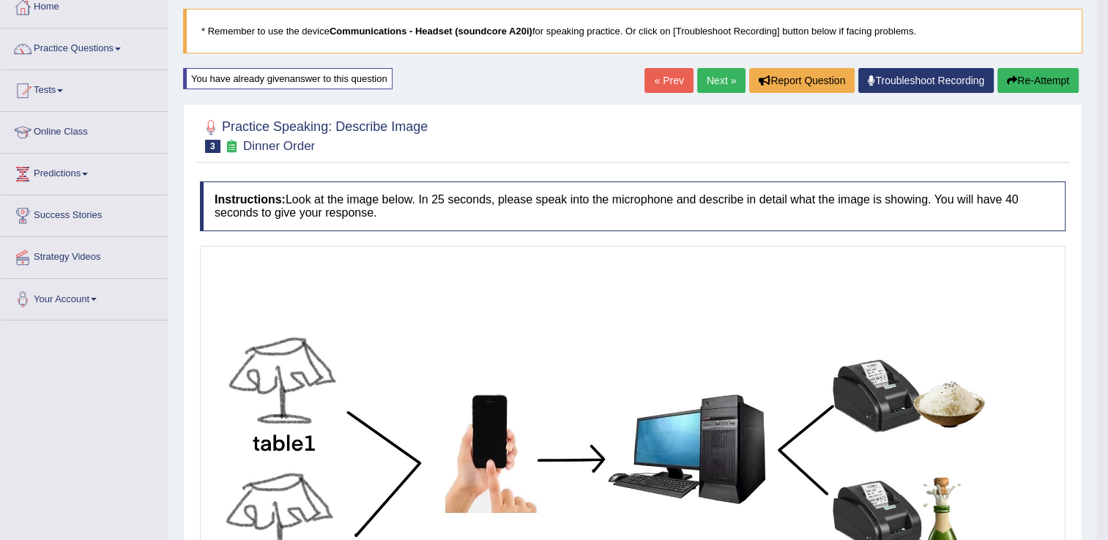
click at [1038, 75] on button "Re-Attempt" at bounding box center [1037, 80] width 81 height 25
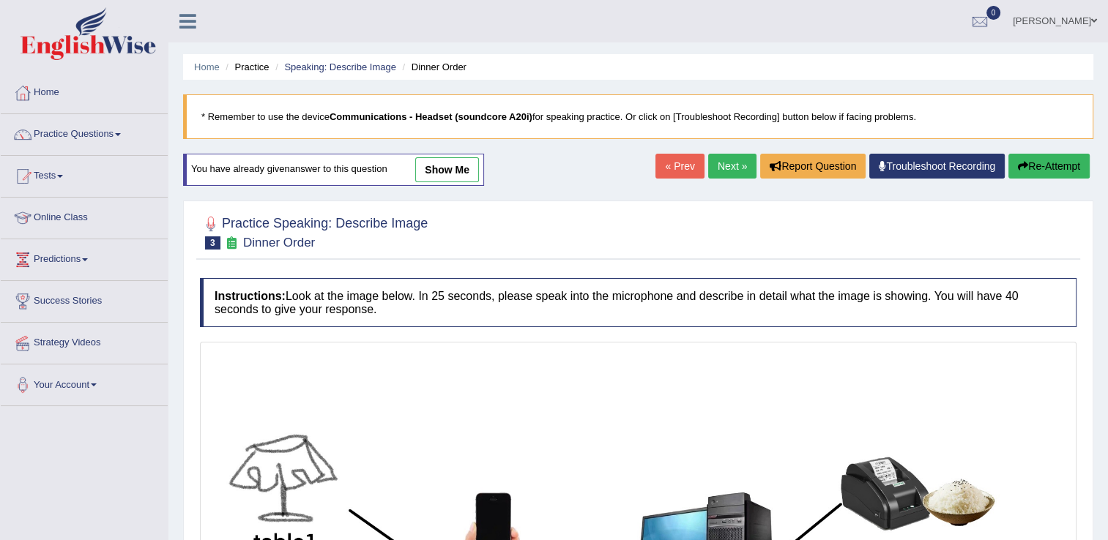
click at [723, 171] on link "Next »" at bounding box center [732, 166] width 48 height 25
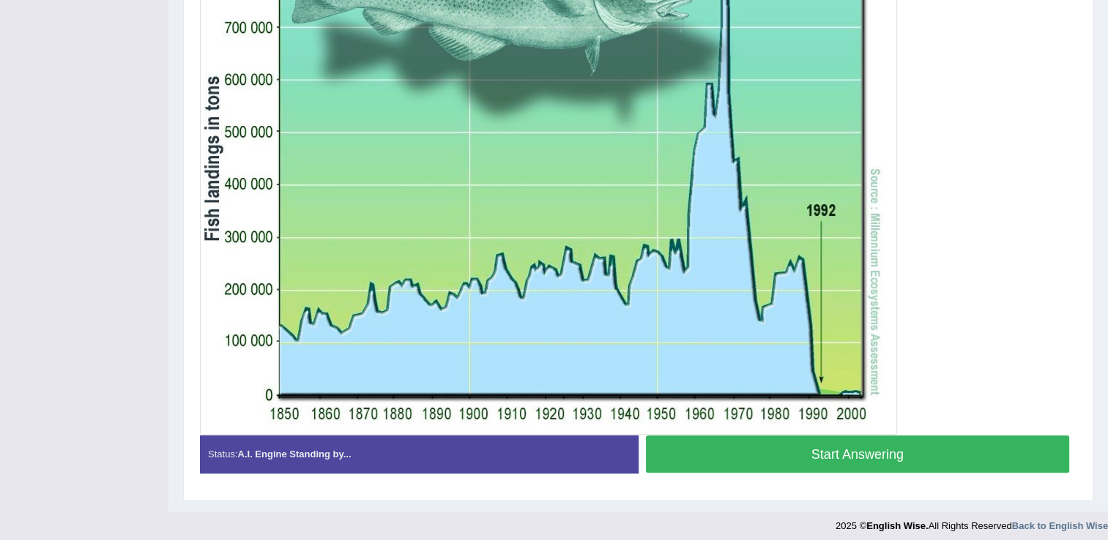
scroll to position [442, 0]
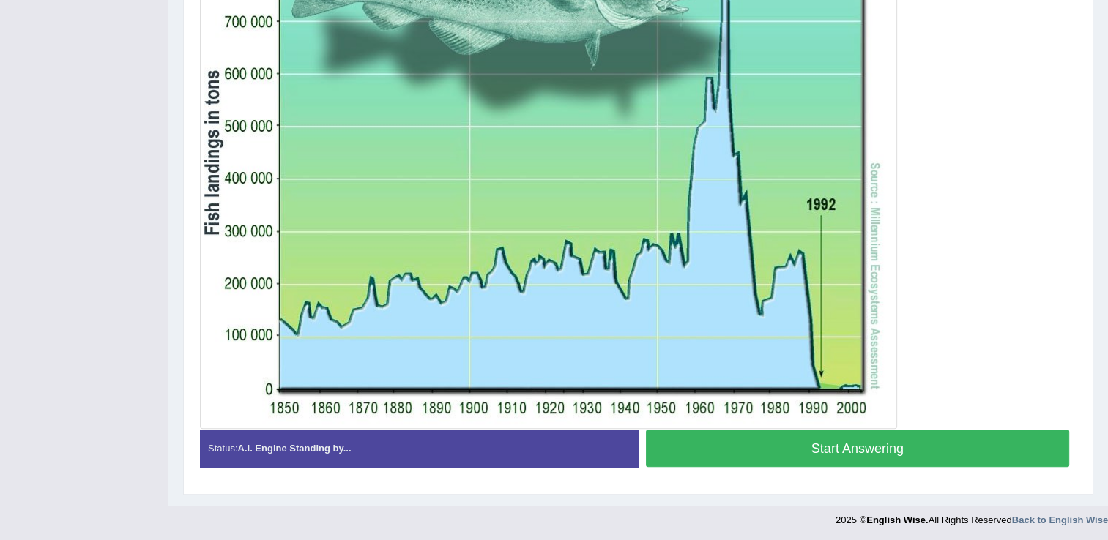
click at [887, 450] on button "Start Answering" at bounding box center [858, 448] width 424 height 37
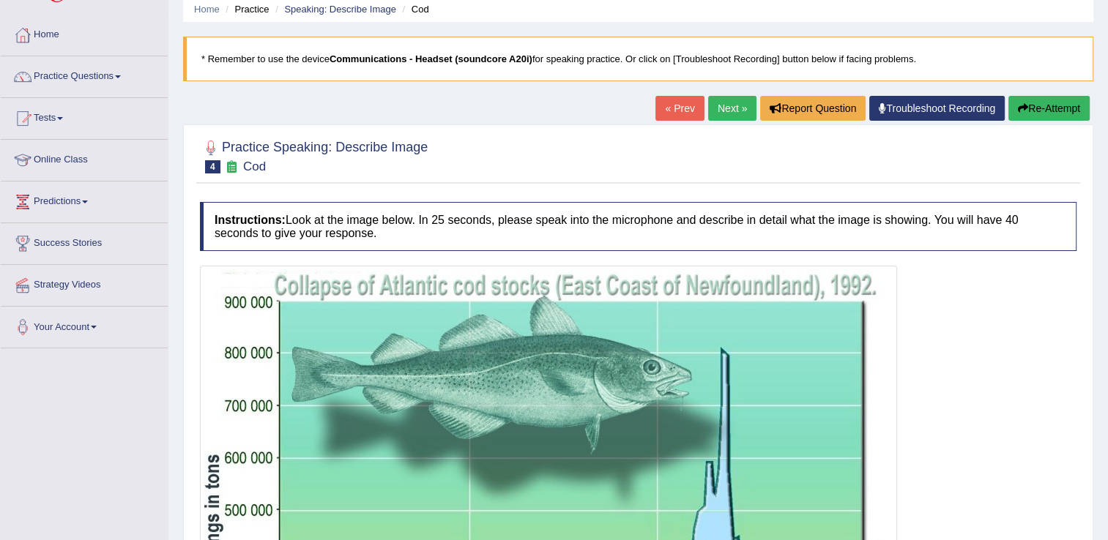
scroll to position [56, 0]
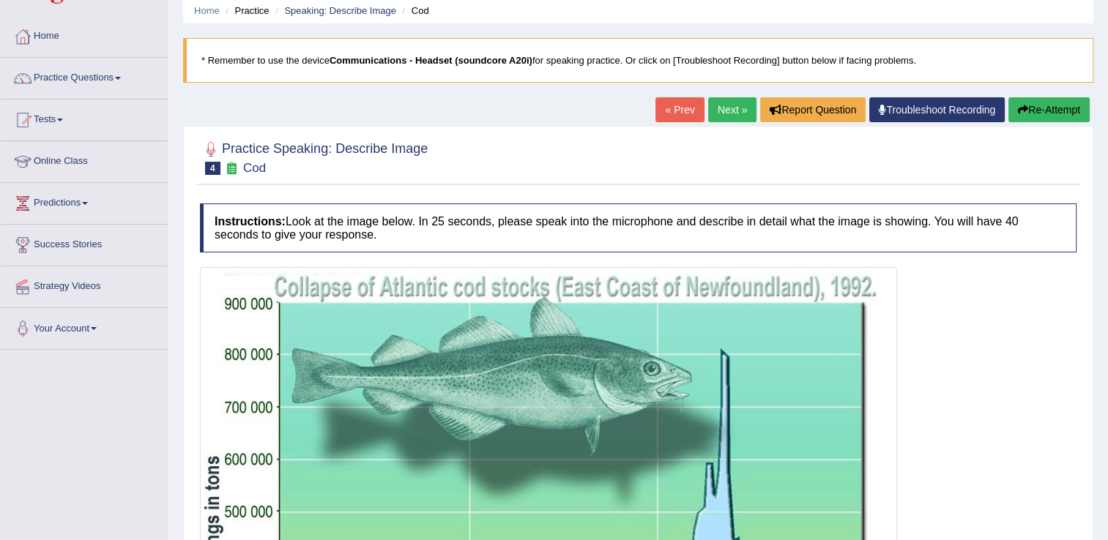
click at [1046, 104] on button "Re-Attempt" at bounding box center [1048, 109] width 81 height 25
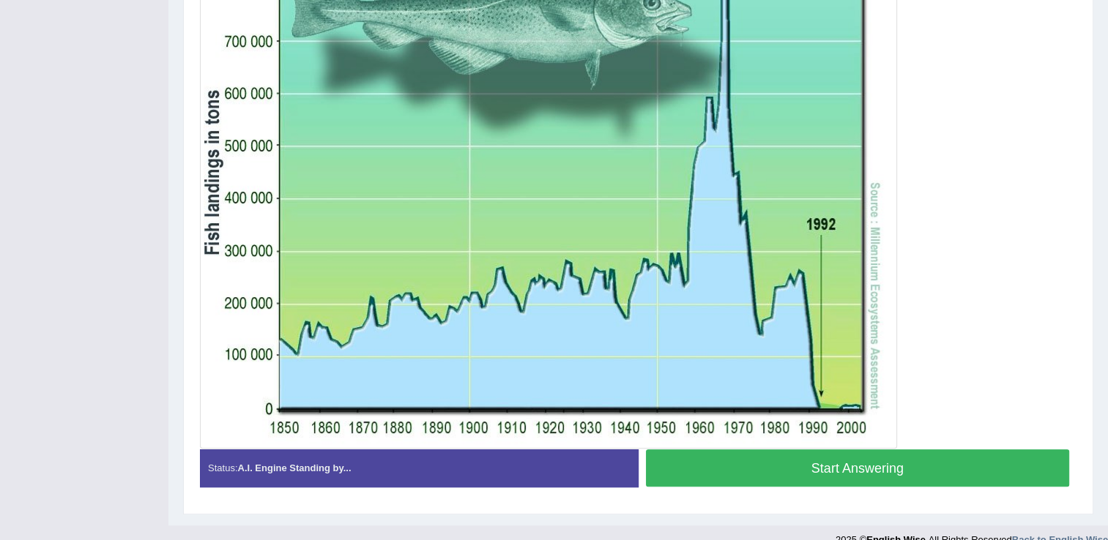
scroll to position [442, 0]
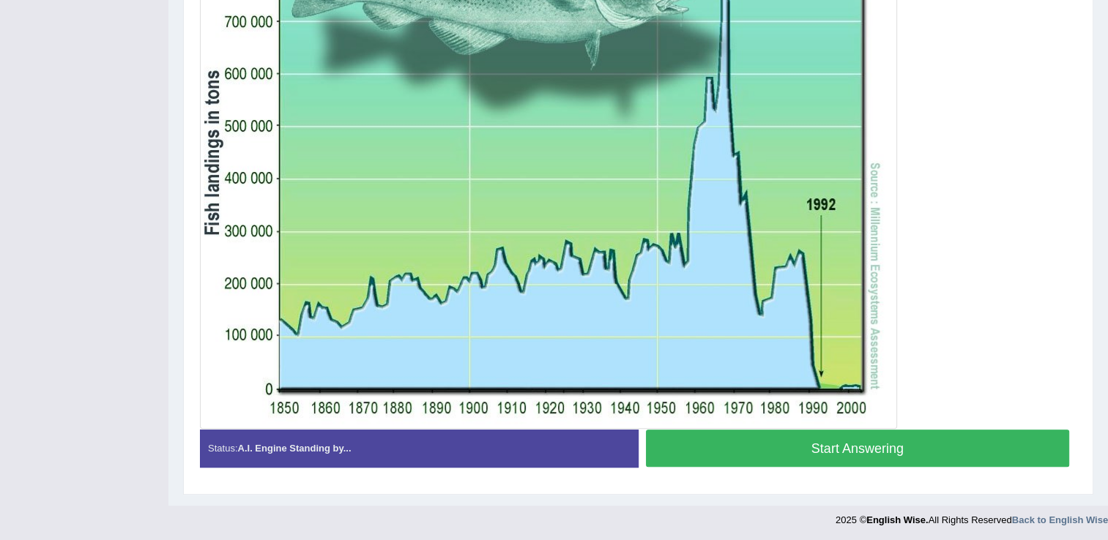
click at [980, 457] on button "Start Answering" at bounding box center [858, 448] width 424 height 37
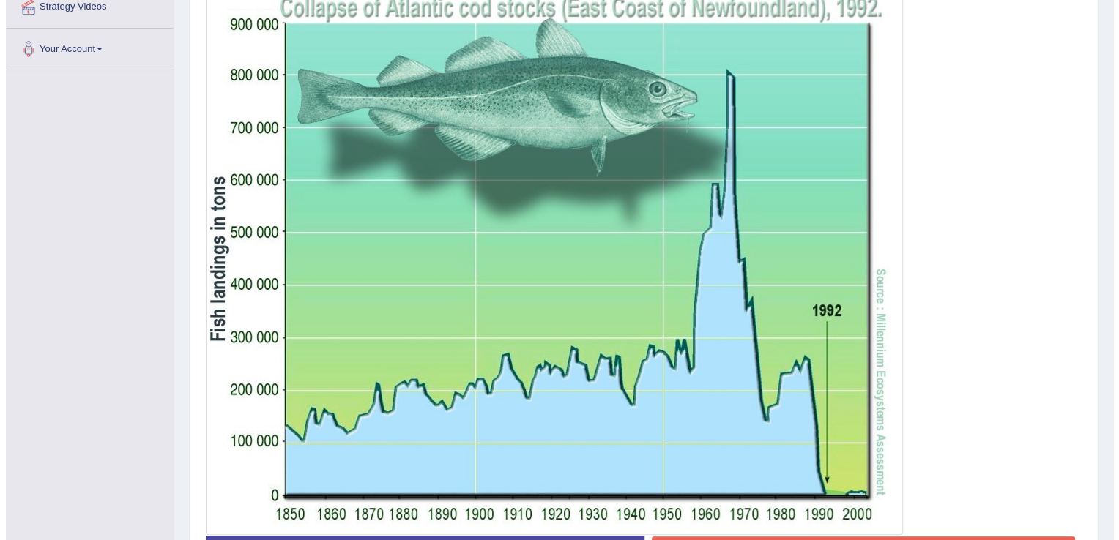
scroll to position [335, 0]
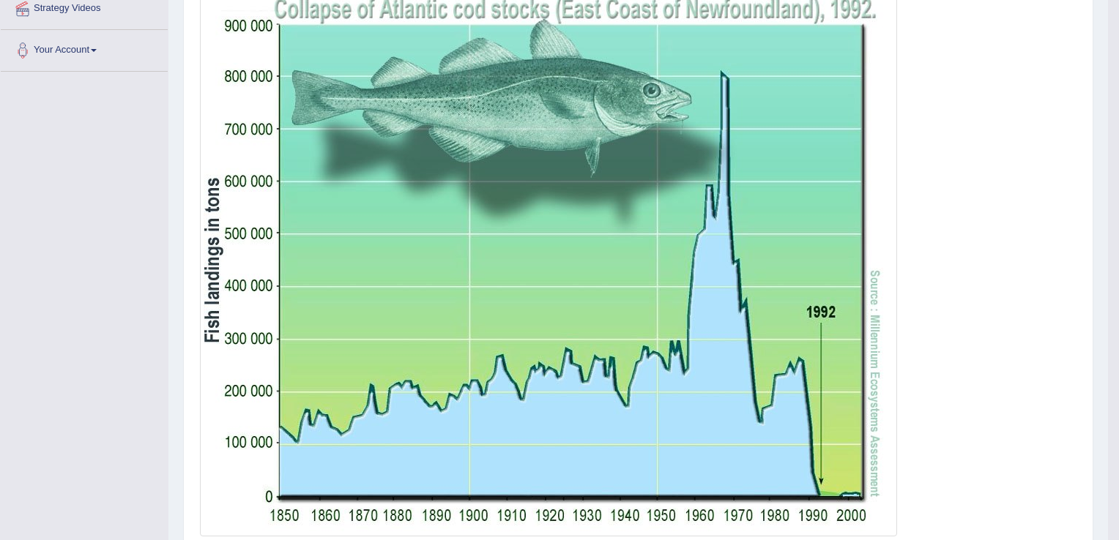
click at [0, 0] on div "Saving your answer..." at bounding box center [0, 0] width 0 height 0
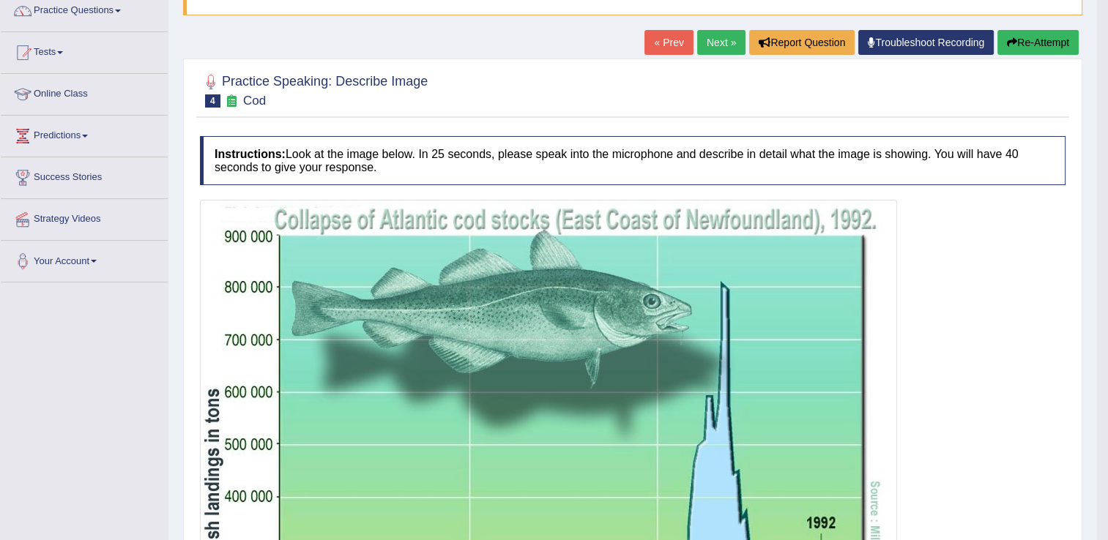
scroll to position [0, 0]
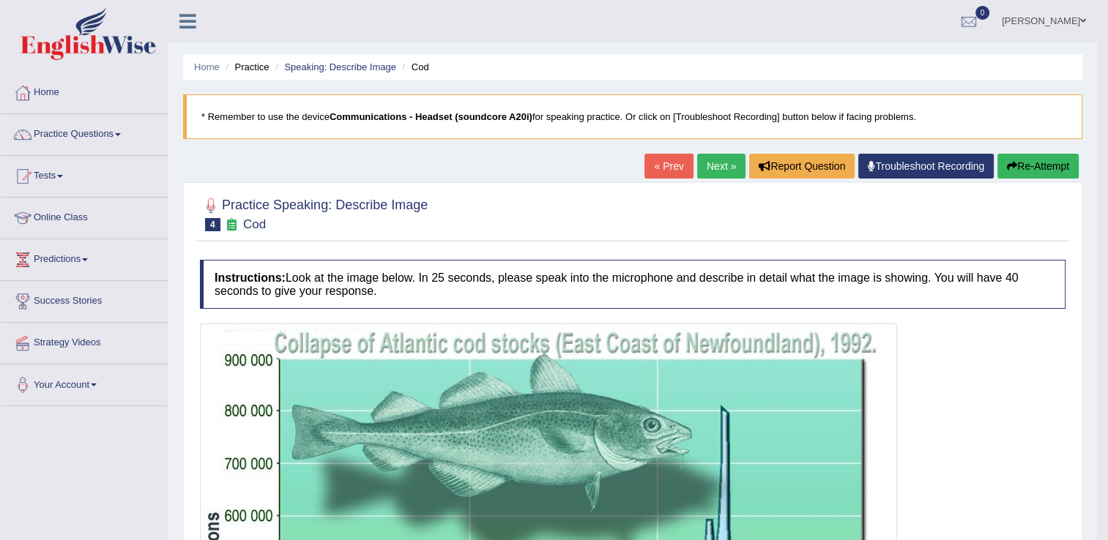
click at [1028, 165] on button "Re-Attempt" at bounding box center [1037, 166] width 81 height 25
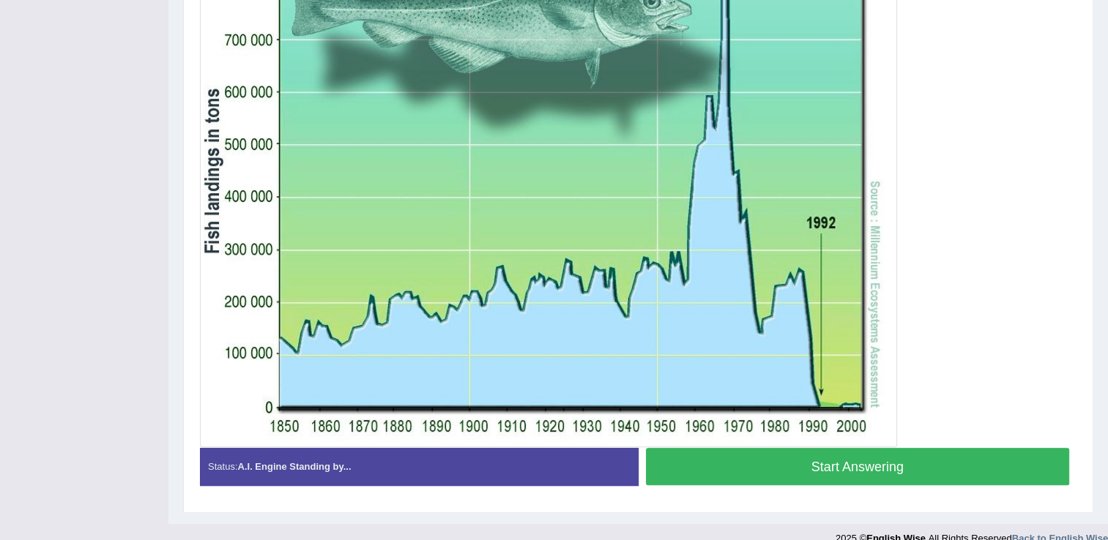
scroll to position [460, 0]
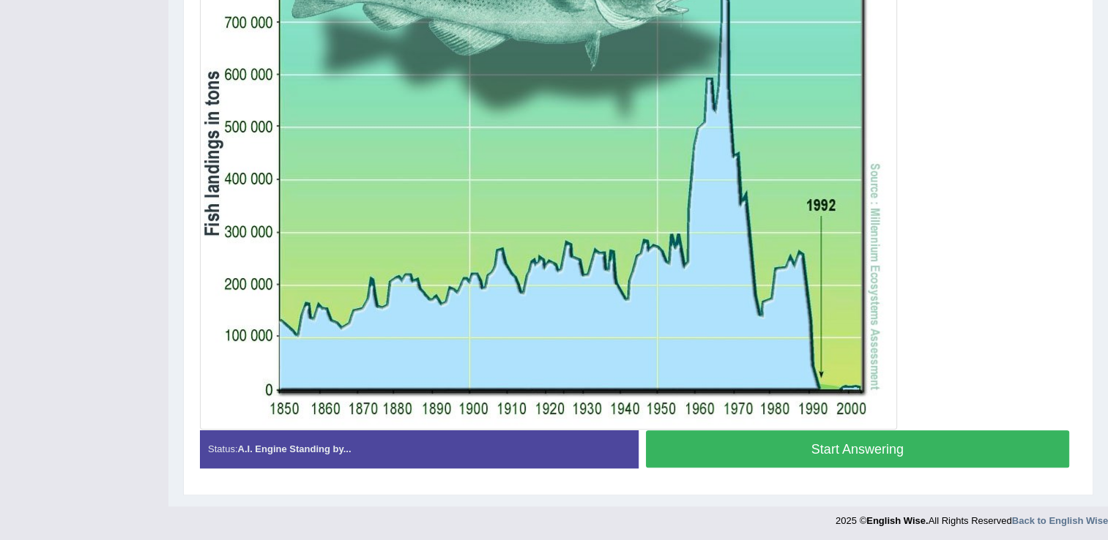
click at [694, 444] on button "Start Answering" at bounding box center [858, 449] width 424 height 37
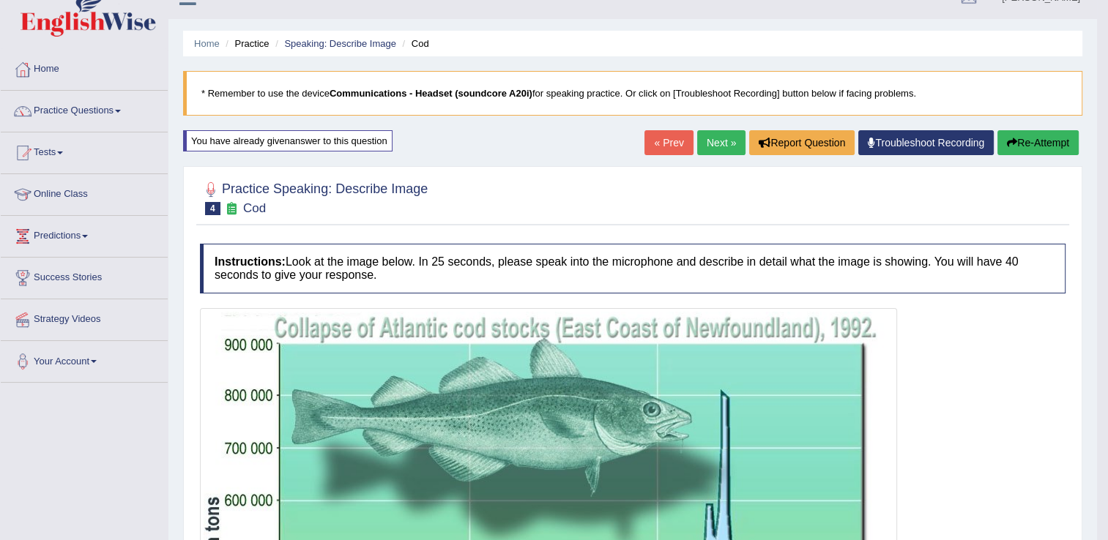
scroll to position [0, 0]
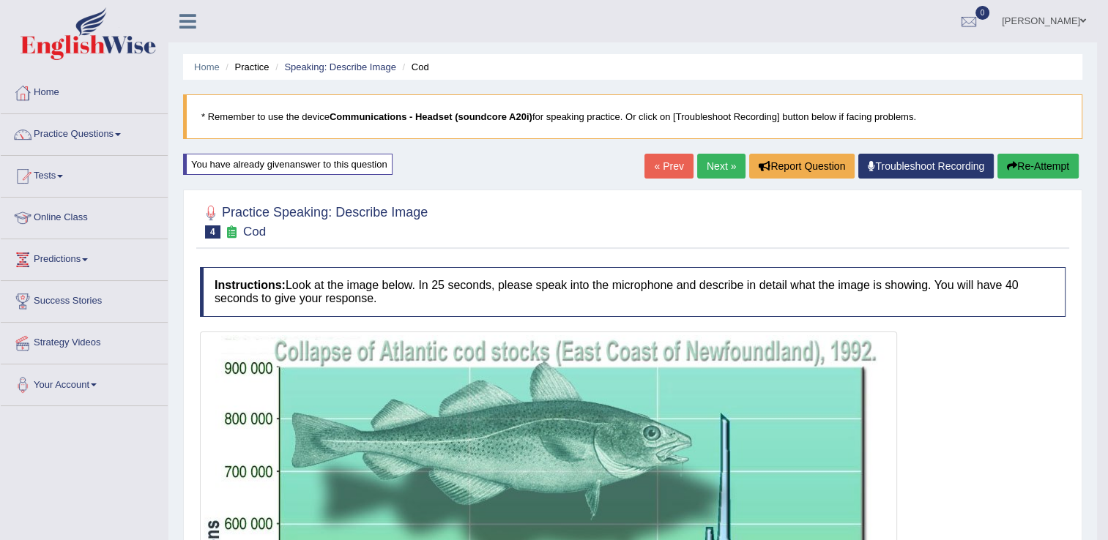
click at [1027, 169] on button "Re-Attempt" at bounding box center [1037, 166] width 81 height 25
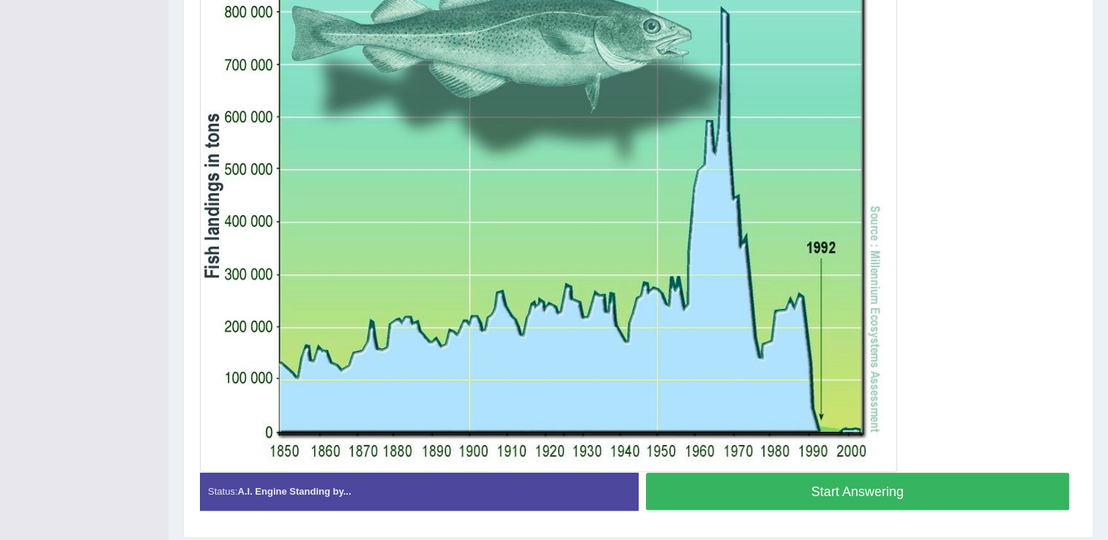
scroll to position [460, 0]
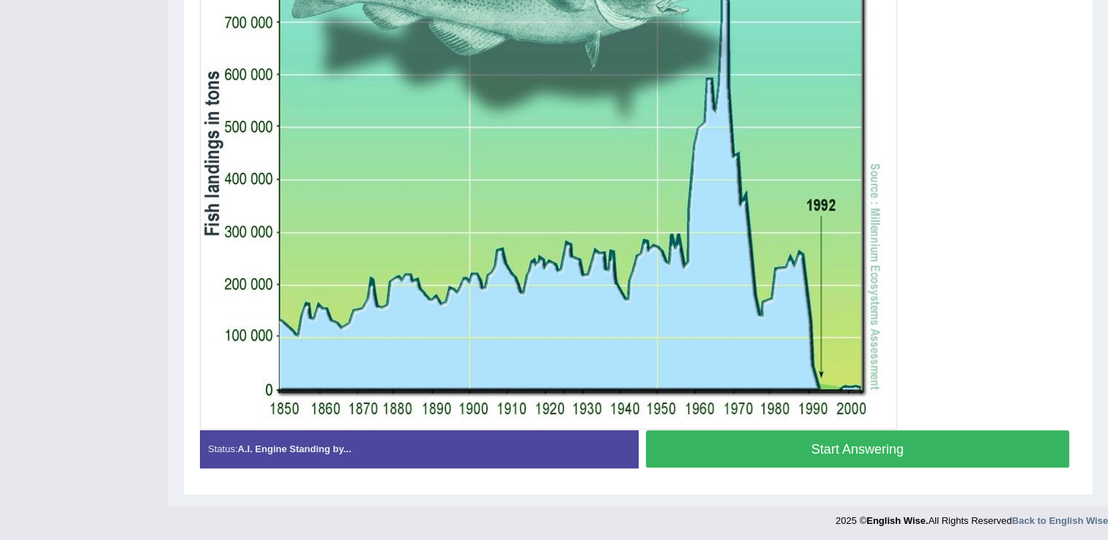
click at [851, 453] on button "Start Answering" at bounding box center [858, 449] width 424 height 37
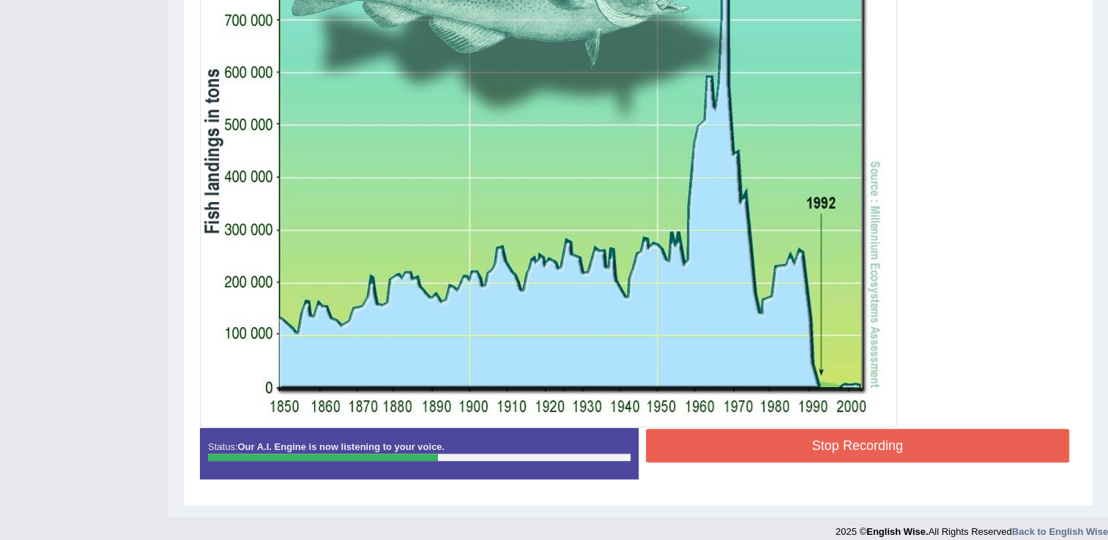
scroll to position [453, 0]
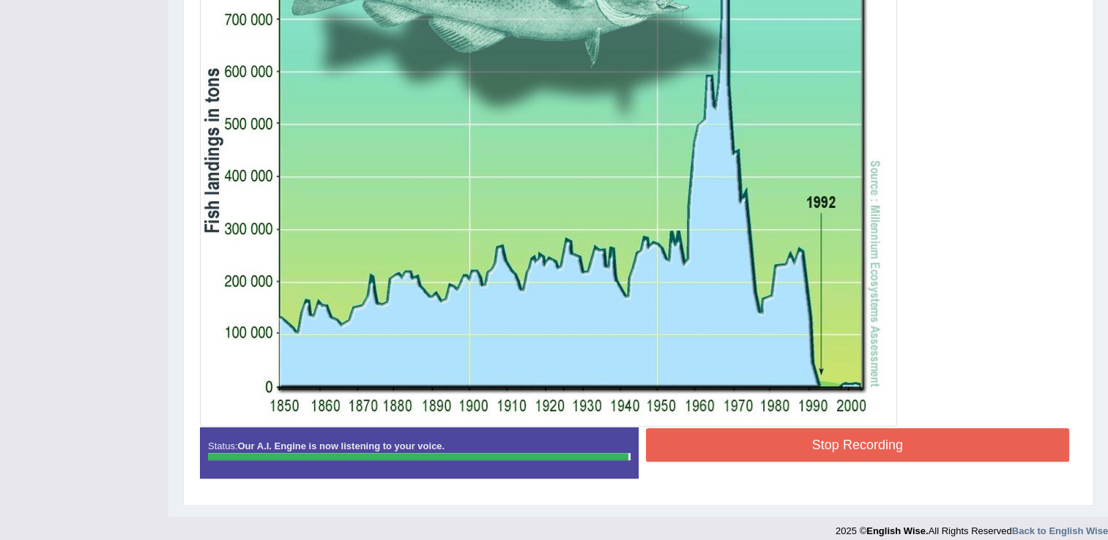
click at [699, 451] on button "Stop Recording" at bounding box center [858, 445] width 424 height 34
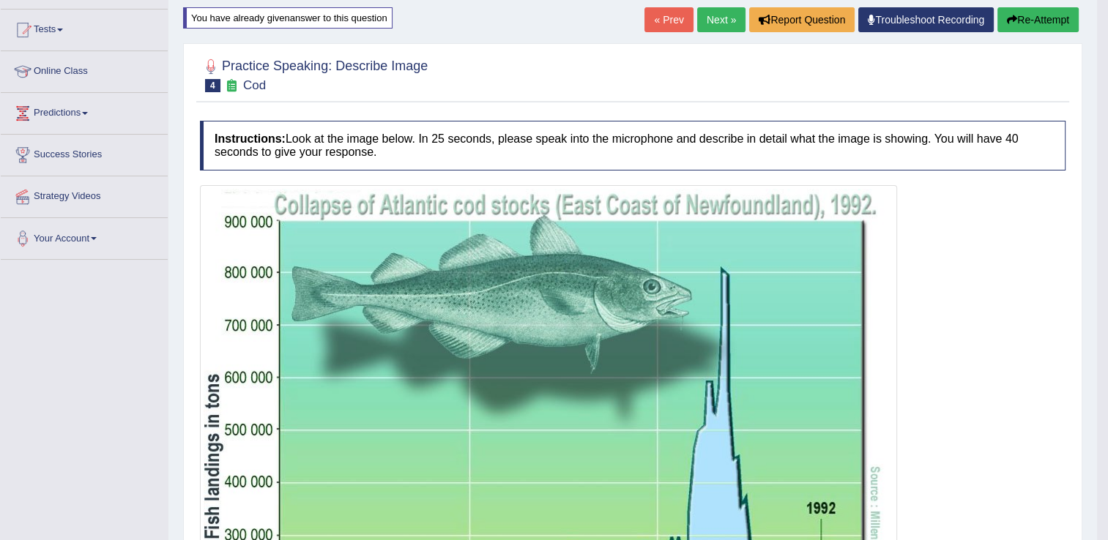
scroll to position [0, 0]
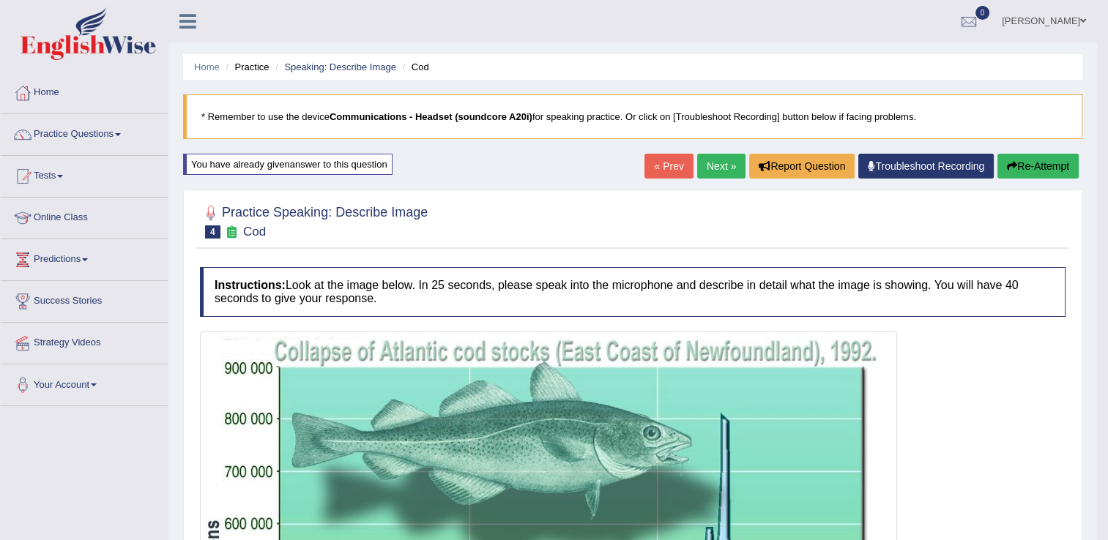
click at [722, 163] on link "Next »" at bounding box center [721, 166] width 48 height 25
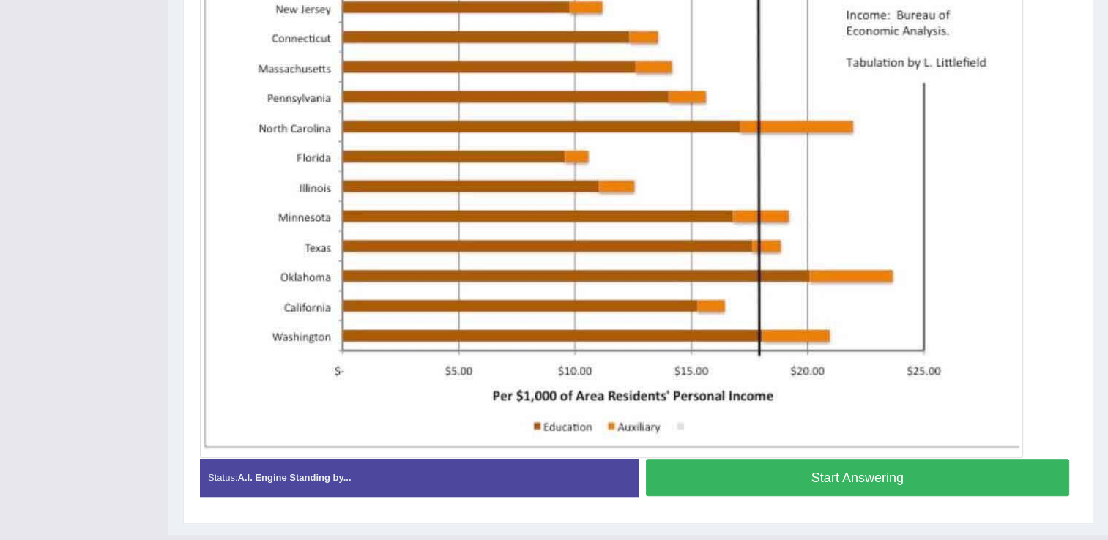
scroll to position [456, 0]
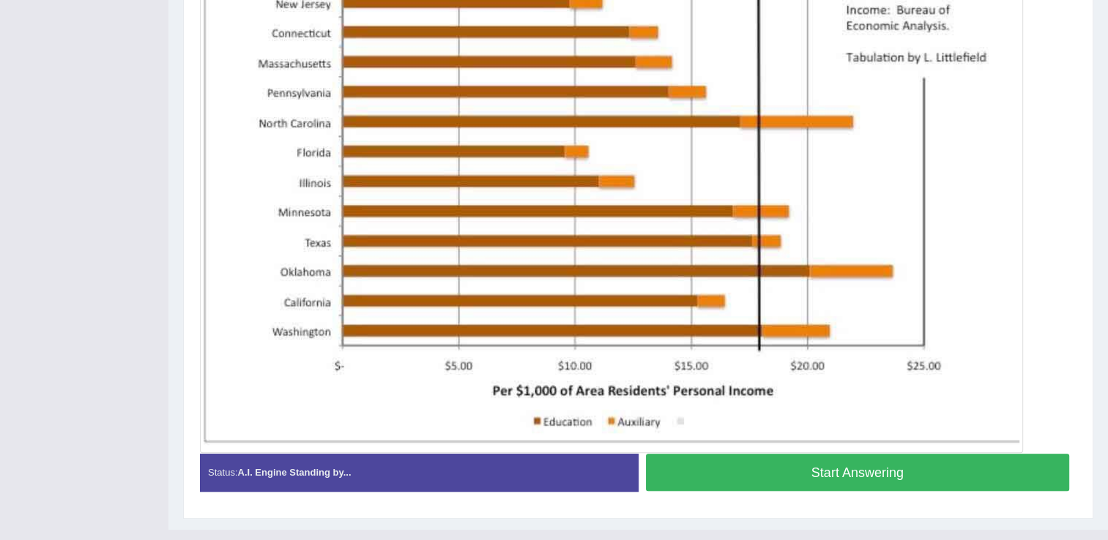
click at [882, 480] on button "Start Answering" at bounding box center [858, 472] width 424 height 37
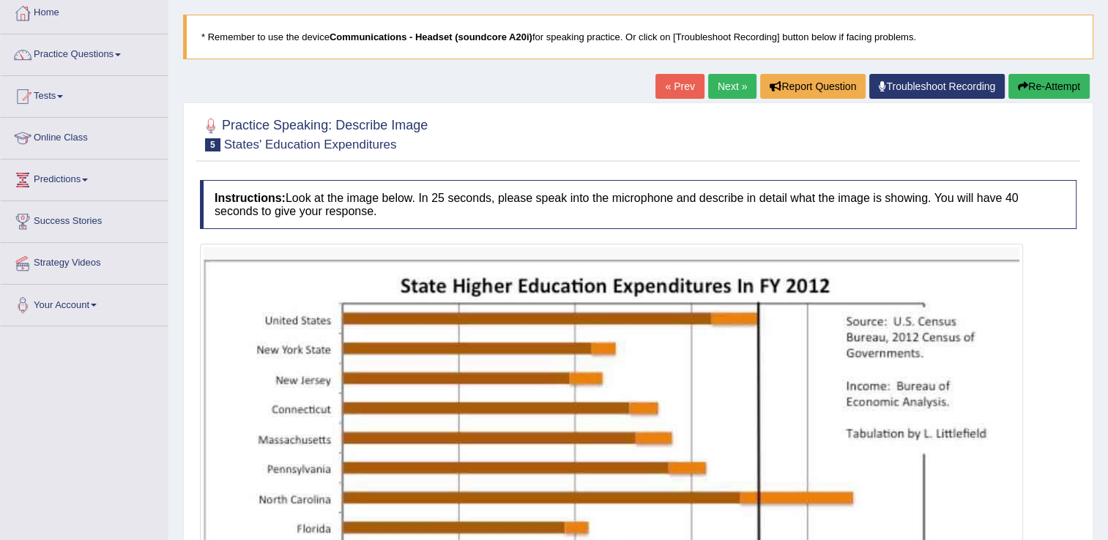
scroll to position [79, 0]
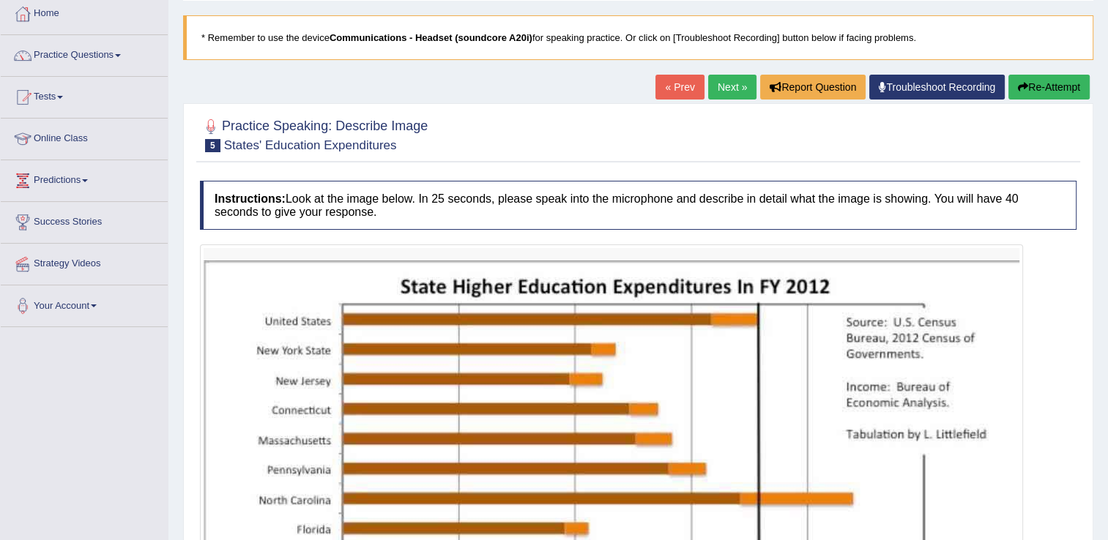
click at [1043, 92] on button "Re-Attempt" at bounding box center [1048, 87] width 81 height 25
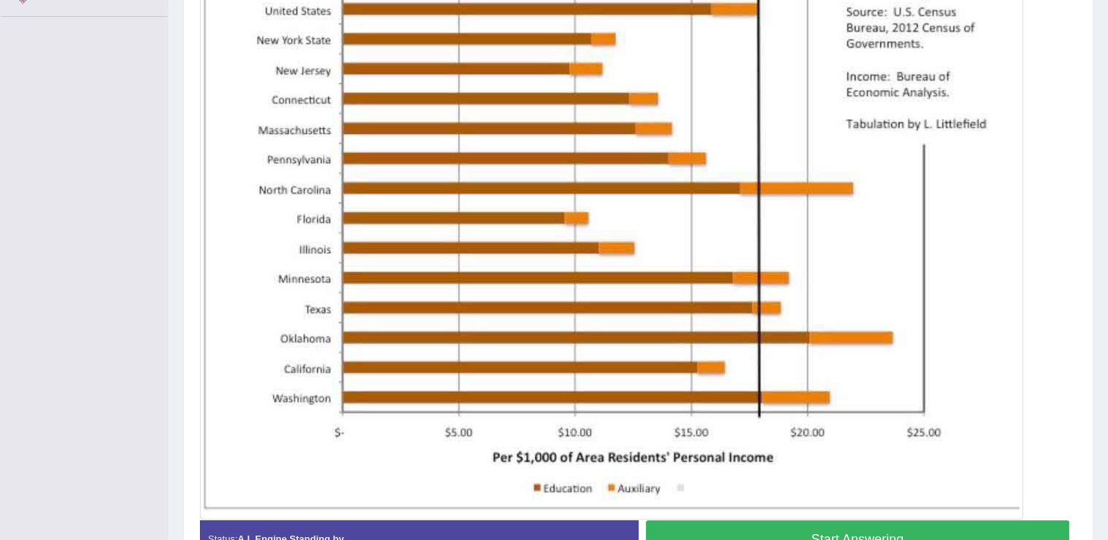
scroll to position [480, 0]
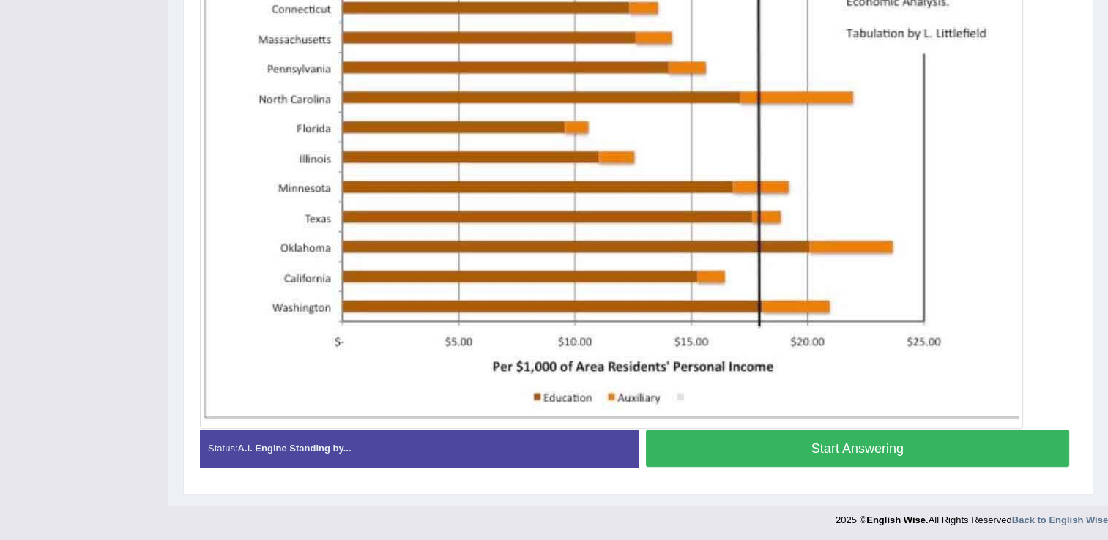
click at [884, 444] on button "Start Answering" at bounding box center [858, 448] width 424 height 37
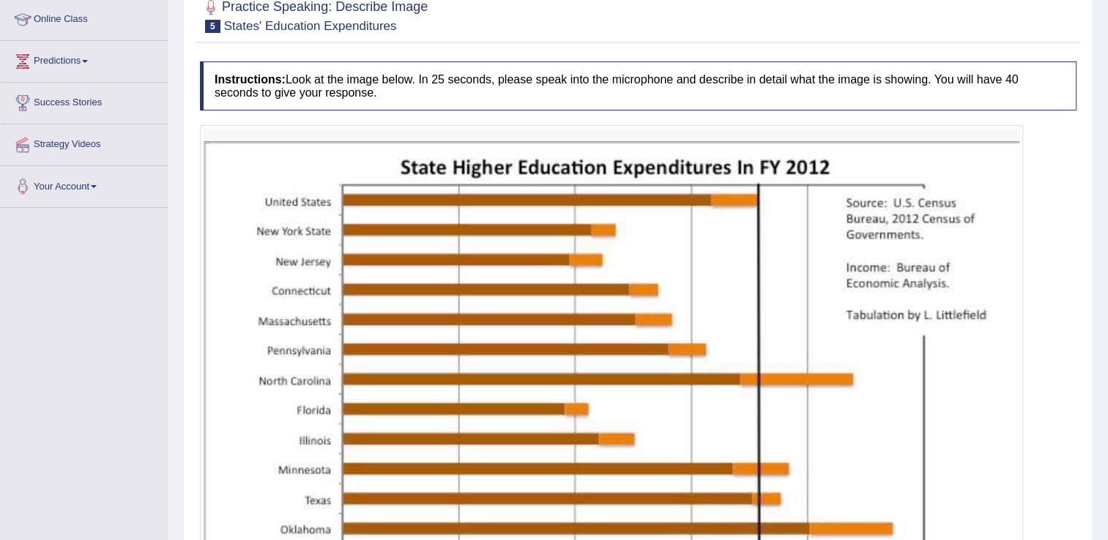
scroll to position [0, 0]
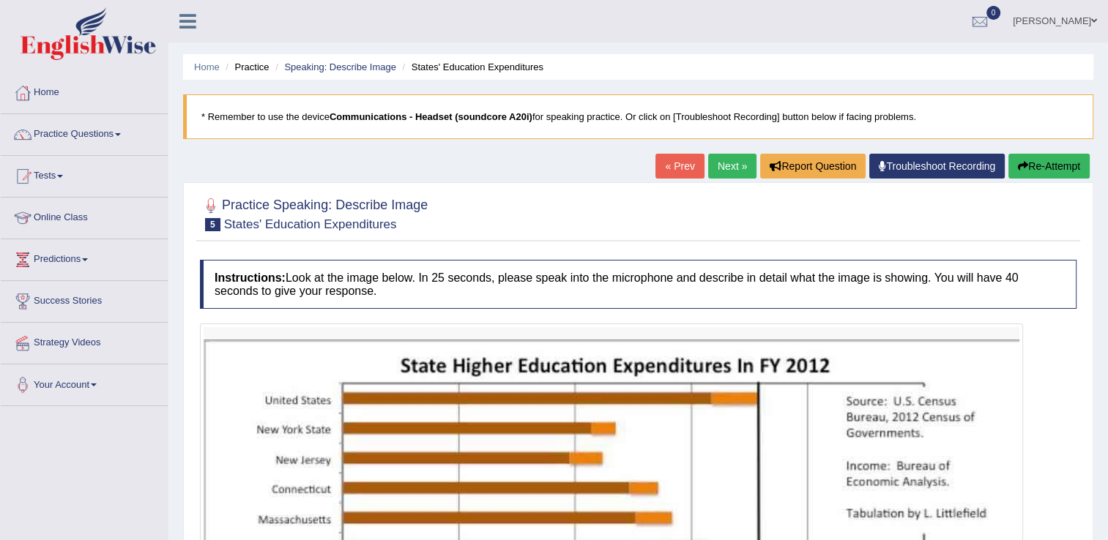
click at [1032, 167] on button "Re-Attempt" at bounding box center [1048, 166] width 81 height 25
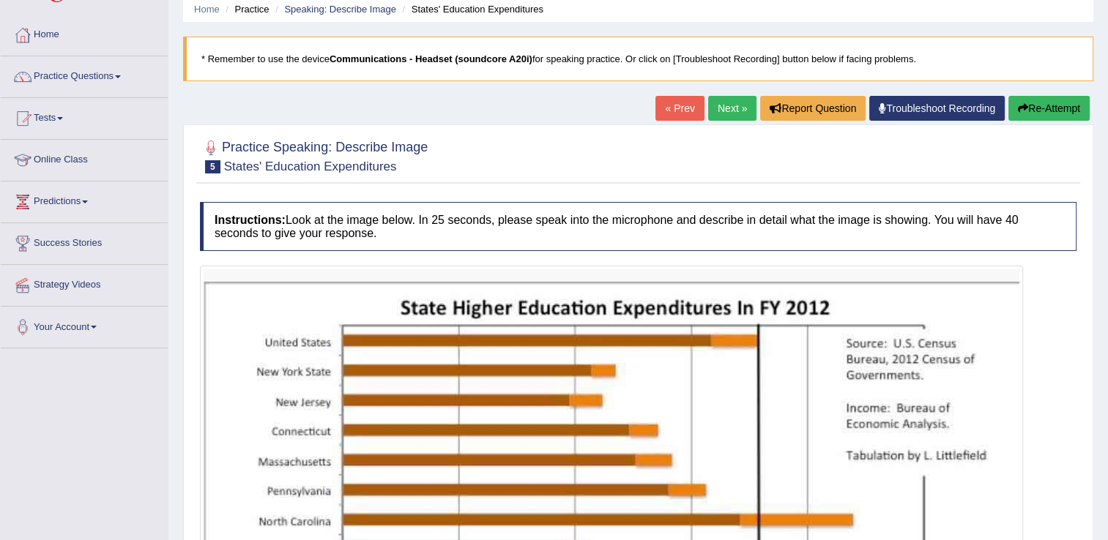
scroll to position [56, 0]
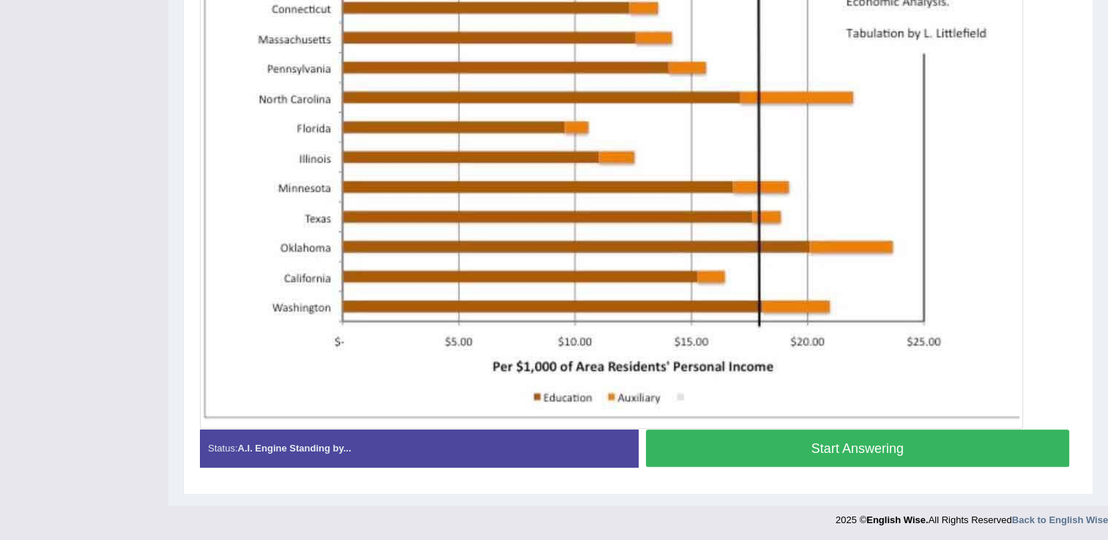
scroll to position [480, 0]
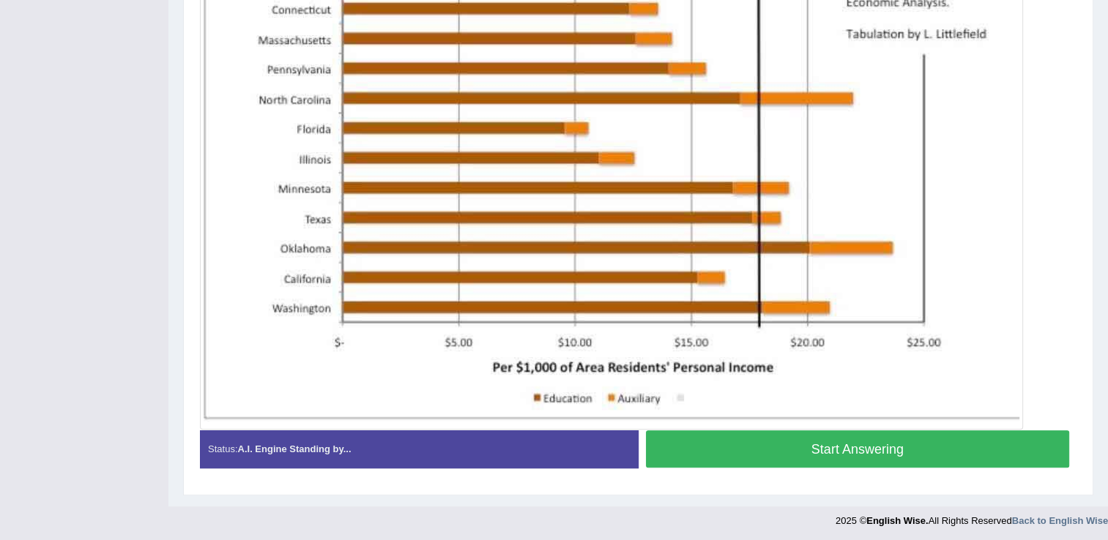
click at [811, 451] on button "Start Answering" at bounding box center [858, 449] width 424 height 37
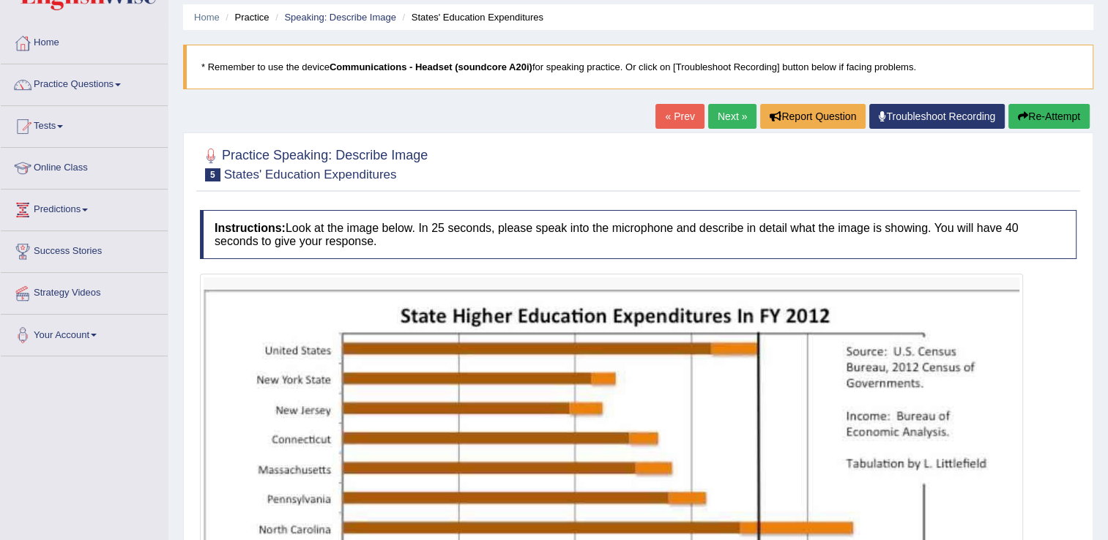
scroll to position [0, 0]
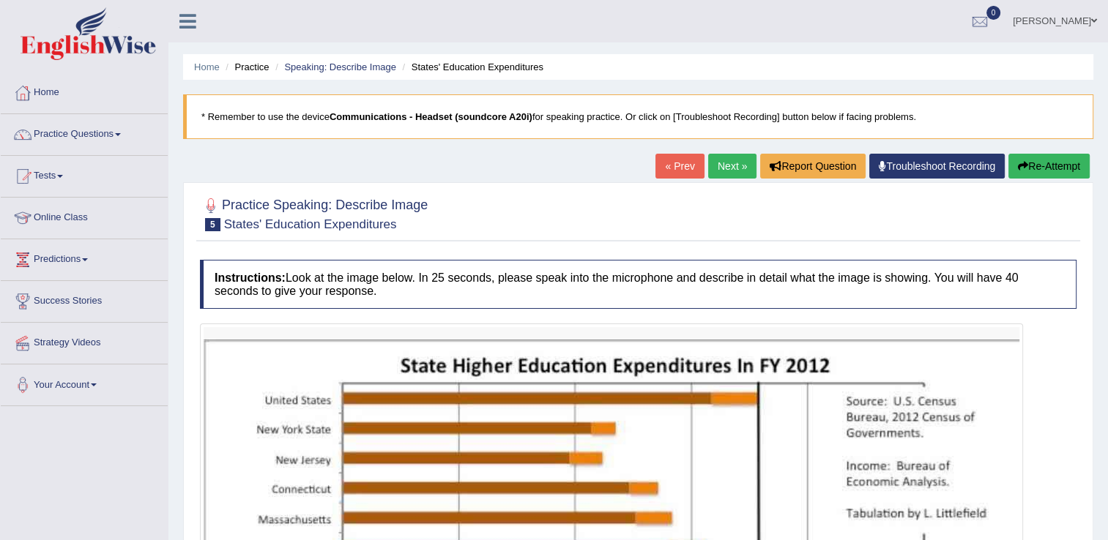
click at [1049, 154] on button "Re-Attempt" at bounding box center [1048, 166] width 81 height 25
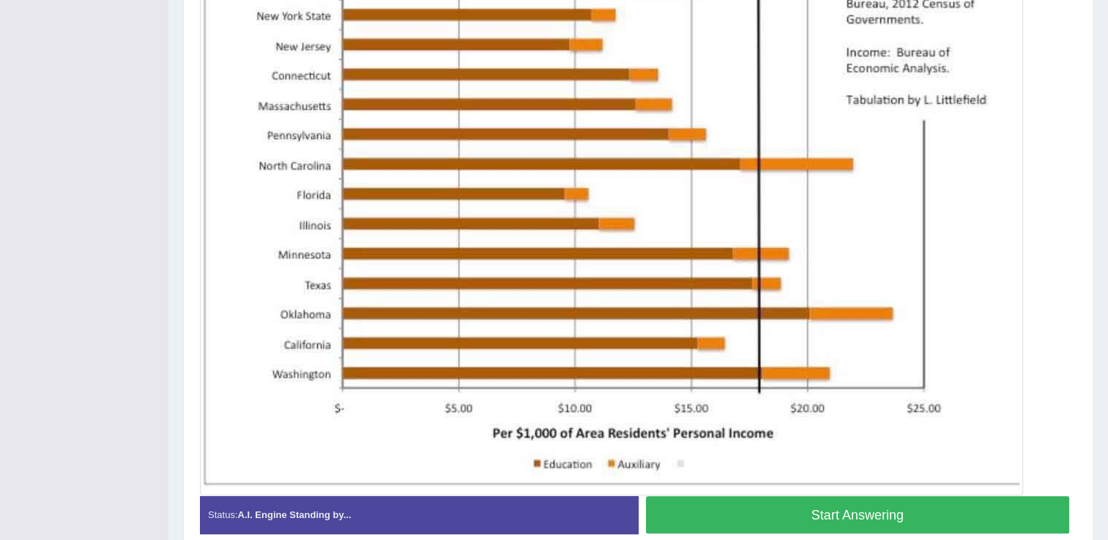
scroll to position [480, 0]
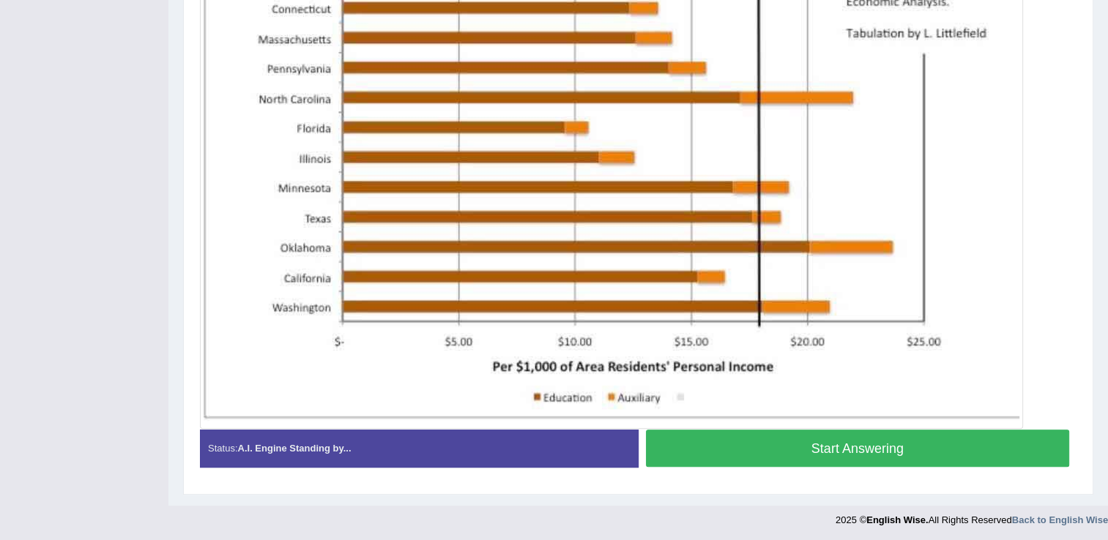
click at [844, 444] on button "Start Answering" at bounding box center [858, 448] width 424 height 37
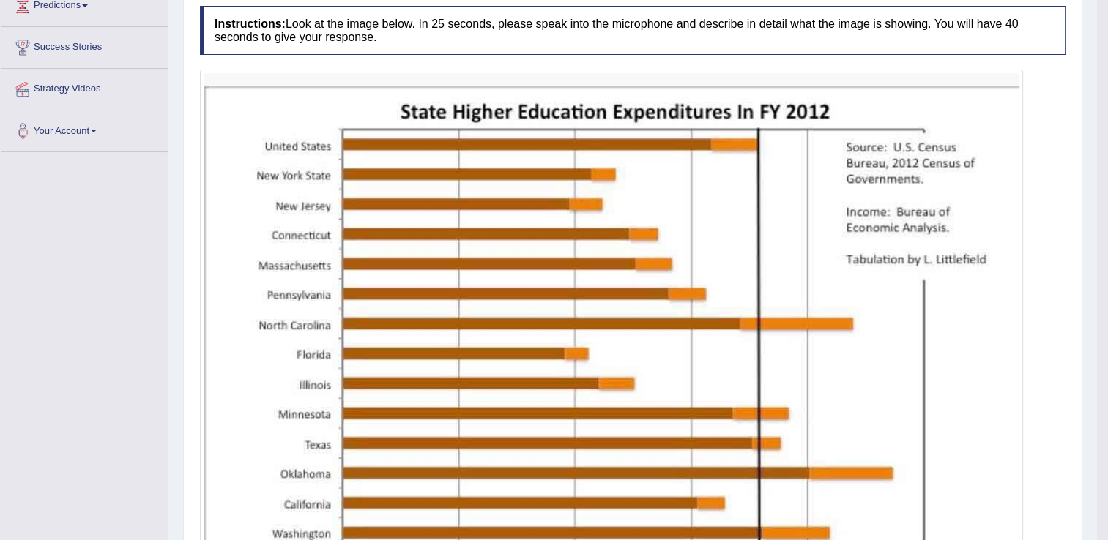
scroll to position [0, 0]
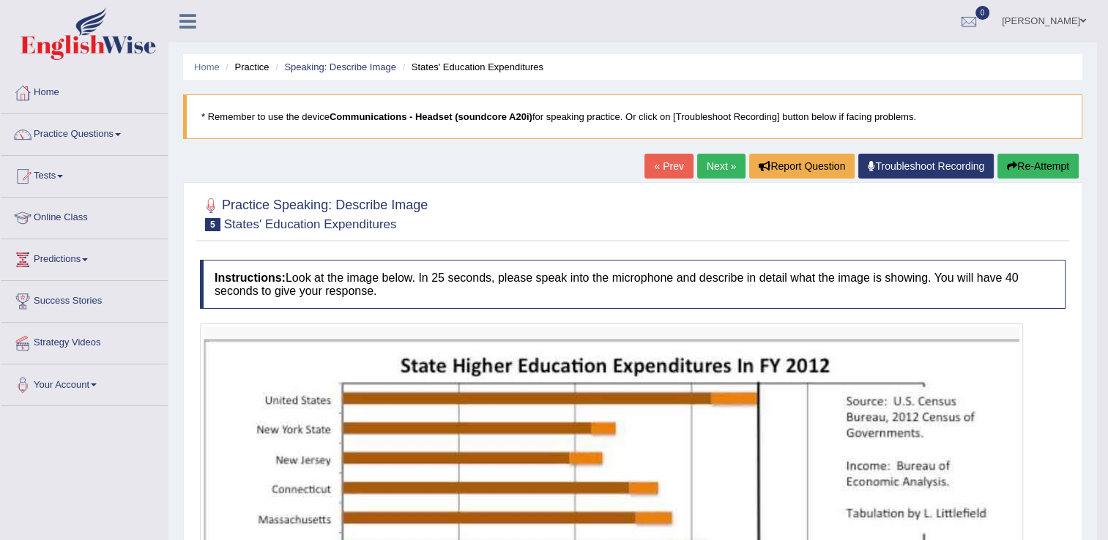
click at [1035, 163] on button "Re-Attempt" at bounding box center [1037, 166] width 81 height 25
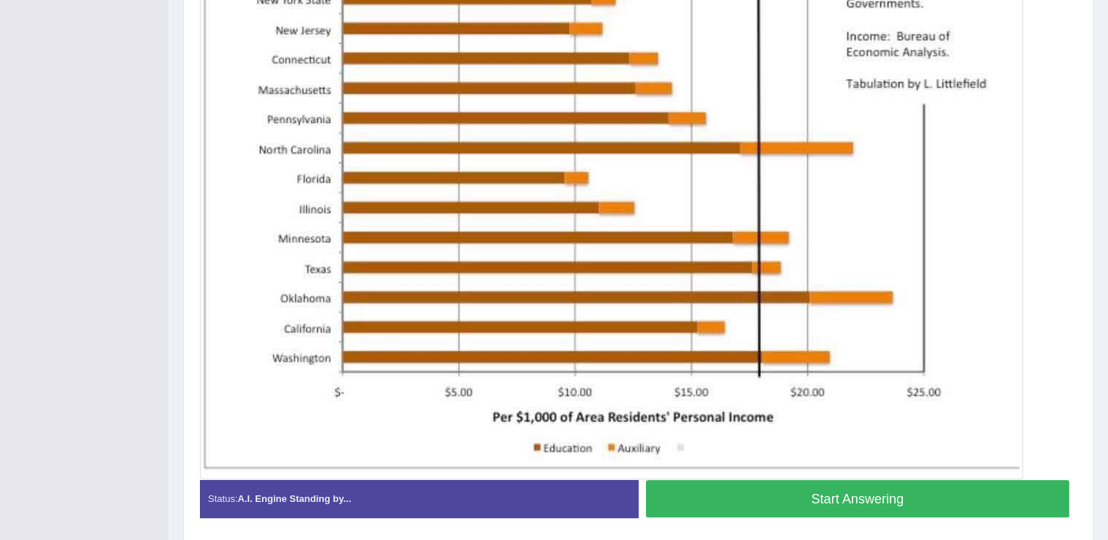
scroll to position [445, 0]
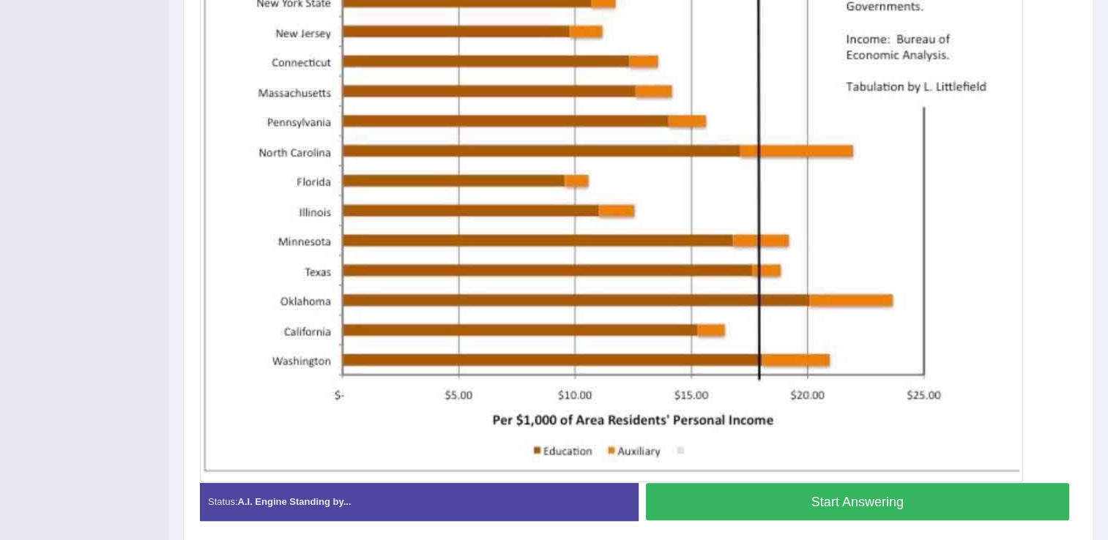
click at [782, 502] on button "Start Answering" at bounding box center [858, 501] width 424 height 37
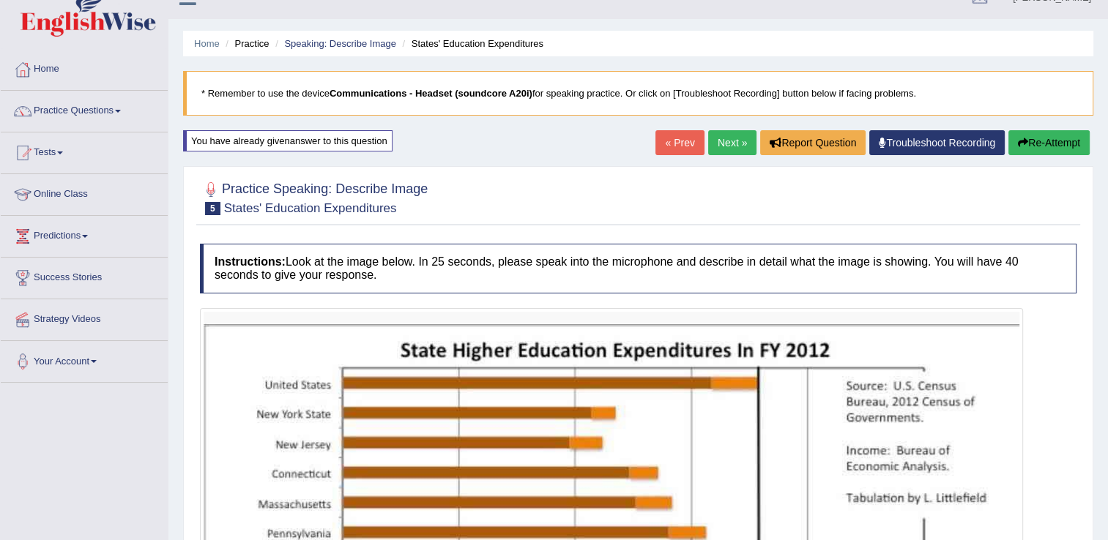
scroll to position [0, 0]
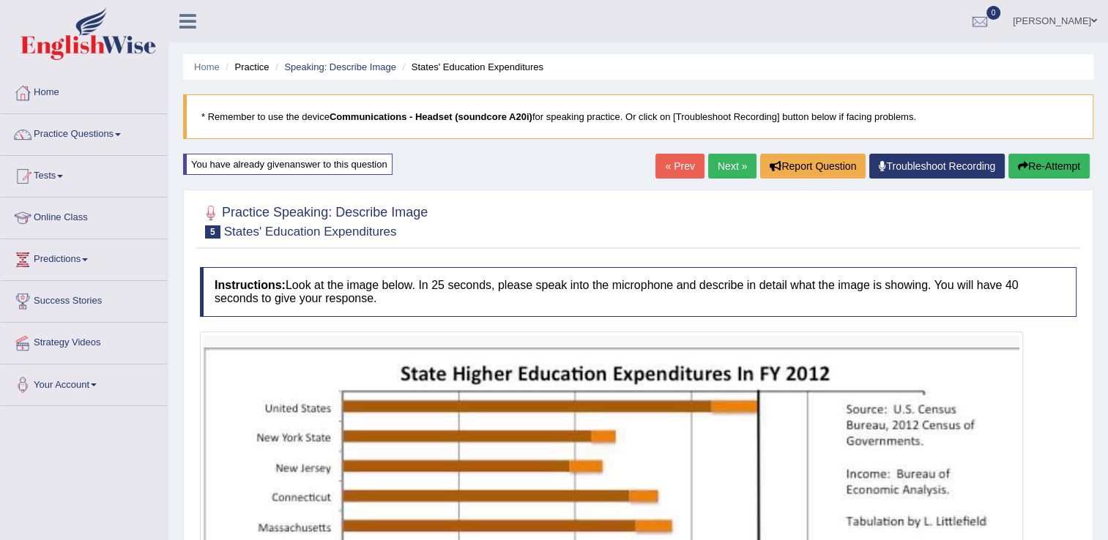
click at [1043, 166] on button "Re-Attempt" at bounding box center [1048, 166] width 81 height 25
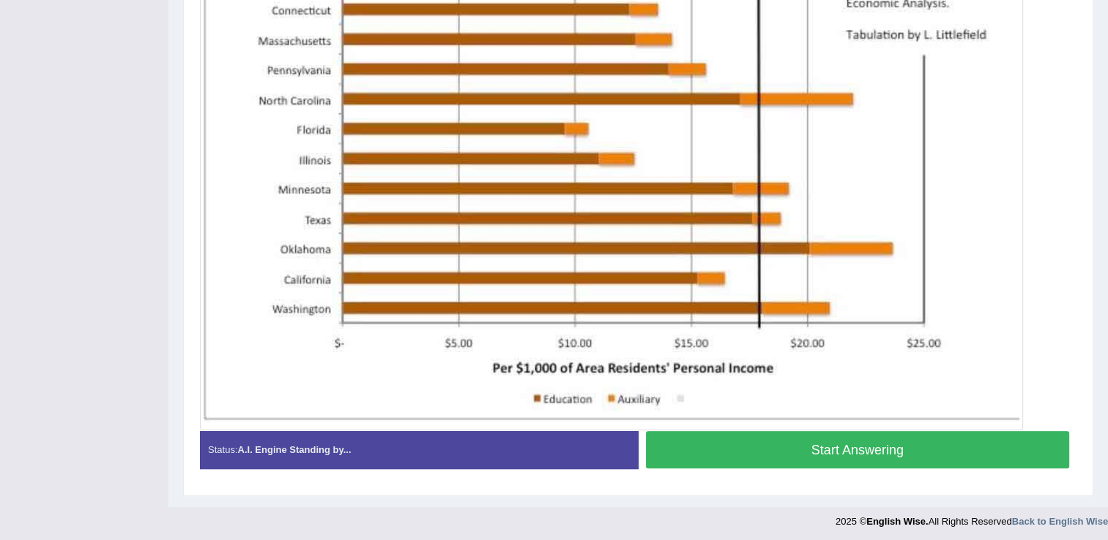
scroll to position [498, 0]
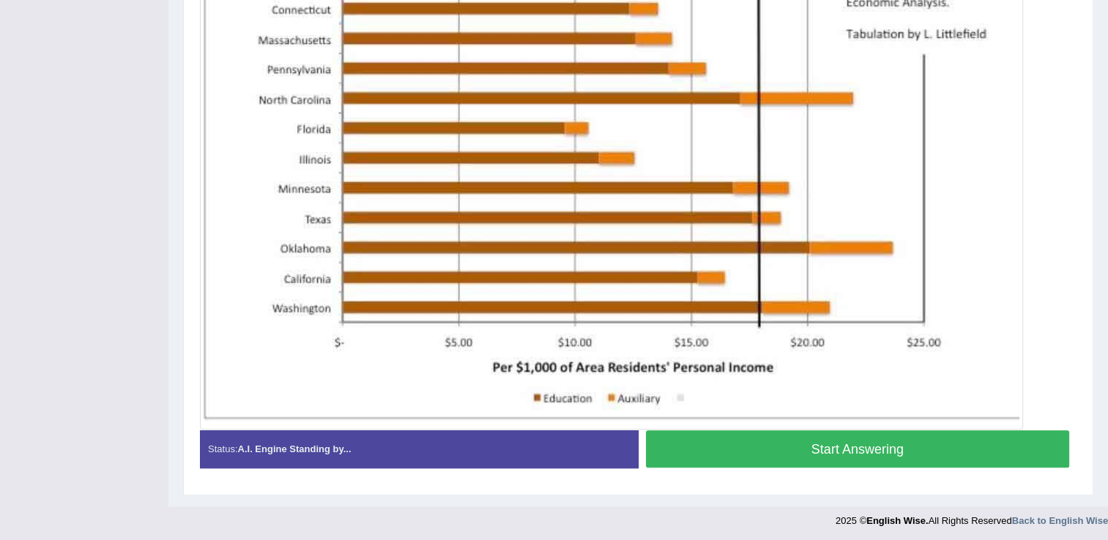
click at [811, 453] on button "Start Answering" at bounding box center [858, 449] width 424 height 37
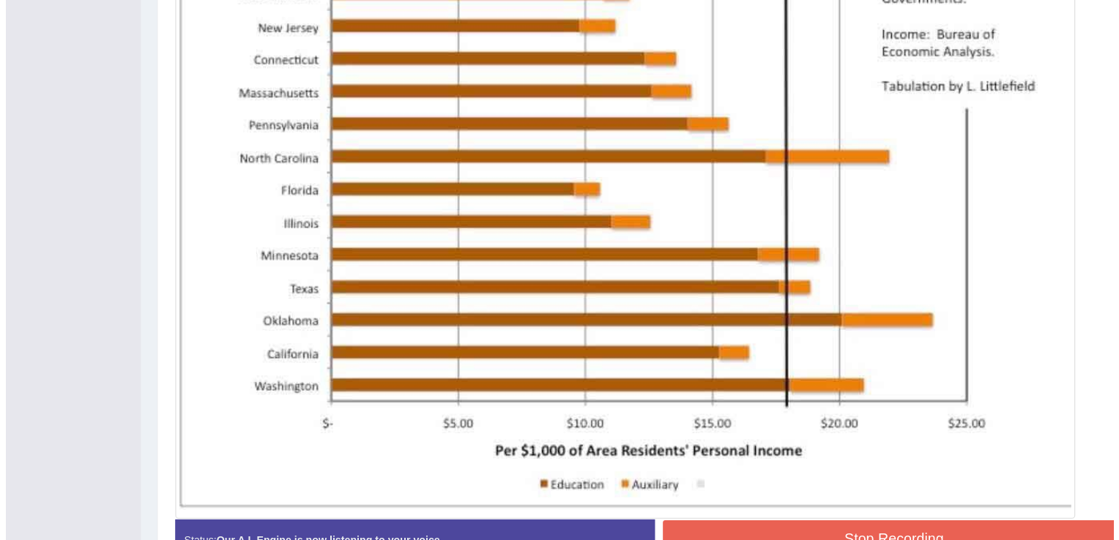
scroll to position [502, 0]
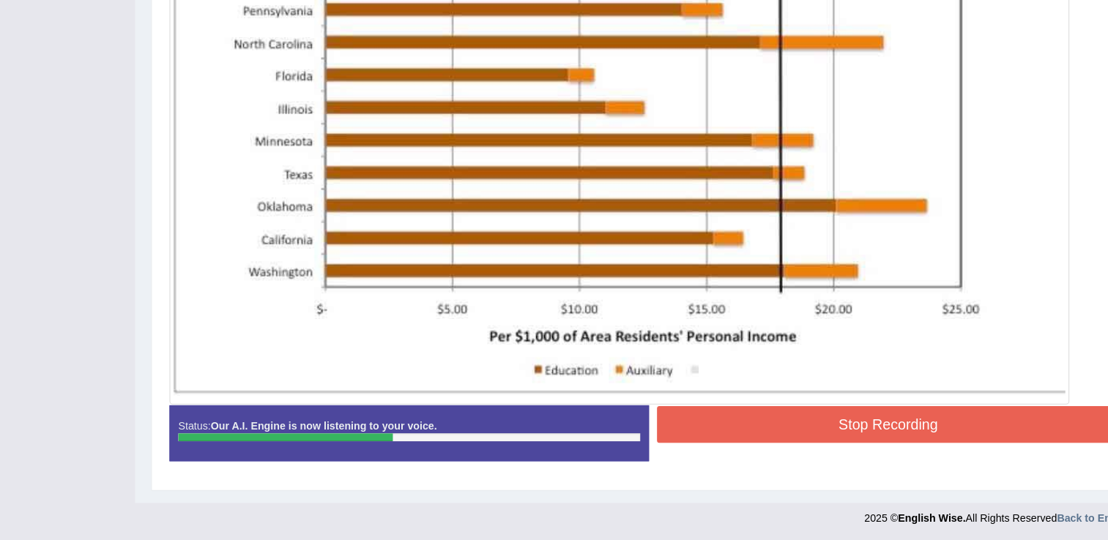
click at [847, 428] on button "Stop Recording" at bounding box center [858, 434] width 424 height 34
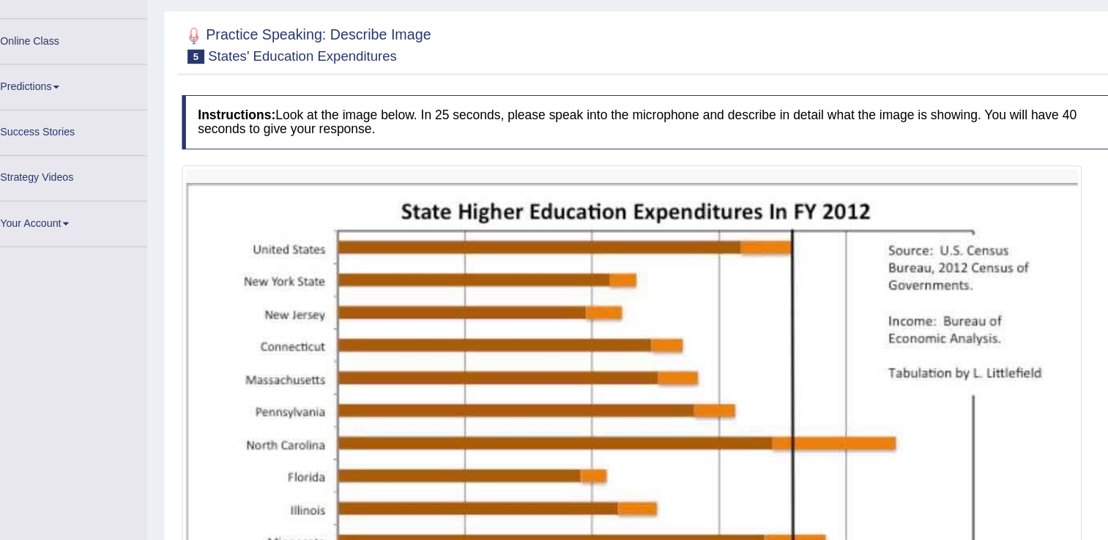
scroll to position [123, 0]
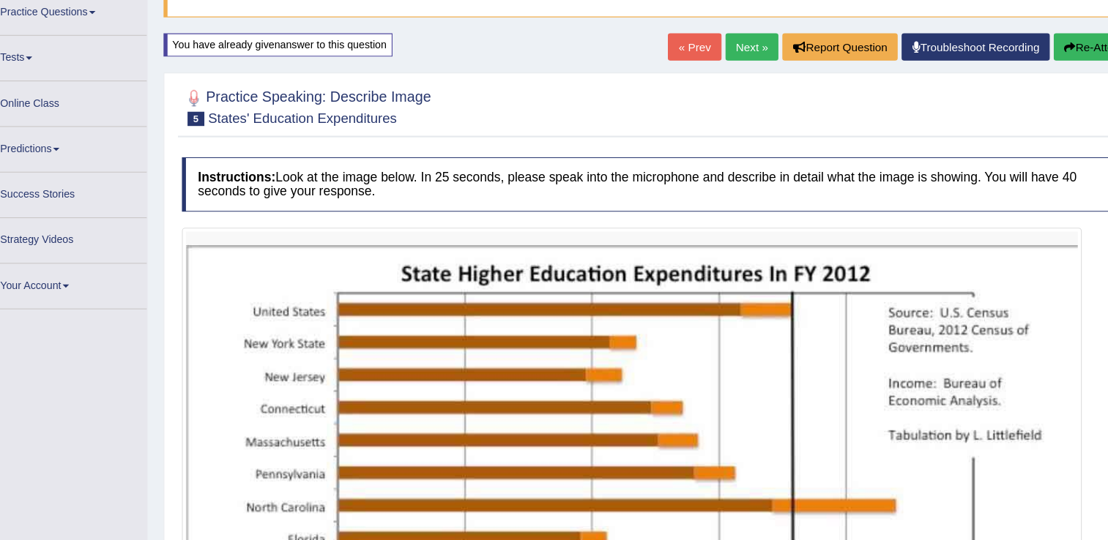
click at [1012, 48] on button "Re-Attempt" at bounding box center [1037, 43] width 81 height 25
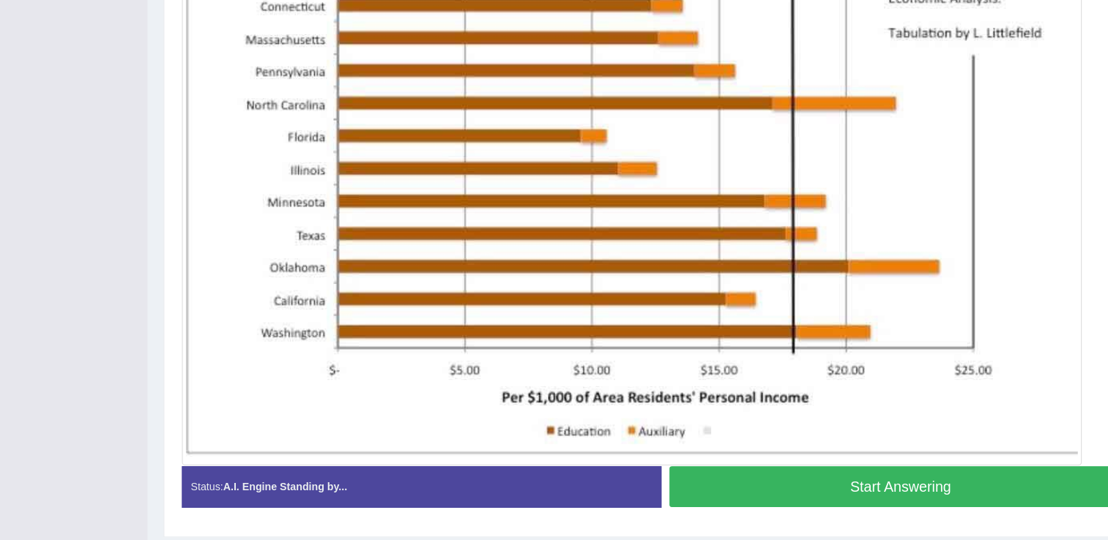
scroll to position [498, 0]
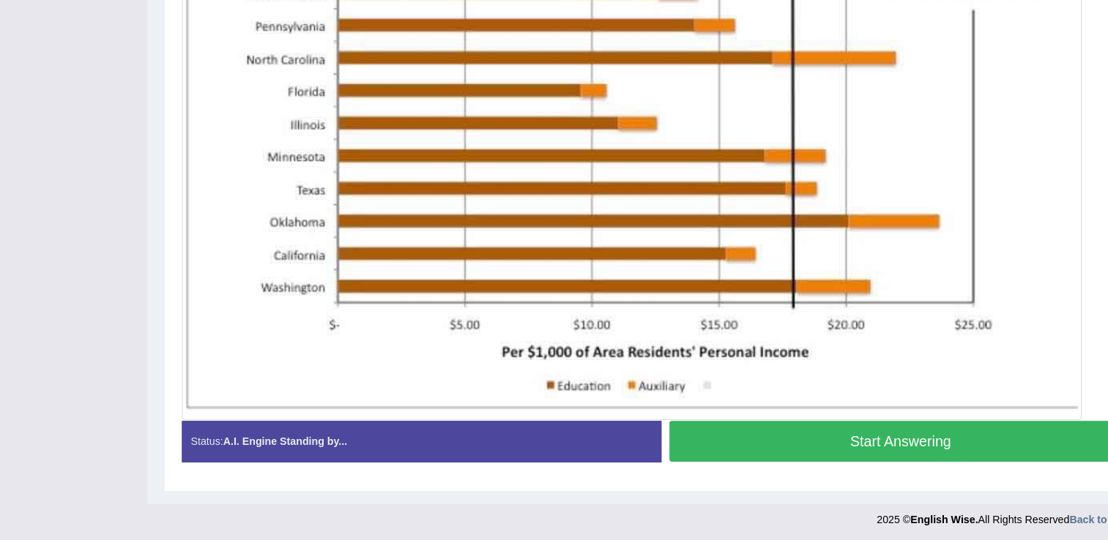
click at [760, 453] on button "Start Answering" at bounding box center [858, 449] width 424 height 37
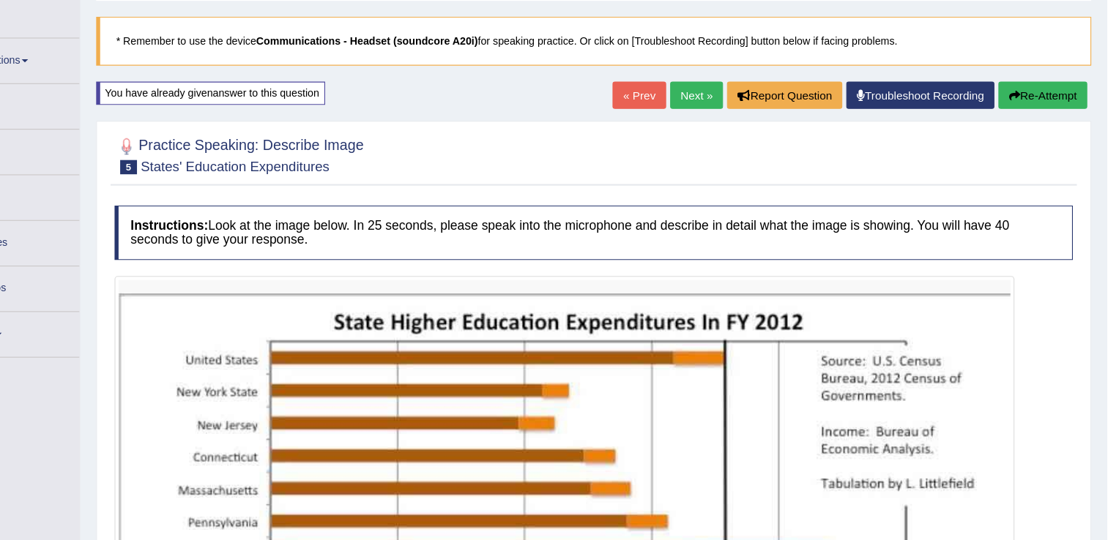
scroll to position [78, 0]
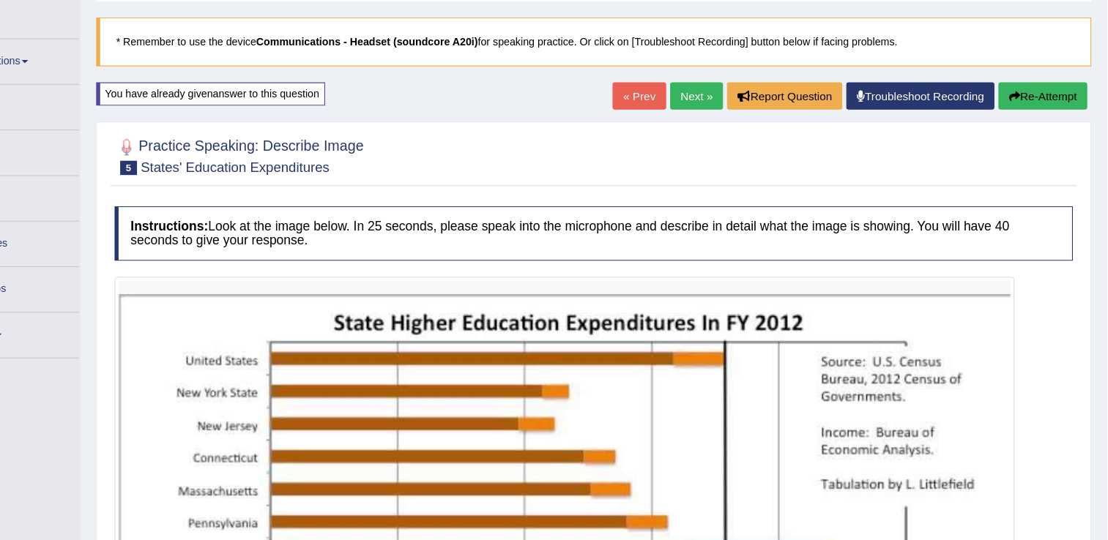
click at [1039, 92] on button "Re-Attempt" at bounding box center [1048, 87] width 81 height 25
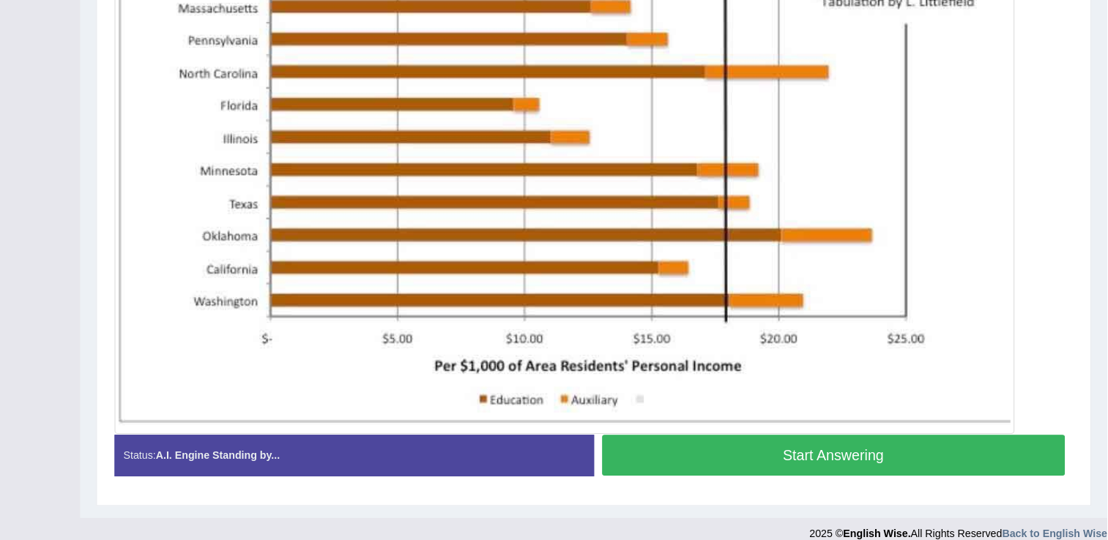
scroll to position [498, 0]
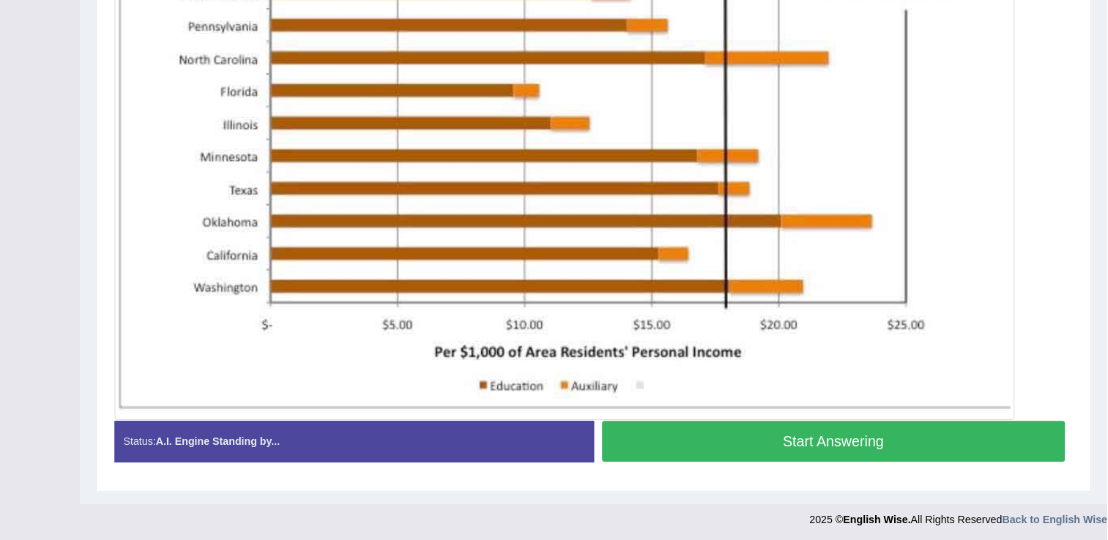
click at [879, 444] on button "Start Answering" at bounding box center [858, 449] width 424 height 37
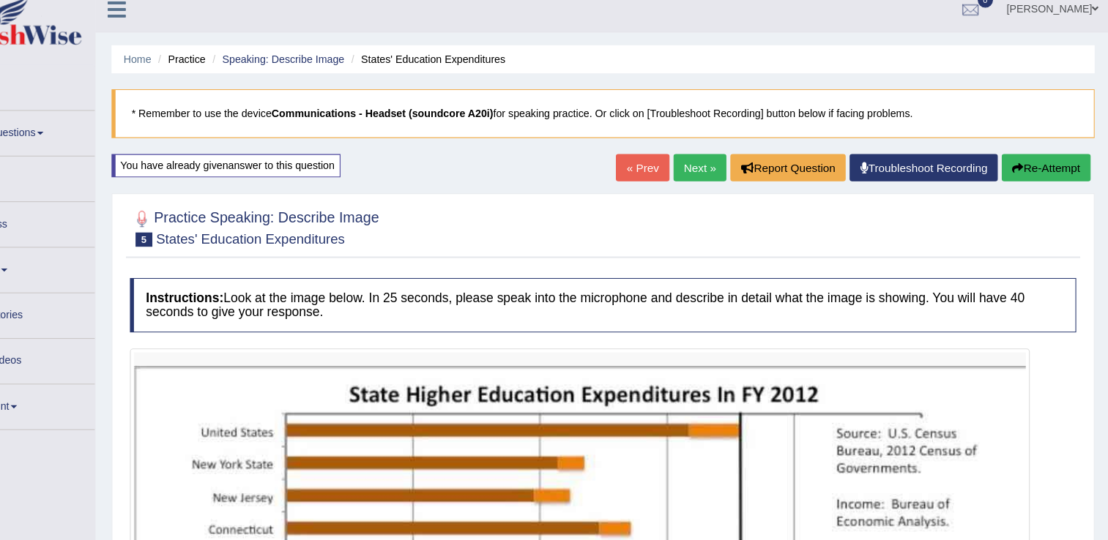
scroll to position [0, 0]
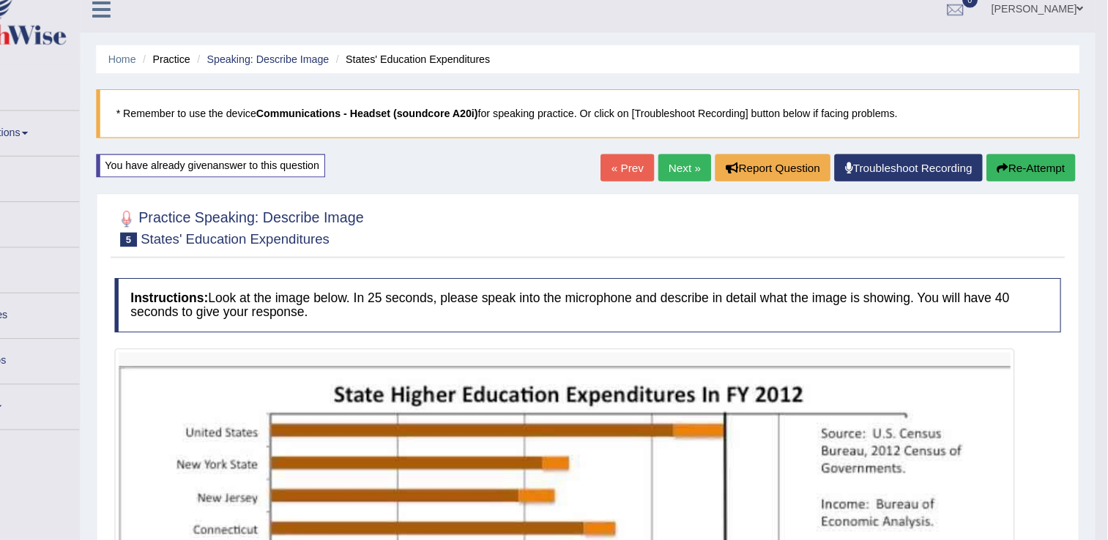
click at [1020, 165] on button "Re-Attempt" at bounding box center [1037, 166] width 81 height 25
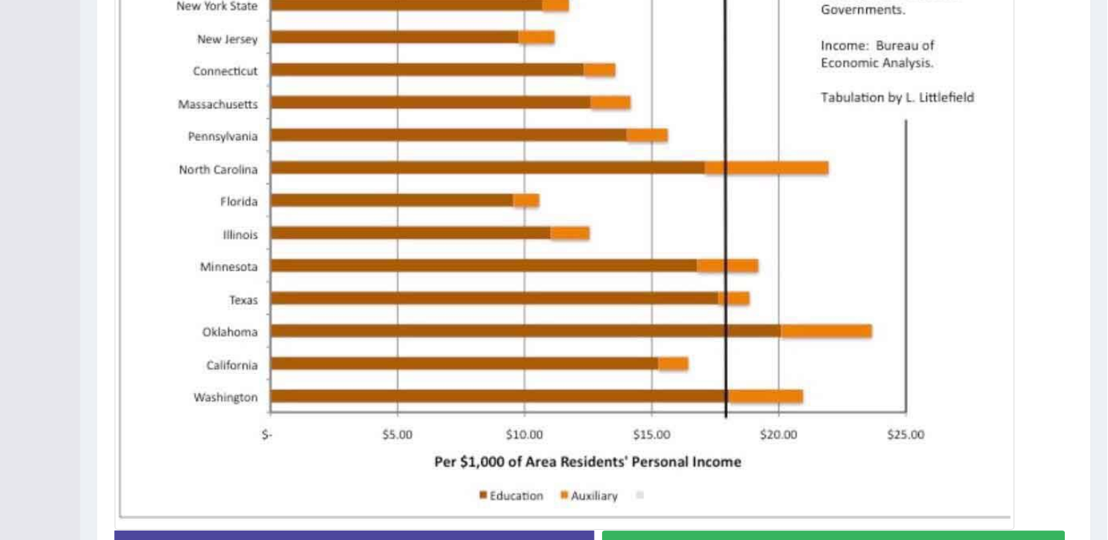
scroll to position [498, 0]
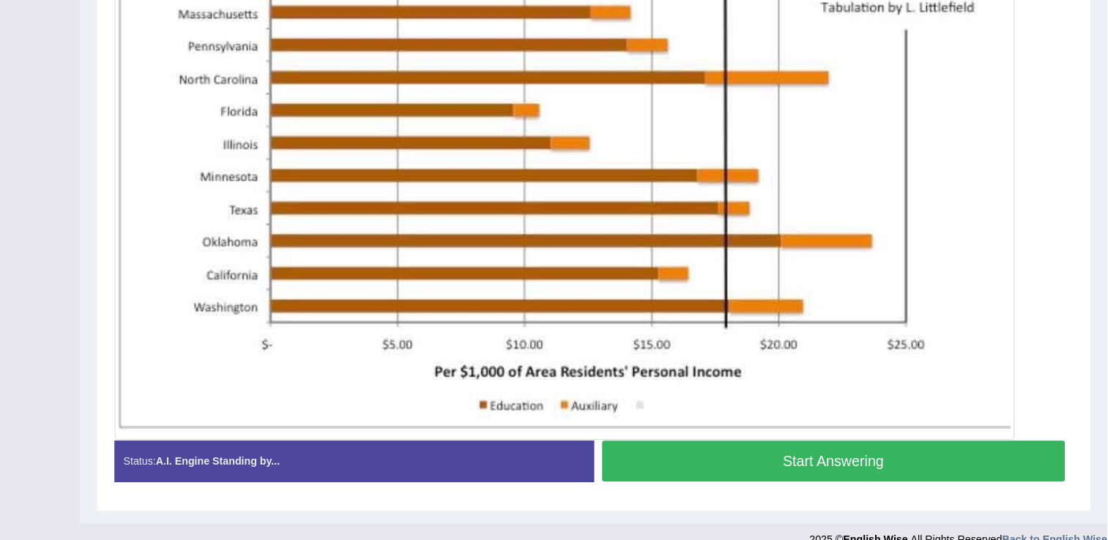
click at [929, 454] on button "Start Answering" at bounding box center [858, 449] width 424 height 37
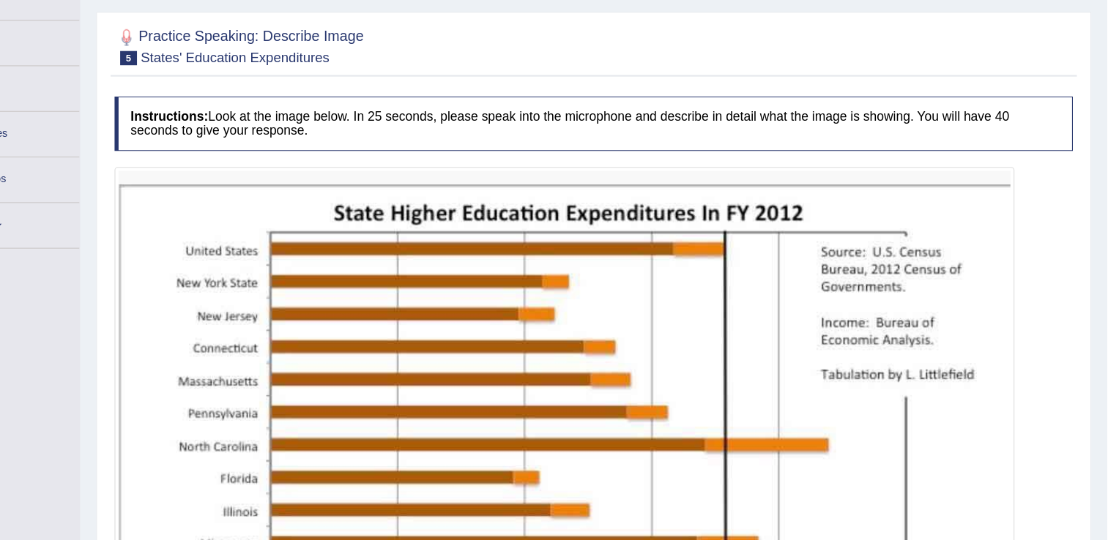
scroll to position [191, 0]
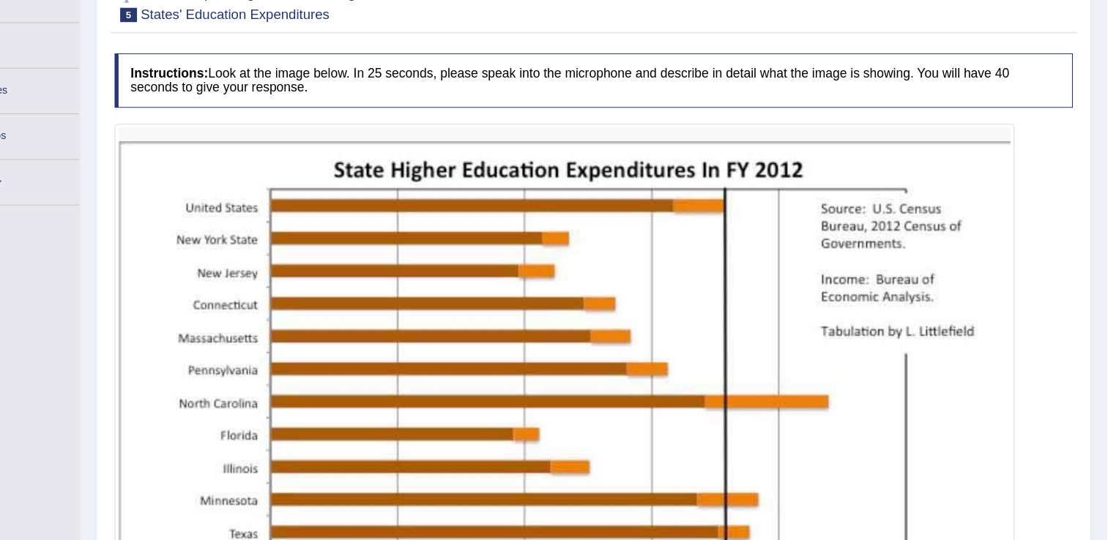
drag, startPoint x: 1113, startPoint y: 486, endPoint x: 864, endPoint y: 443, distance: 252.7
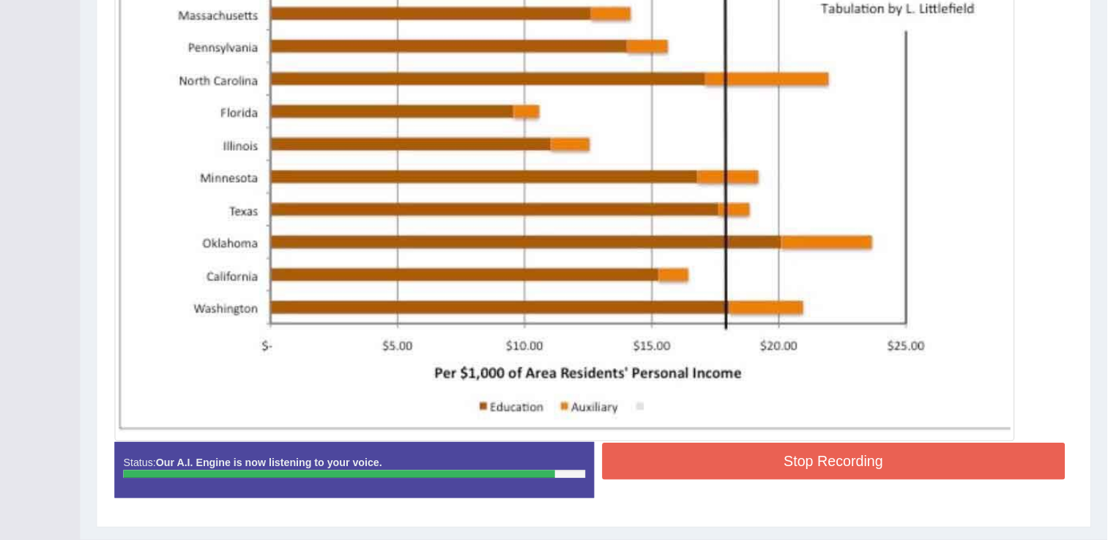
scroll to position [502, 0]
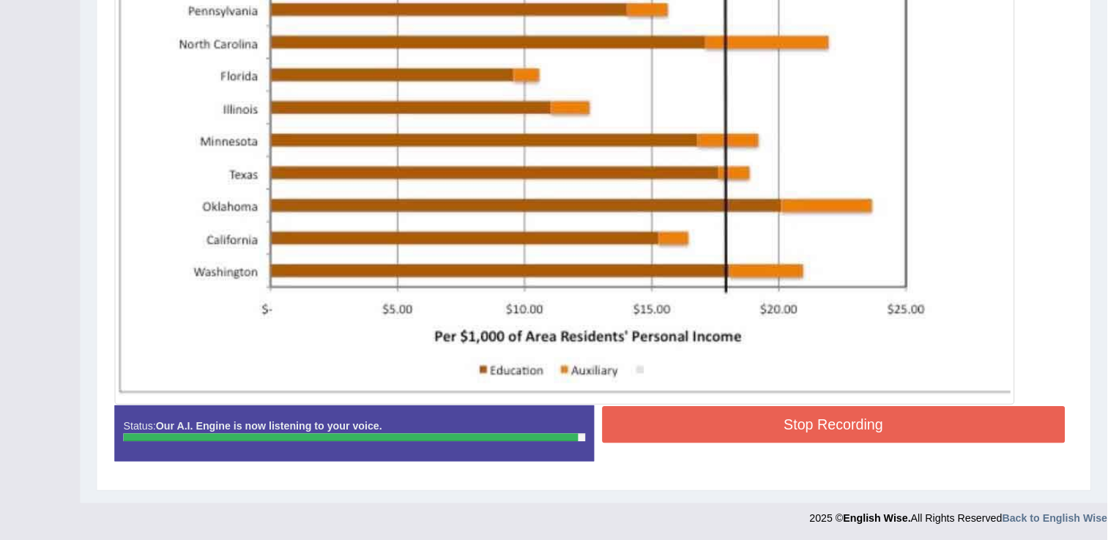
click at [903, 431] on button "Stop Recording" at bounding box center [858, 434] width 424 height 34
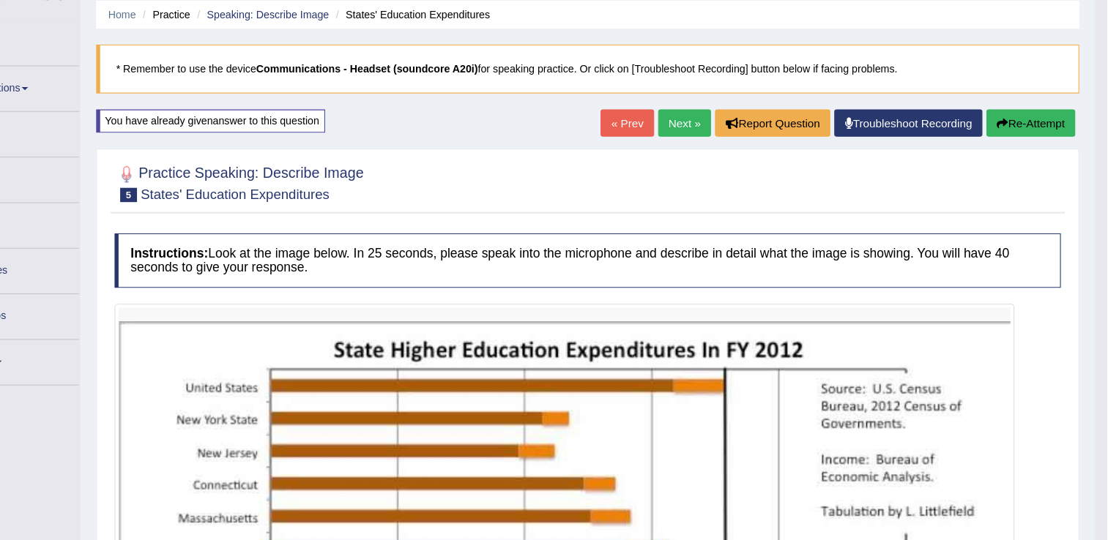
scroll to position [32, 0]
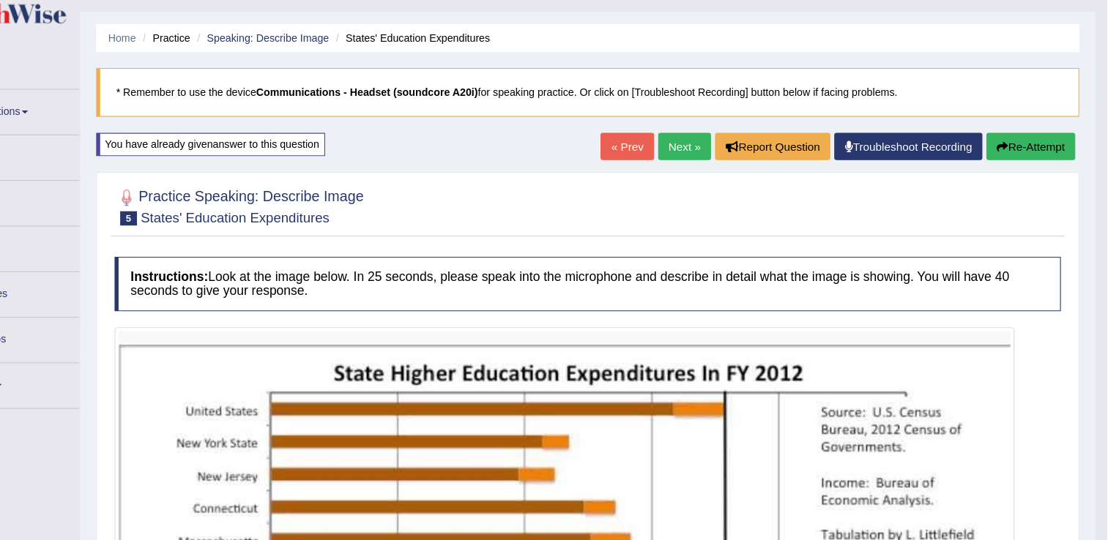
click at [1029, 139] on button "Re-Attempt" at bounding box center [1037, 134] width 81 height 25
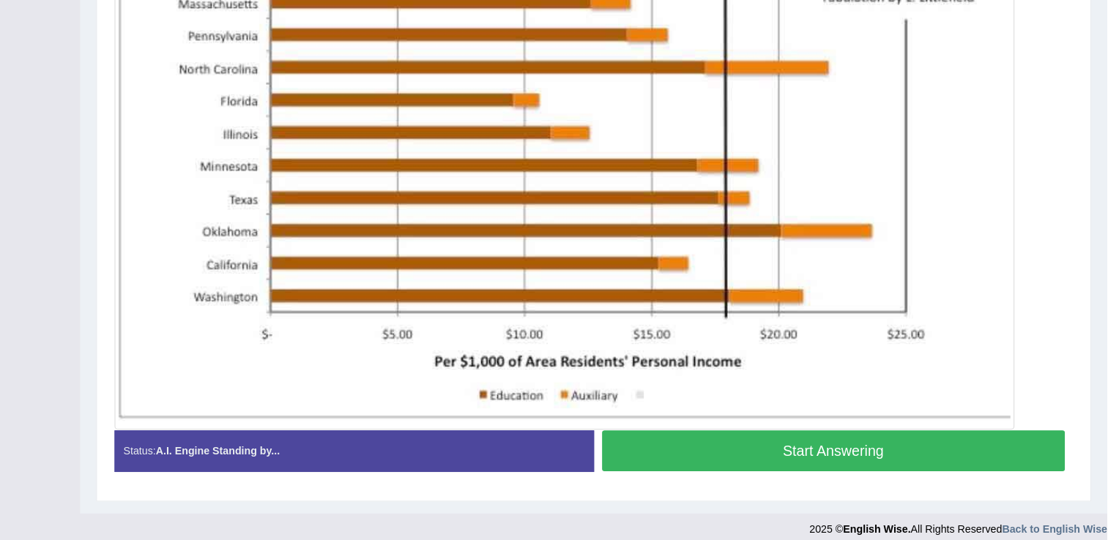
scroll to position [490, 0]
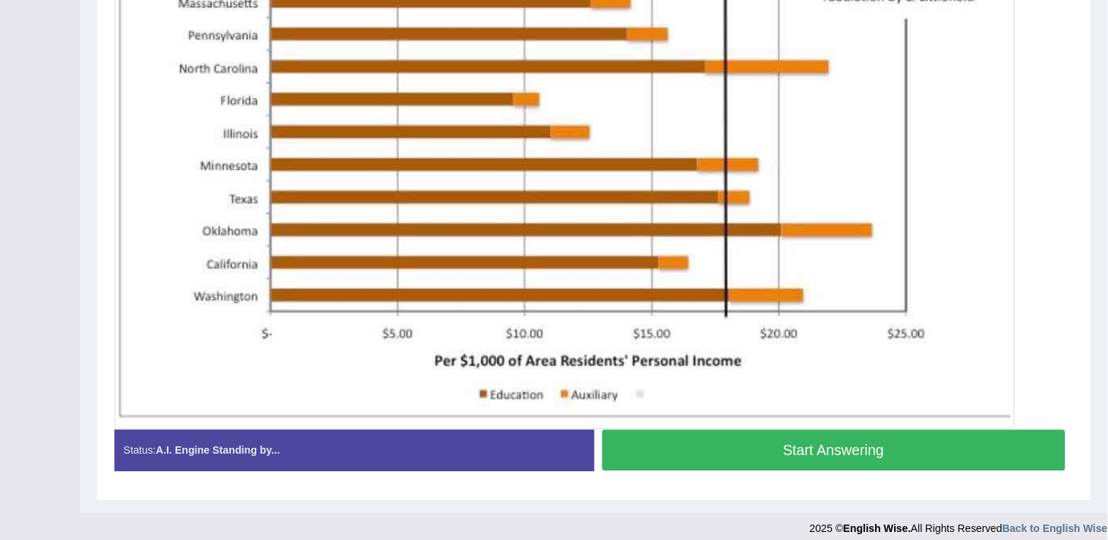
click at [809, 458] on button "Start Answering" at bounding box center [858, 457] width 424 height 37
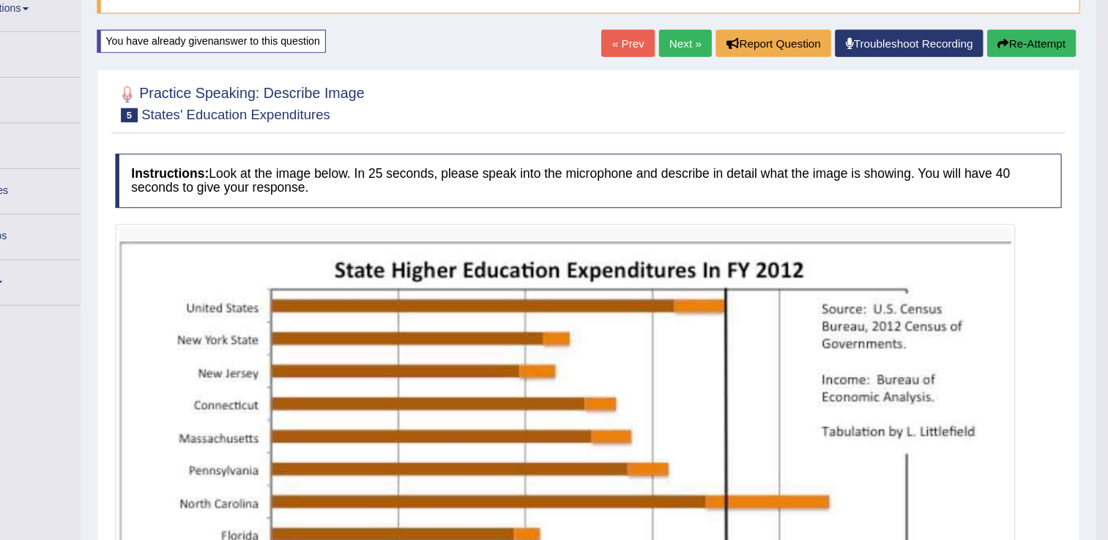
scroll to position [124, 0]
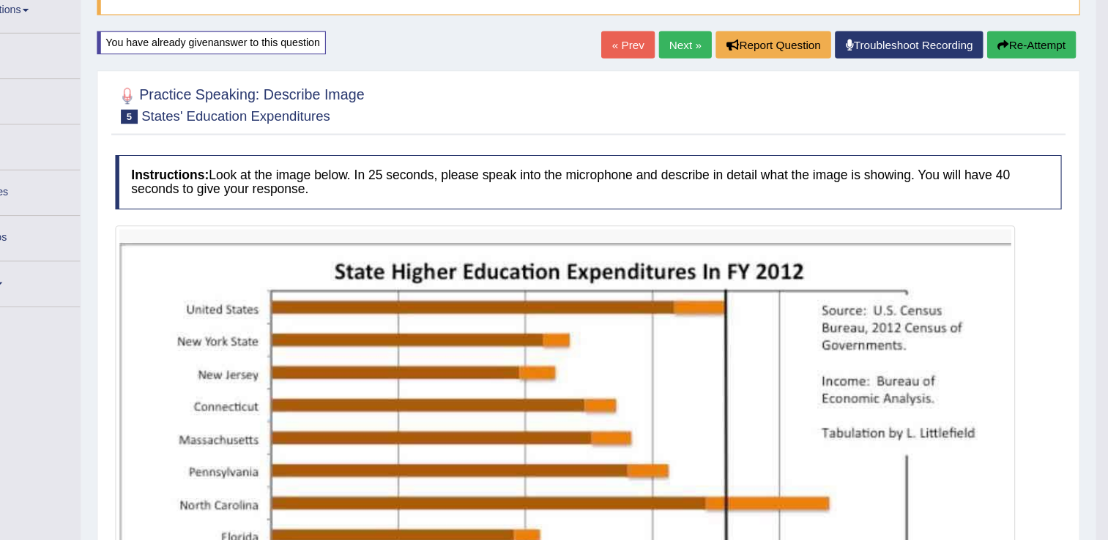
click at [1035, 43] on button "Re-Attempt" at bounding box center [1037, 41] width 81 height 25
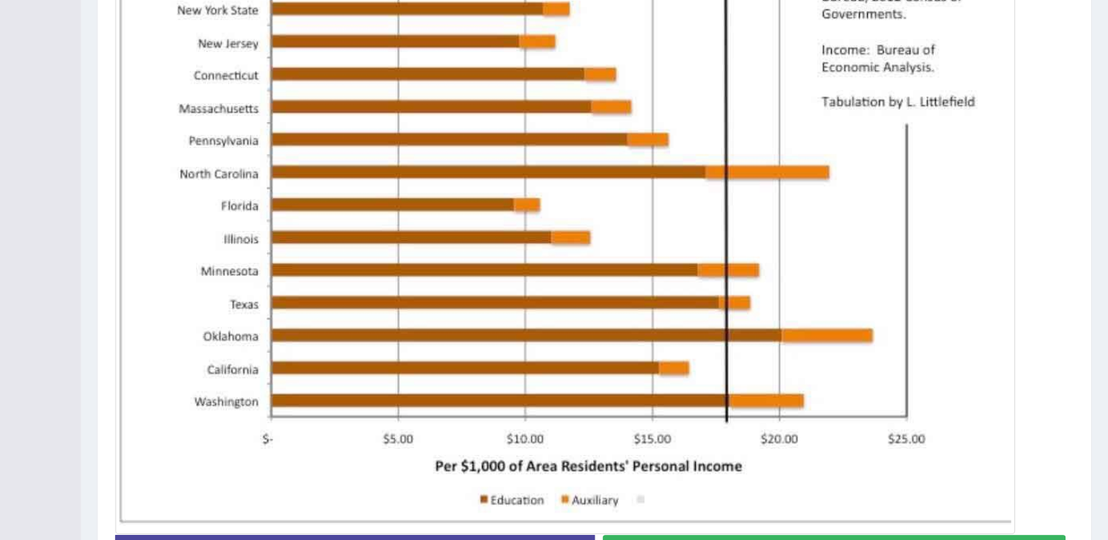
scroll to position [498, 0]
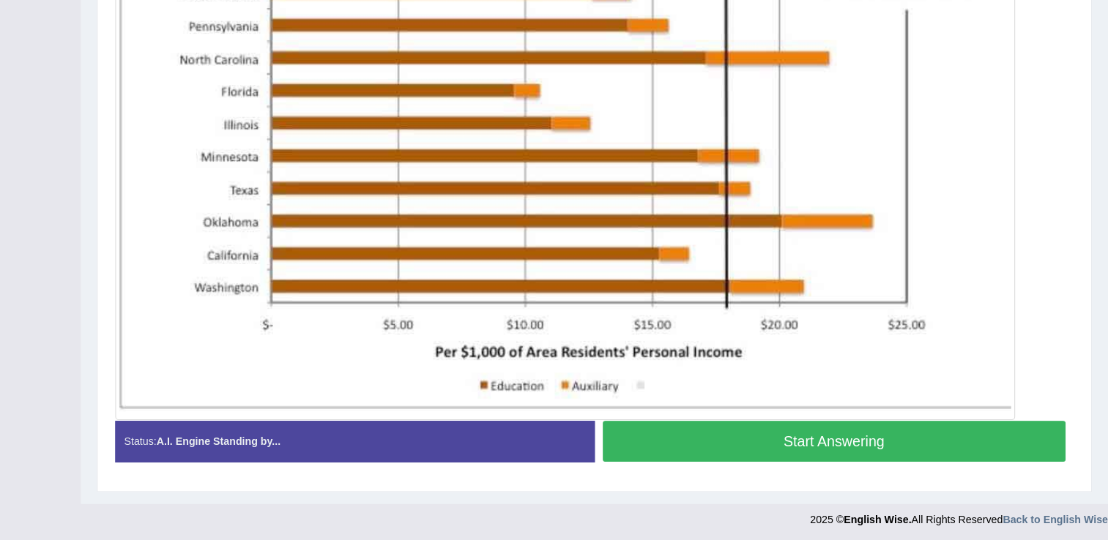
click at [822, 447] on button "Start Answering" at bounding box center [858, 449] width 424 height 37
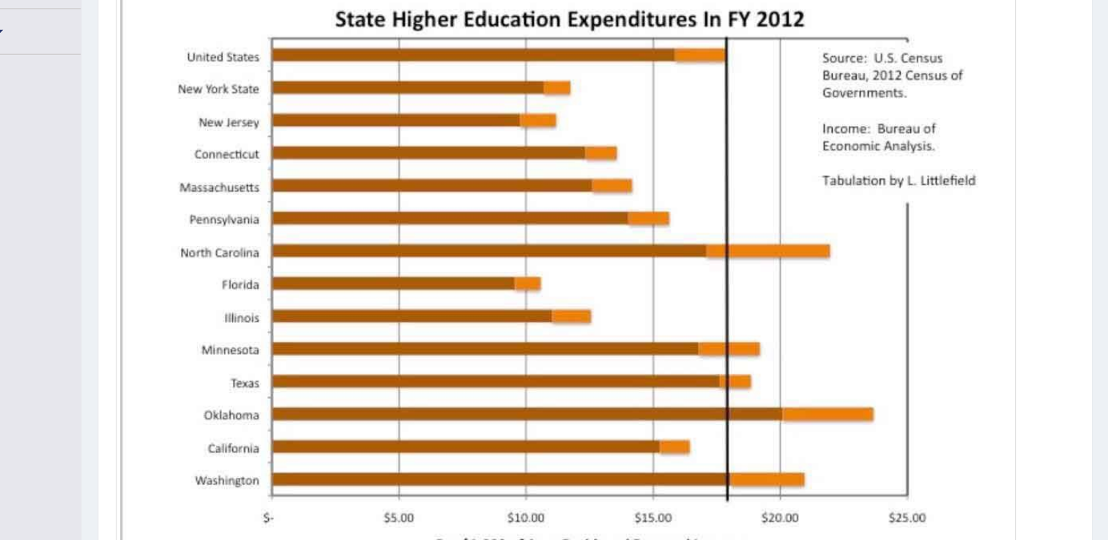
scroll to position [502, 0]
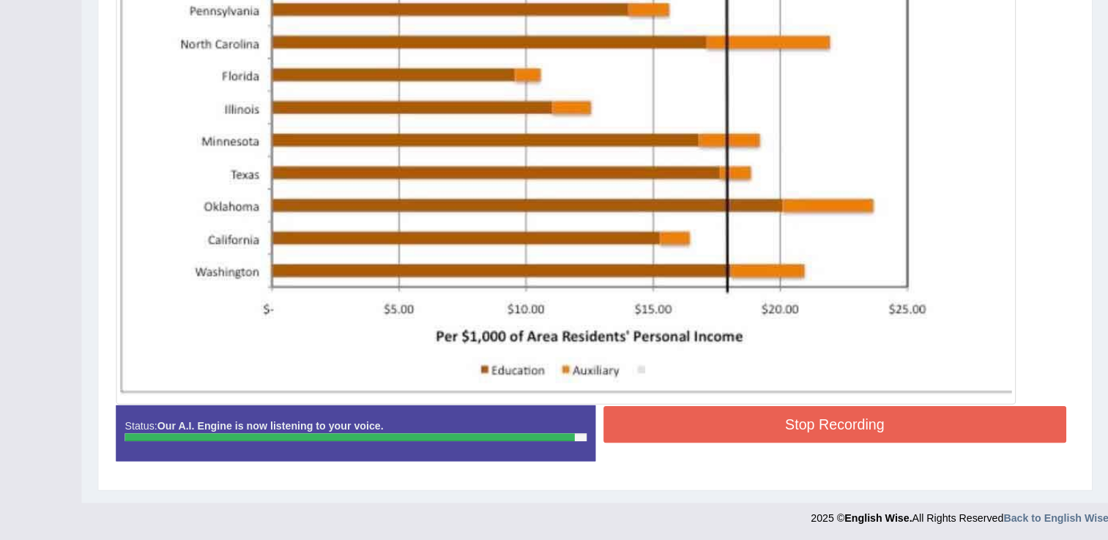
click at [887, 422] on button "Stop Recording" at bounding box center [858, 434] width 424 height 34
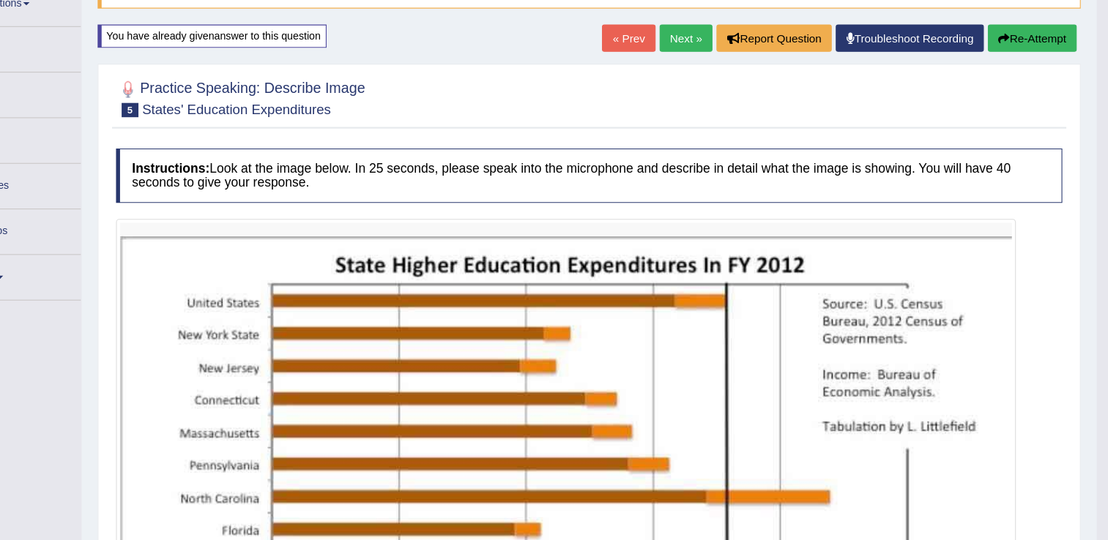
scroll to position [126, 0]
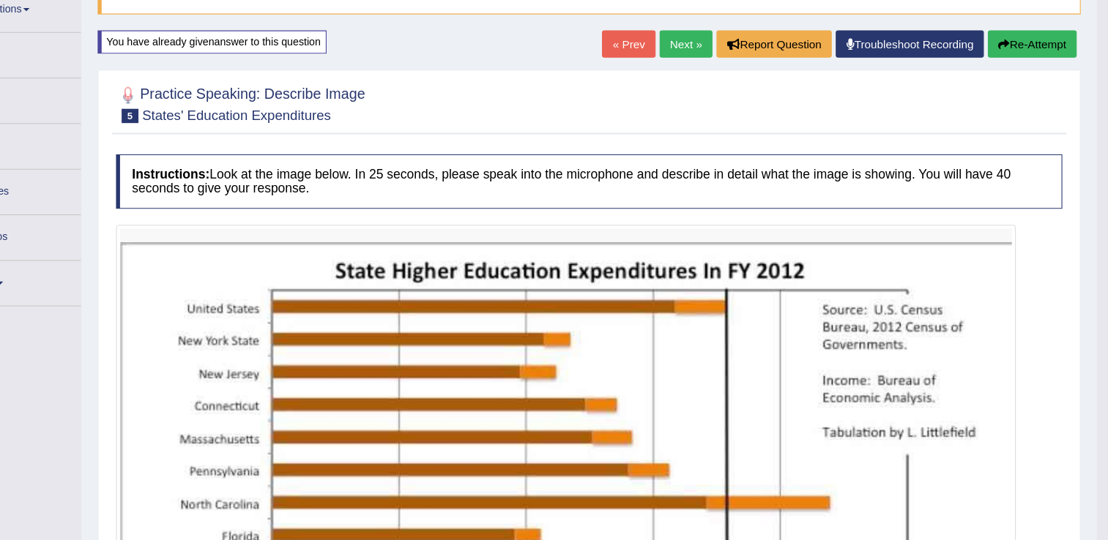
click at [1029, 39] on button "Re-Attempt" at bounding box center [1037, 40] width 81 height 25
